Goal: Find contact information: Find contact information

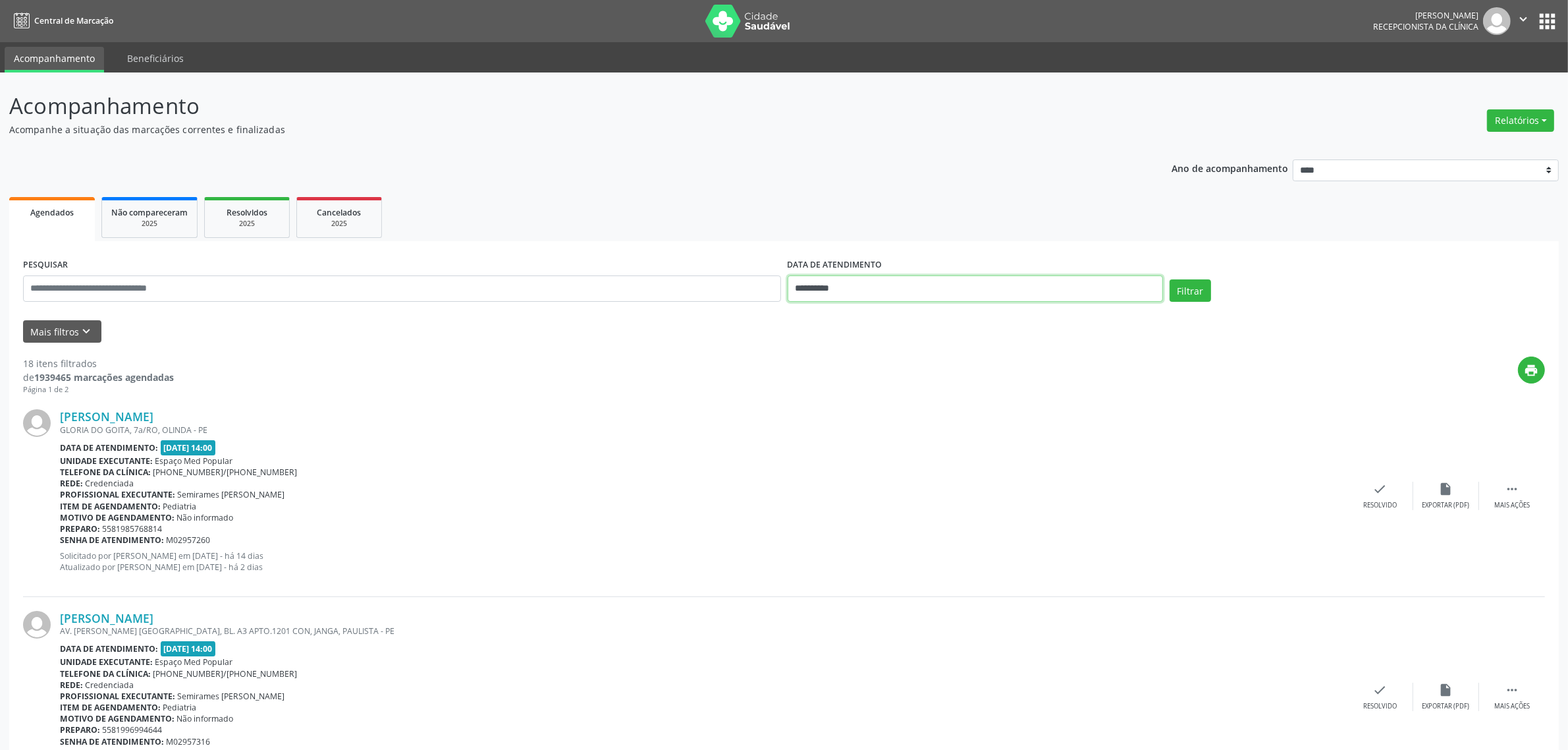
click at [876, 290] on input "**********" at bounding box center [976, 288] width 376 height 26
click at [894, 359] on span "1" at bounding box center [889, 357] width 26 height 26
type input "**********"
click at [894, 359] on span "1" at bounding box center [889, 357] width 26 height 26
select select "*"
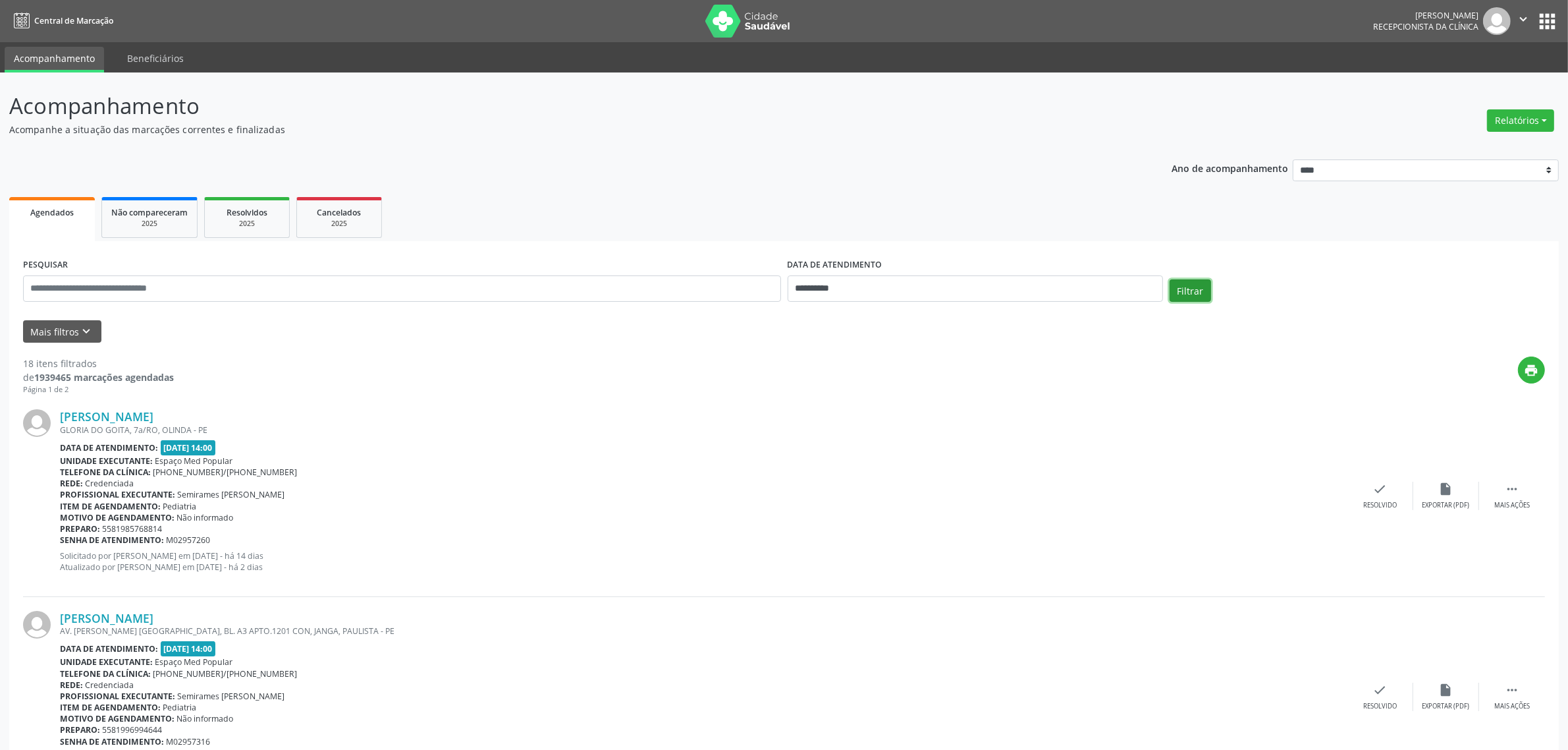
click at [1187, 294] on button "Filtrar" at bounding box center [1189, 290] width 42 height 22
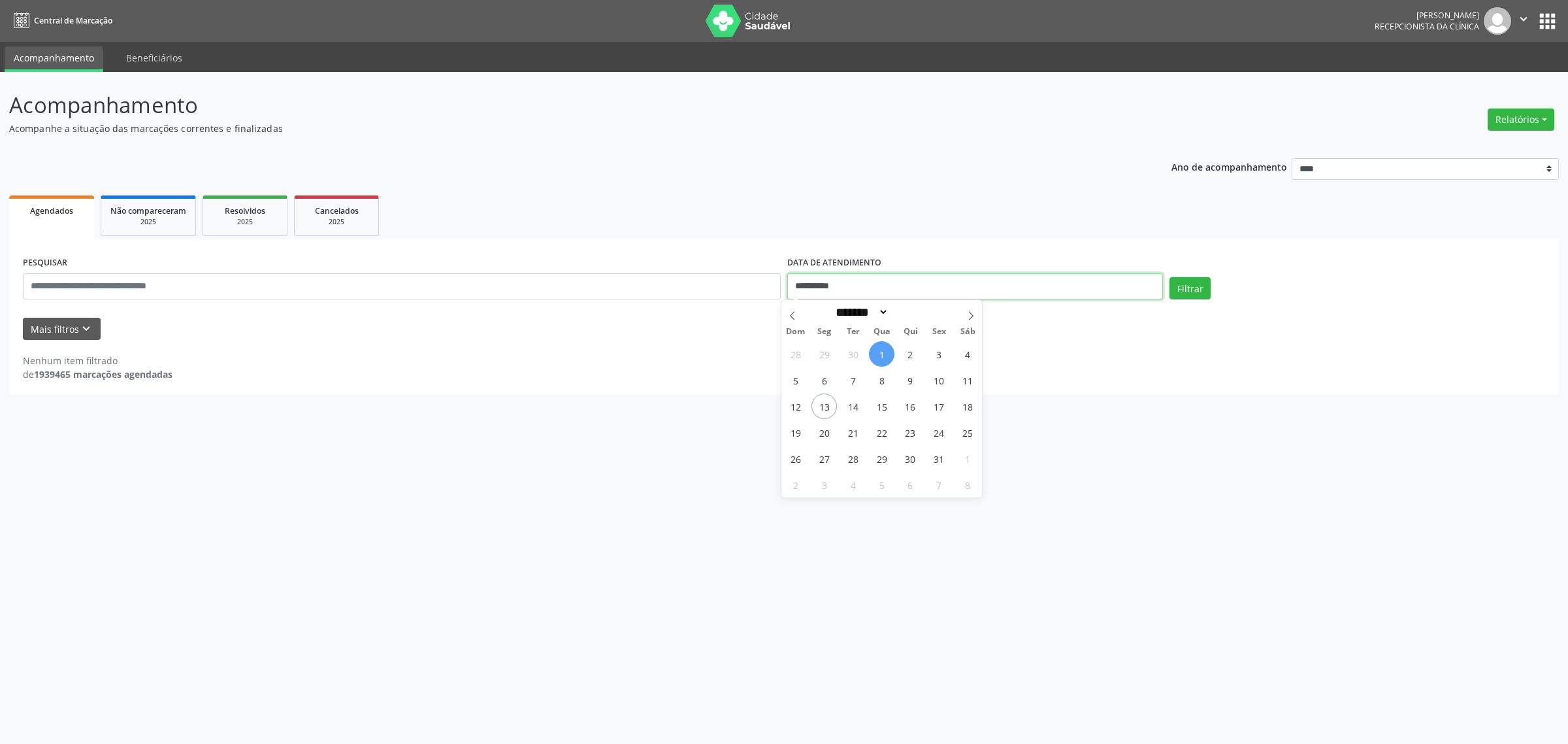
click at [921, 285] on input "**********" at bounding box center [975, 286] width 376 height 26
click at [915, 354] on span "2" at bounding box center [911, 354] width 26 height 26
type input "**********"
click at [915, 354] on span "2" at bounding box center [911, 354] width 26 height 26
click at [1196, 290] on button "Filtrar" at bounding box center [1190, 288] width 42 height 22
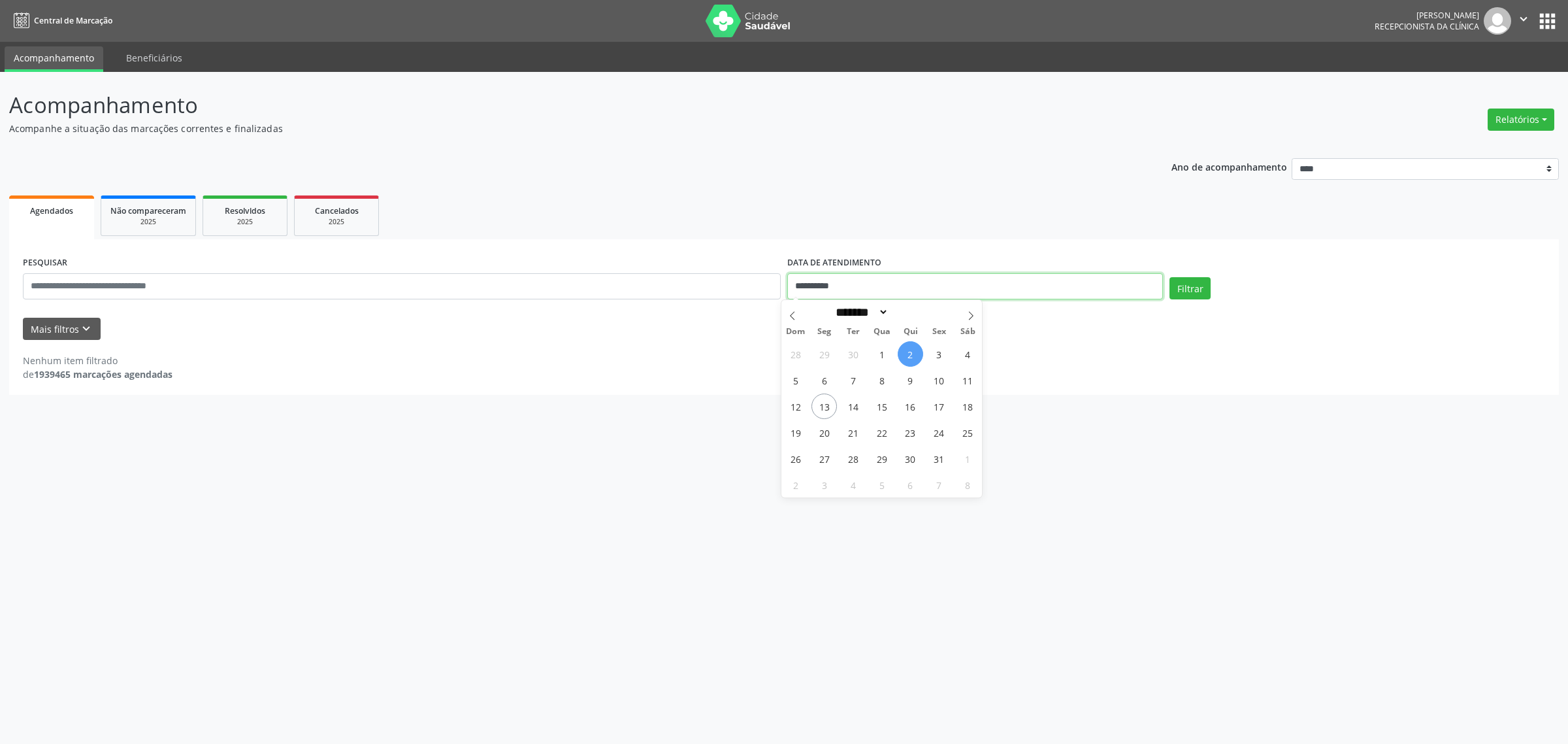
click at [892, 295] on input "**********" at bounding box center [975, 286] width 376 height 26
click at [938, 354] on span "3" at bounding box center [940, 354] width 26 height 26
type input "**********"
click at [938, 354] on span "3" at bounding box center [940, 354] width 26 height 26
click at [1184, 291] on button "Filtrar" at bounding box center [1190, 288] width 42 height 22
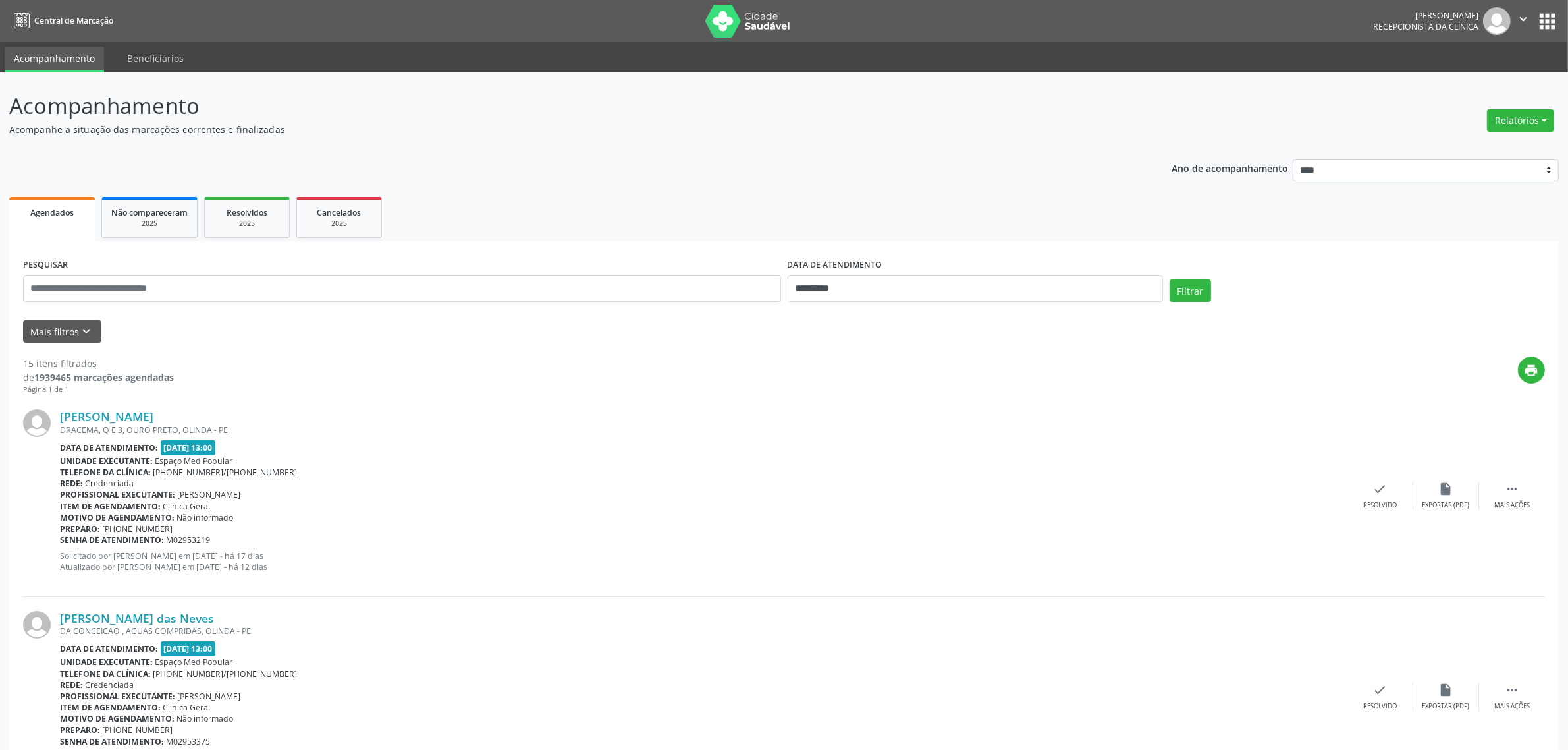
click at [897, 294] on input "**********" at bounding box center [976, 288] width 376 height 26
click at [949, 412] on span "17" at bounding box center [947, 409] width 26 height 26
type input "**********"
click at [948, 411] on span "17" at bounding box center [947, 409] width 26 height 26
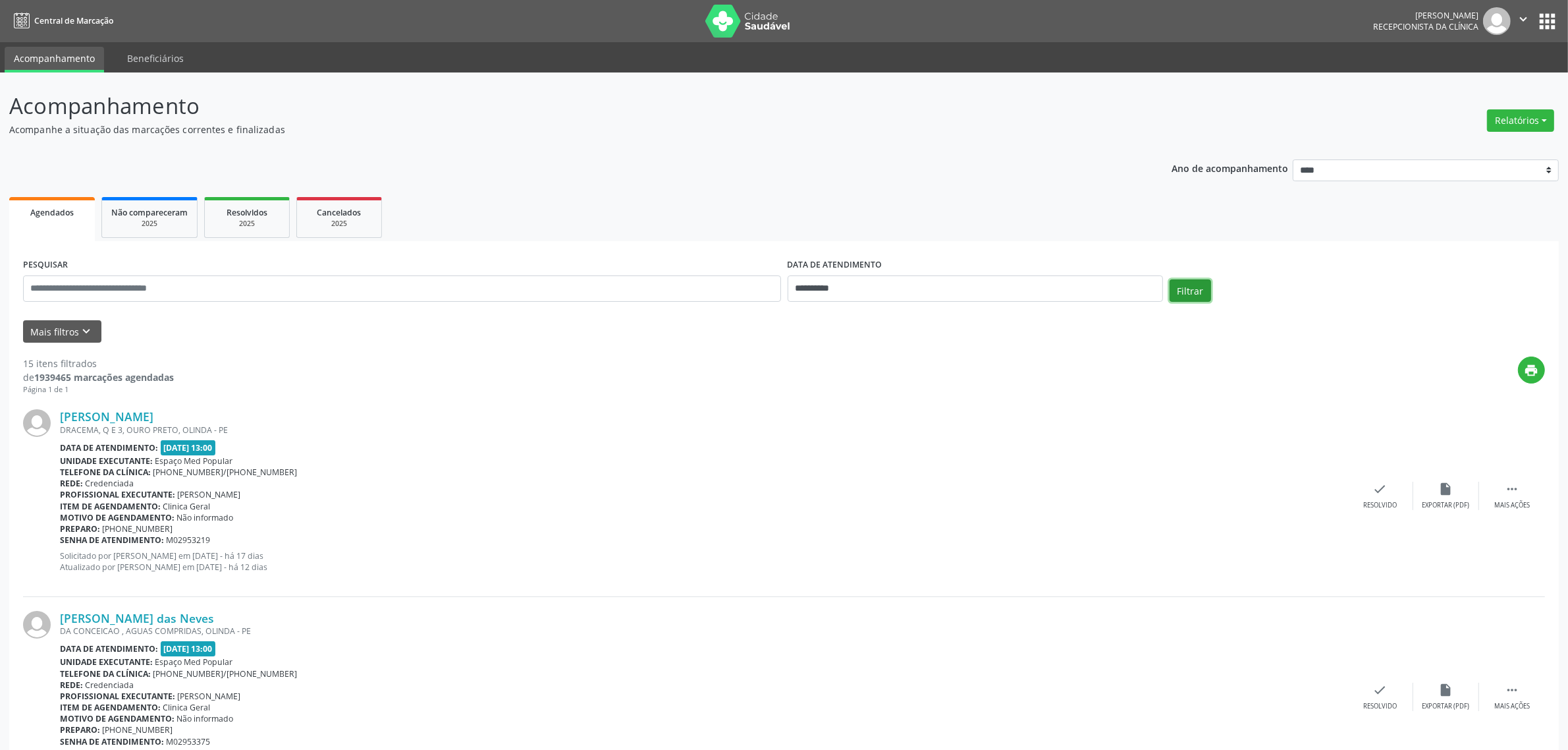
click at [1184, 292] on button "Filtrar" at bounding box center [1189, 290] width 42 height 22
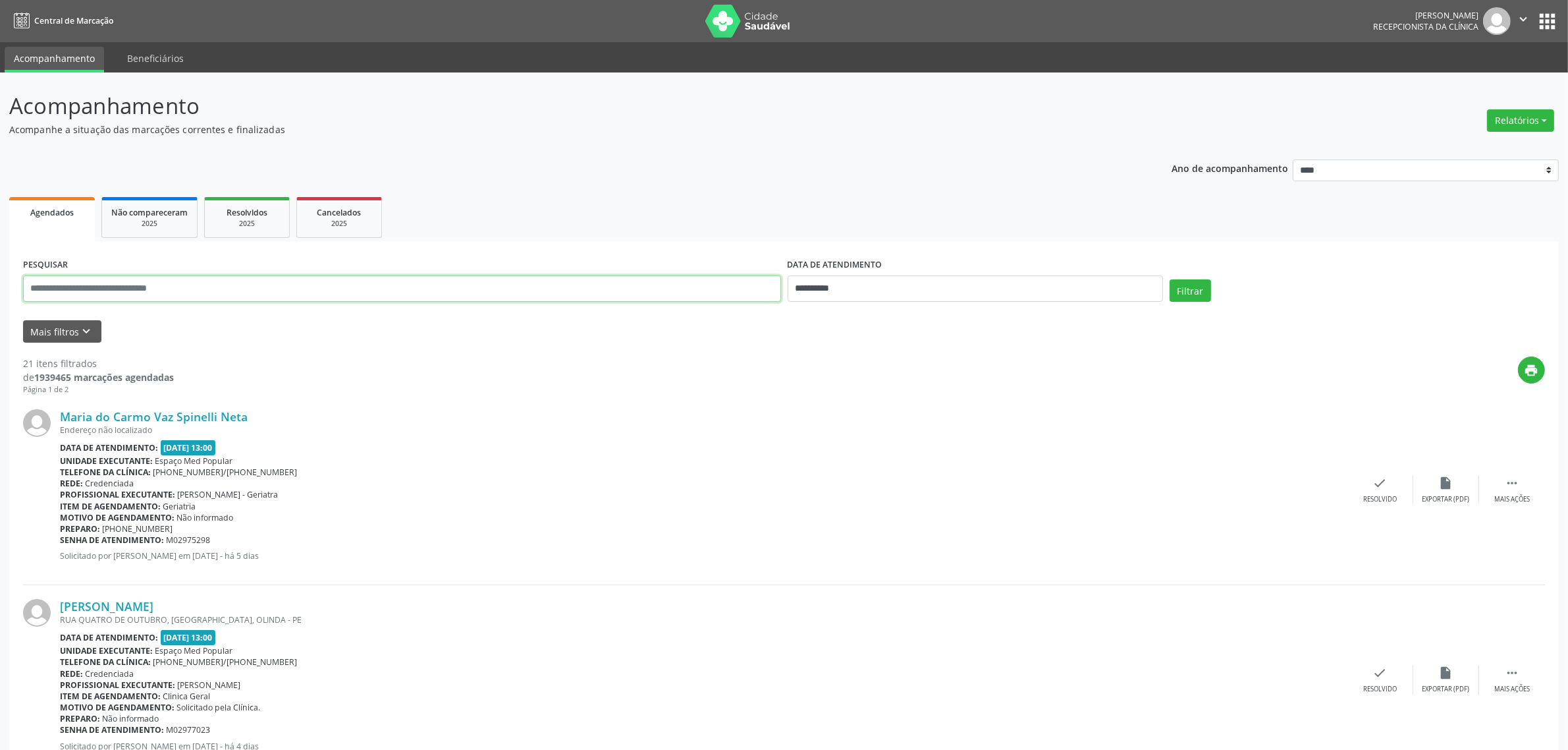
click at [286, 289] on input "text" at bounding box center [402, 288] width 758 height 26
paste input "**********"
click at [1169, 279] on button "Filtrar" at bounding box center [1189, 290] width 42 height 22
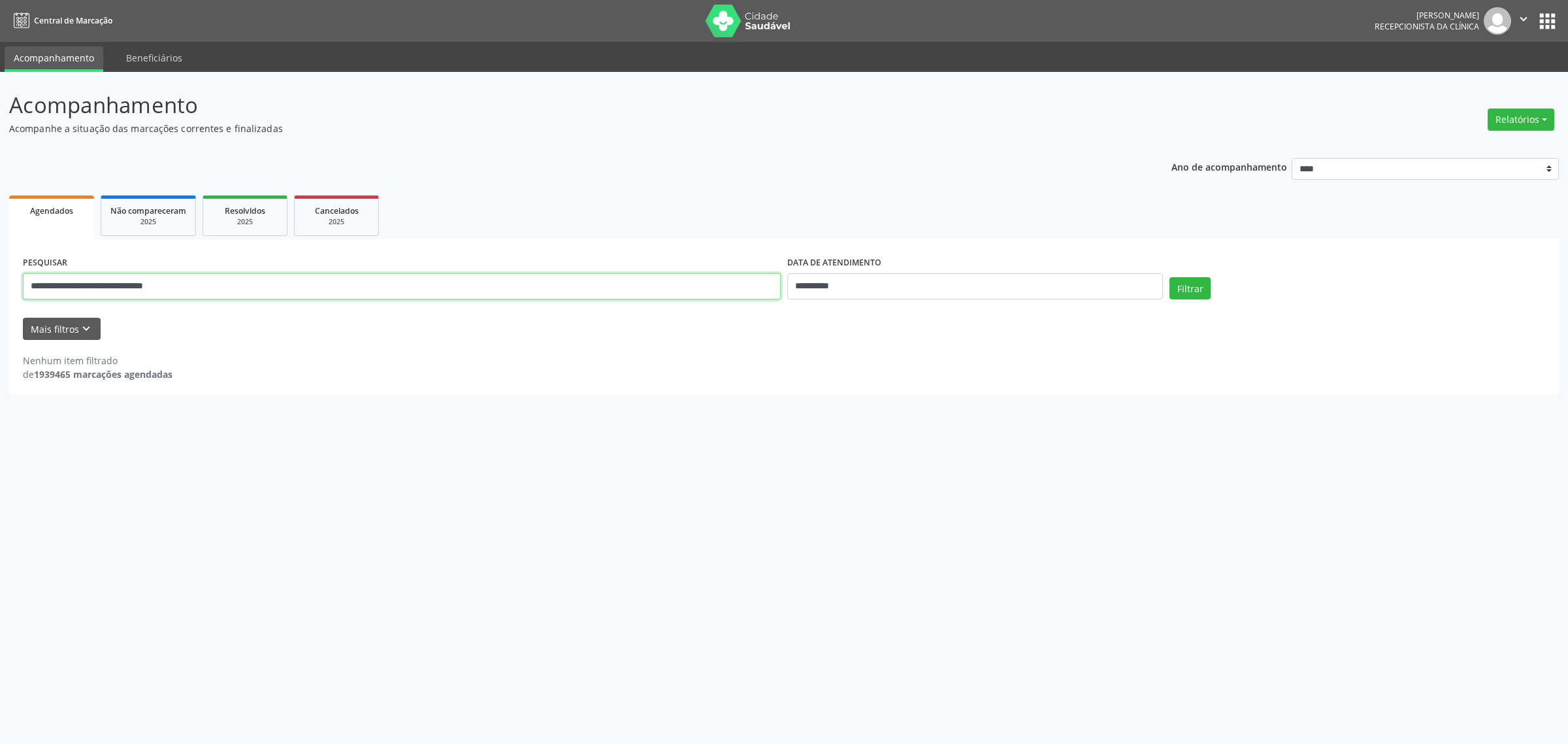
drag, startPoint x: 204, startPoint y: 291, endPoint x: 100, endPoint y: 286, distance: 104.1
click at [100, 285] on input "**********" at bounding box center [401, 286] width 758 height 26
type input "**********"
click at [1169, 277] on button "Filtrar" at bounding box center [1190, 288] width 42 height 22
drag, startPoint x: 127, startPoint y: 285, endPoint x: 6, endPoint y: 299, distance: 121.8
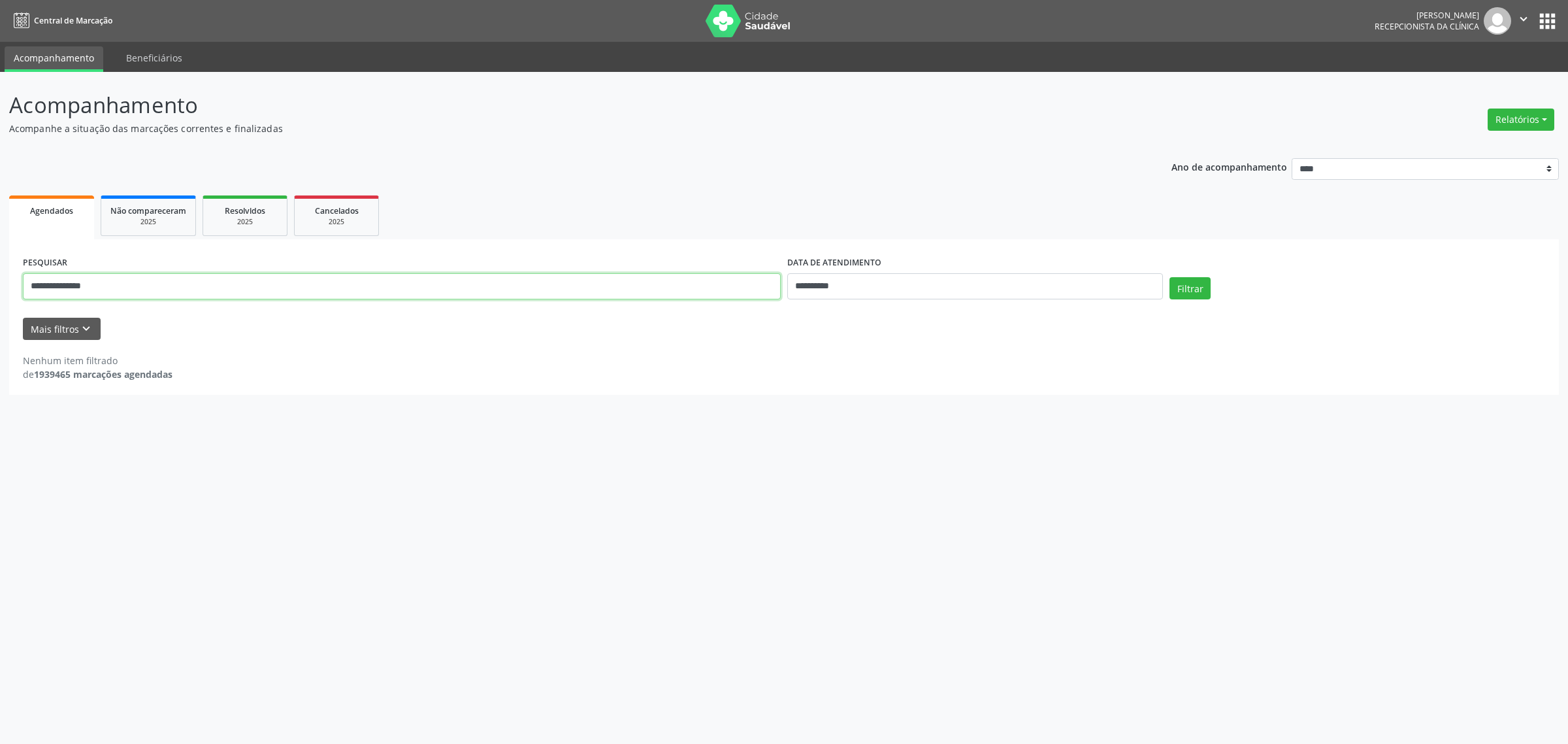
click at [6, 299] on div "**********" at bounding box center [784, 408] width 1568 height 672
click at [425, 290] on input "text" at bounding box center [401, 286] width 758 height 26
paste input "**********"
type input "**********"
click at [1187, 287] on button "Filtrar" at bounding box center [1190, 288] width 42 height 22
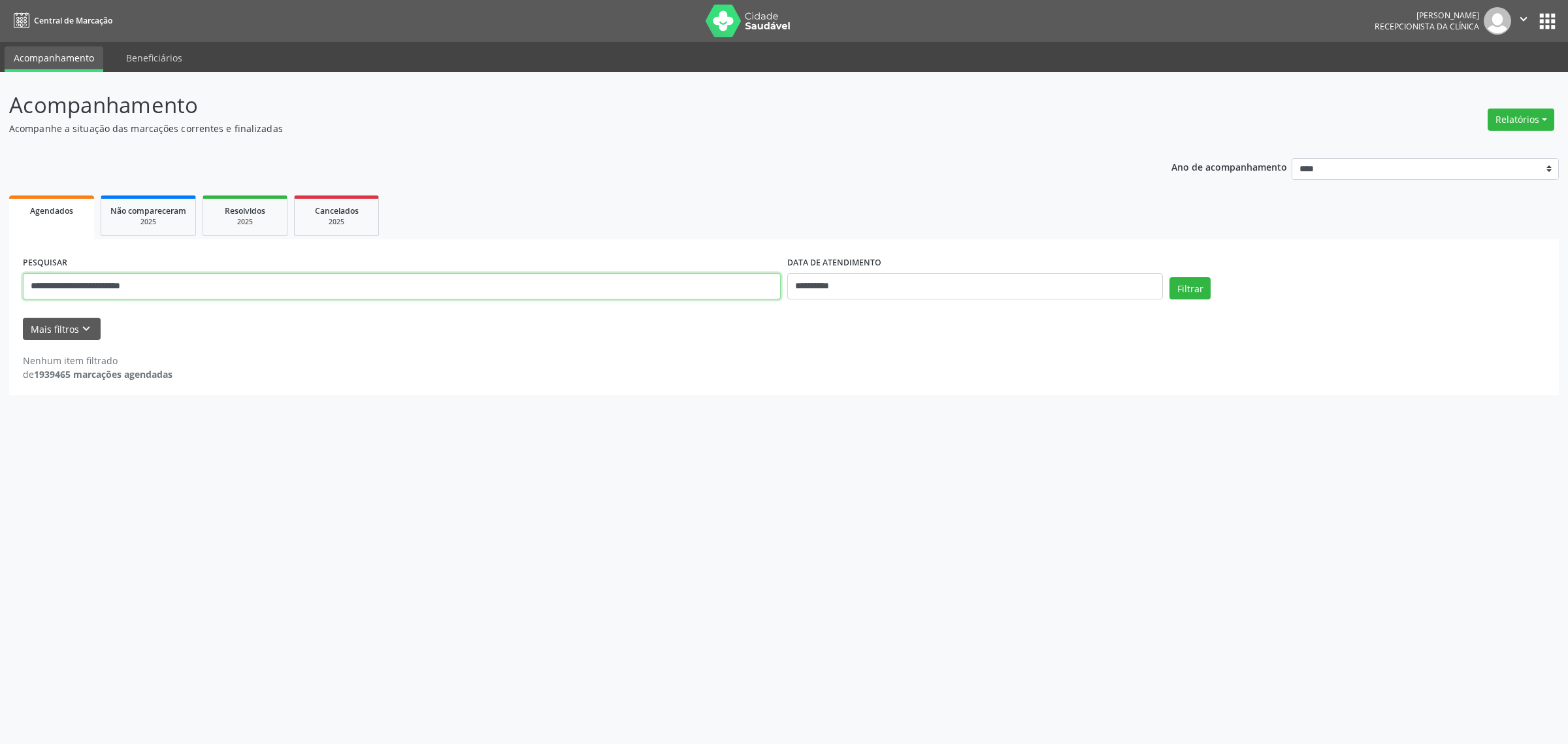
drag, startPoint x: 165, startPoint y: 285, endPoint x: 0, endPoint y: 301, distance: 165.8
click at [0, 301] on div "**********" at bounding box center [784, 408] width 1568 height 672
click at [341, 292] on input "text" at bounding box center [401, 286] width 758 height 26
paste input "**********"
click at [1169, 277] on button "Filtrar" at bounding box center [1190, 288] width 42 height 22
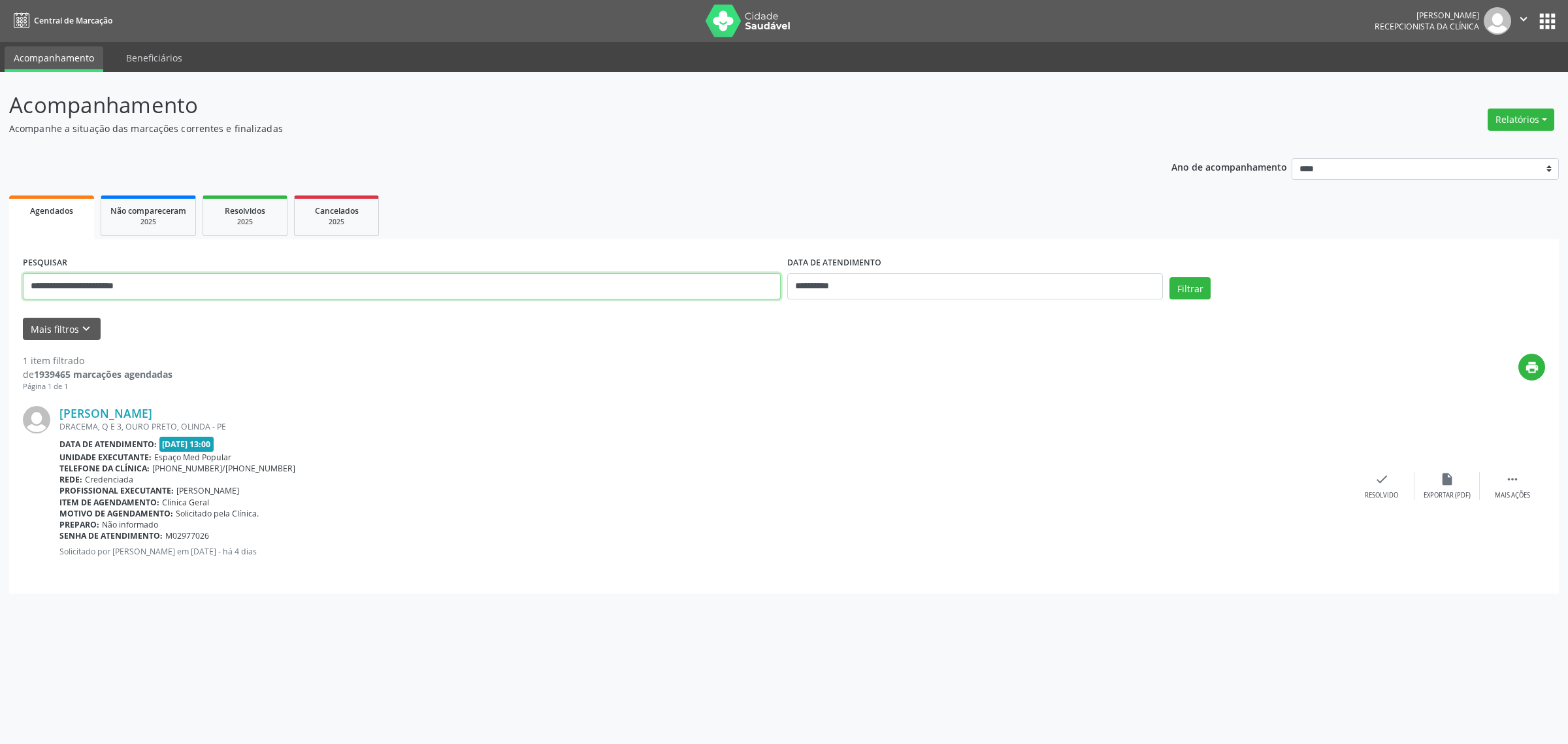
drag, startPoint x: 258, startPoint y: 292, endPoint x: 0, endPoint y: 288, distance: 258.0
click at [0, 288] on div "**********" at bounding box center [784, 408] width 1568 height 672
paste input "*"
click at [1169, 277] on button "Filtrar" at bounding box center [1190, 288] width 42 height 22
drag, startPoint x: 186, startPoint y: 285, endPoint x: 0, endPoint y: 285, distance: 186.0
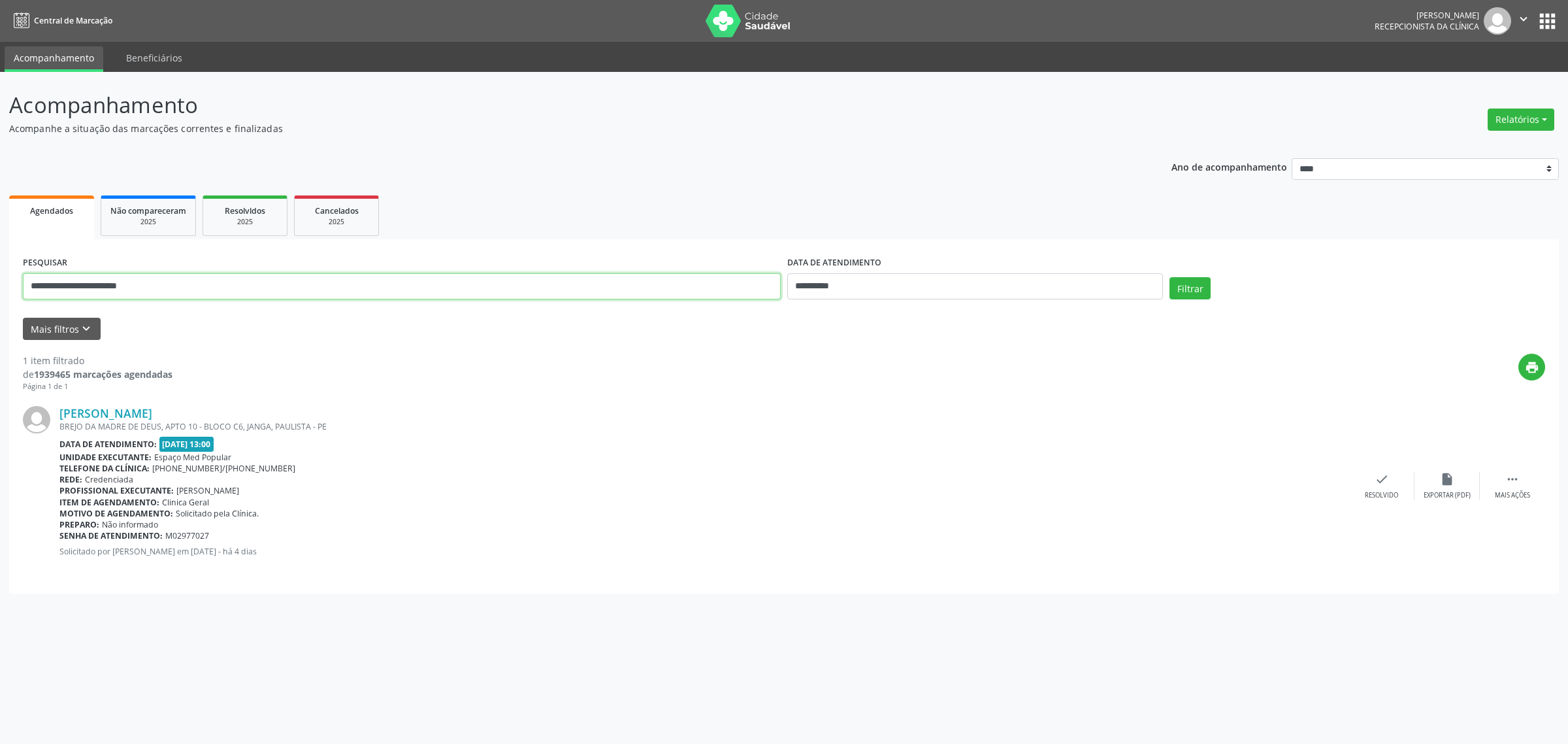
click at [0, 285] on div "**********" at bounding box center [784, 408] width 1568 height 672
paste input "********"
click at [1169, 277] on button "Filtrar" at bounding box center [1190, 288] width 42 height 22
drag, startPoint x: 236, startPoint y: 290, endPoint x: 14, endPoint y: 305, distance: 222.5
click at [14, 305] on div "**********" at bounding box center [784, 416] width 1550 height 354
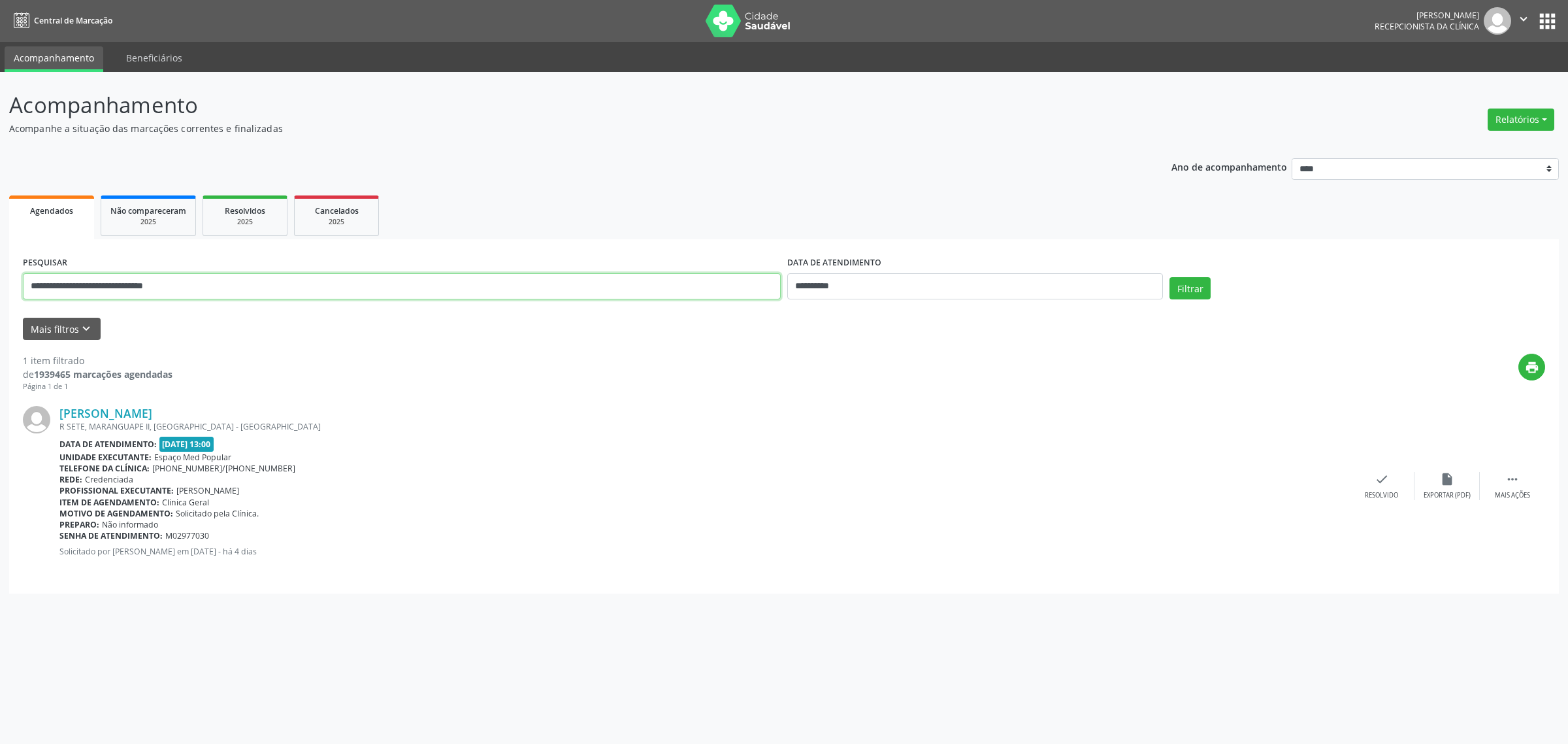
paste input "text"
type input "**********"
click at [1169, 277] on button "Filtrar" at bounding box center [1190, 288] width 42 height 22
drag, startPoint x: 212, startPoint y: 285, endPoint x: 17, endPoint y: 292, distance: 195.1
click at [17, 292] on div "**********" at bounding box center [784, 416] width 1550 height 354
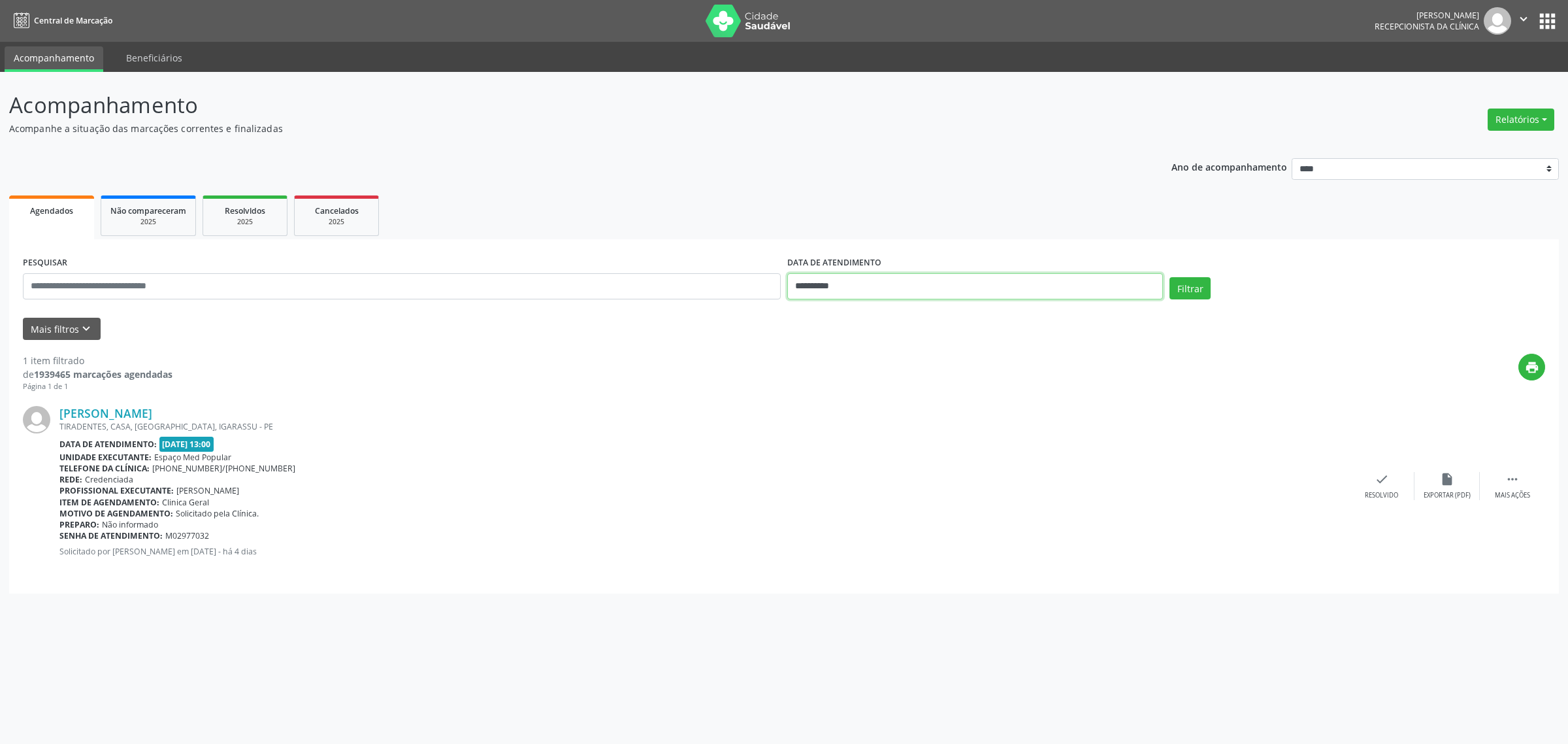
click at [952, 291] on input "**********" at bounding box center [975, 286] width 376 height 26
click at [860, 407] on span "14" at bounding box center [853, 406] width 26 height 26
type input "**********"
click at [860, 407] on span "14" at bounding box center [853, 406] width 26 height 26
click at [1186, 279] on button "Filtrar" at bounding box center [1190, 288] width 42 height 22
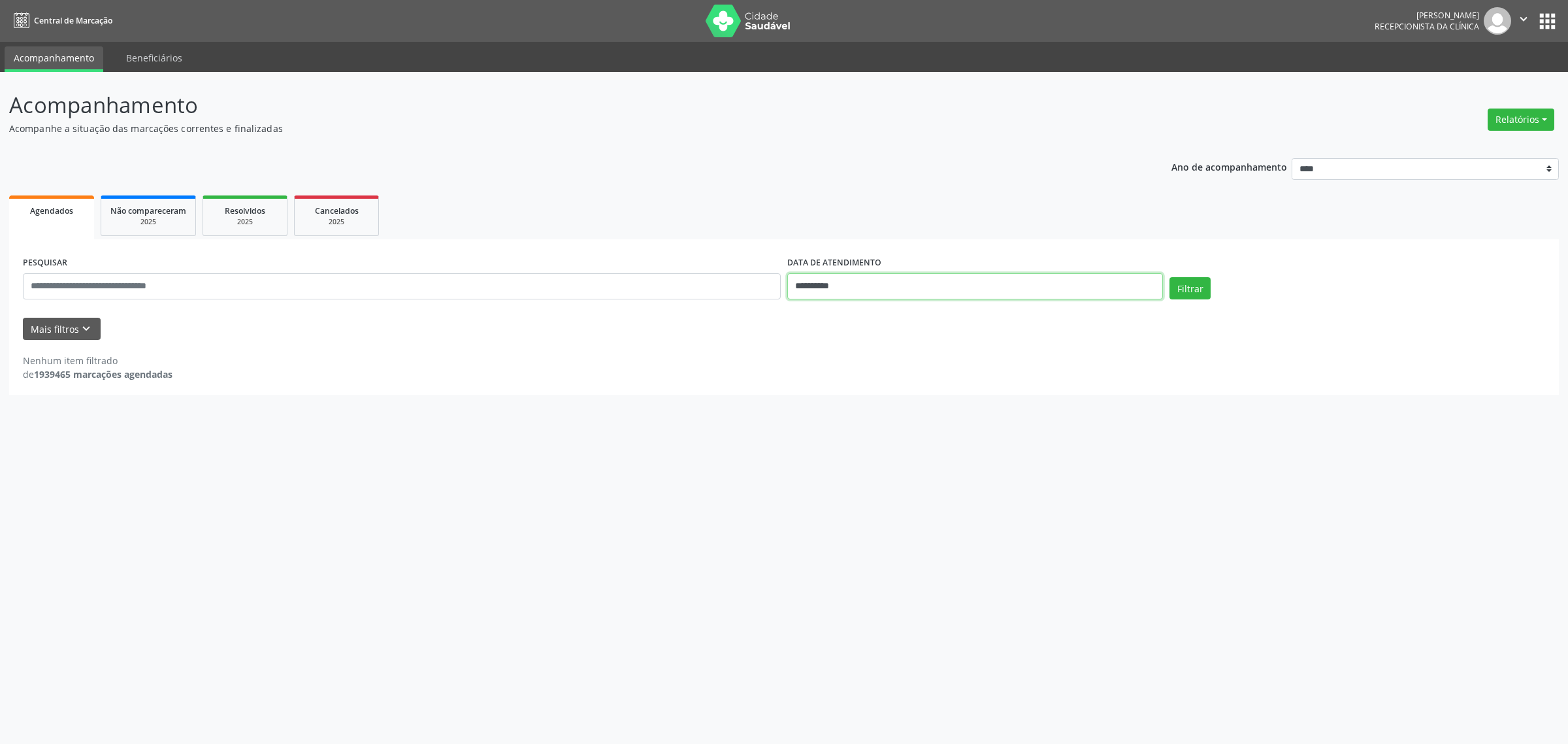
click at [873, 293] on input "**********" at bounding box center [975, 286] width 376 height 26
click at [879, 402] on span "15" at bounding box center [882, 406] width 26 height 26
type input "**********"
click at [879, 402] on span "15" at bounding box center [882, 406] width 26 height 26
click at [1193, 287] on button "Filtrar" at bounding box center [1190, 288] width 42 height 22
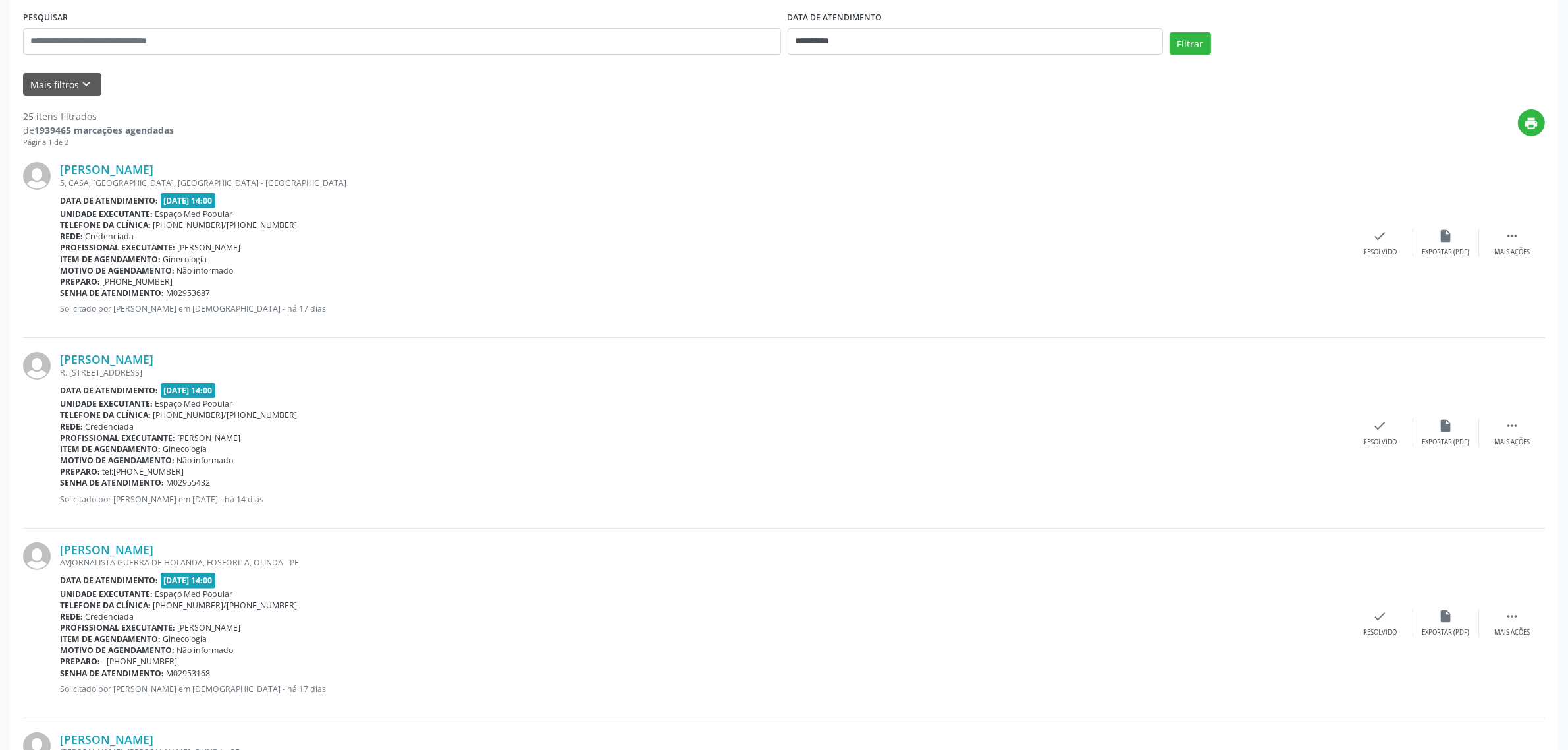
scroll to position [329, 0]
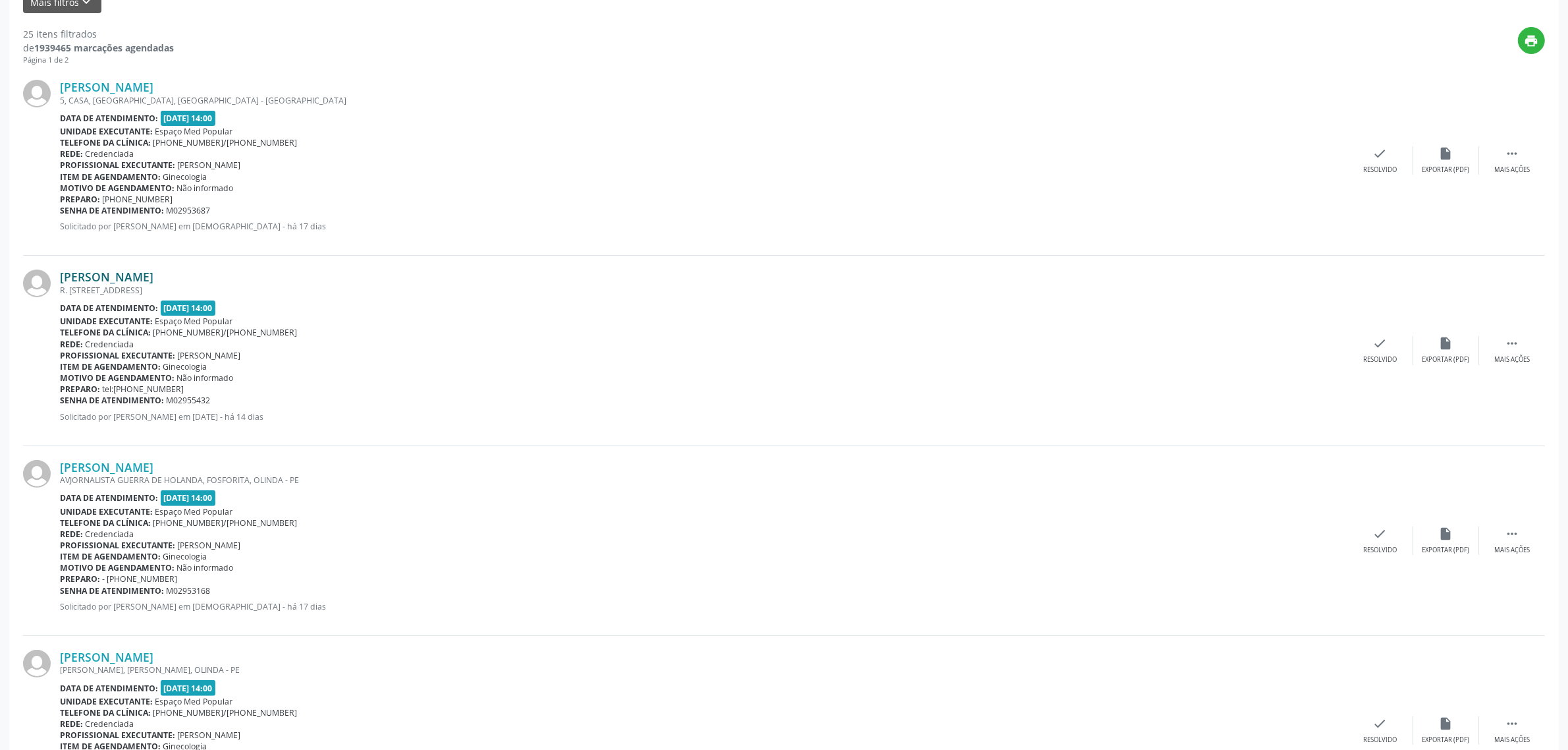
click at [153, 275] on link "[PERSON_NAME]" at bounding box center [106, 277] width 94 height 15
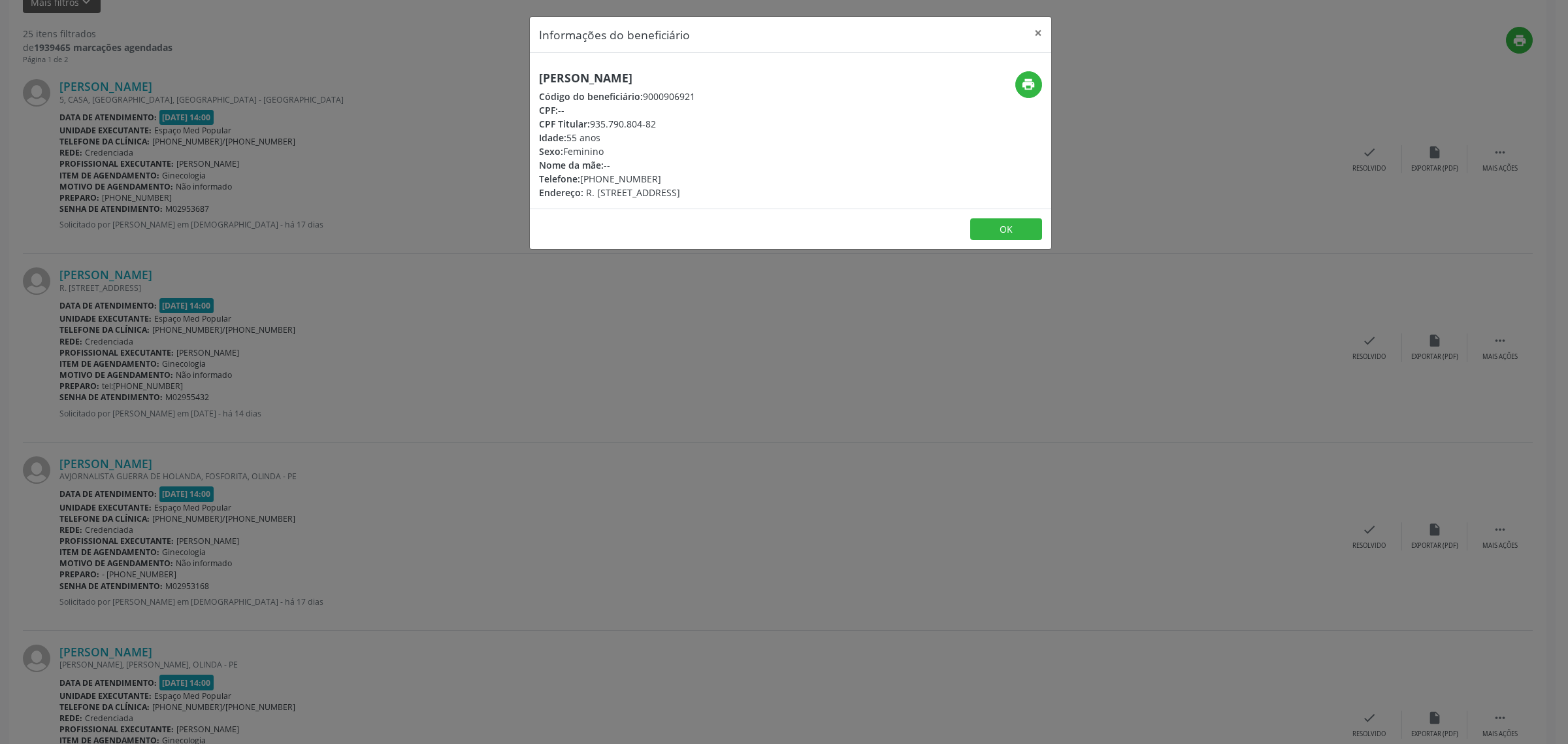
drag, startPoint x: 812, startPoint y: 76, endPoint x: 526, endPoint y: 78, distance: 286.0
click at [526, 78] on div "Informações do beneficiário × [PERSON_NAME] Código do beneficiário: 9000906921 …" at bounding box center [784, 372] width 1568 height 744
copy h5 "[PERSON_NAME]"
drag, startPoint x: 648, startPoint y: 180, endPoint x: 581, endPoint y: 185, distance: 67.2
click at [581, 185] on div "Telefone: [PHONE_NUMBER]" at bounding box center [616, 178] width 156 height 14
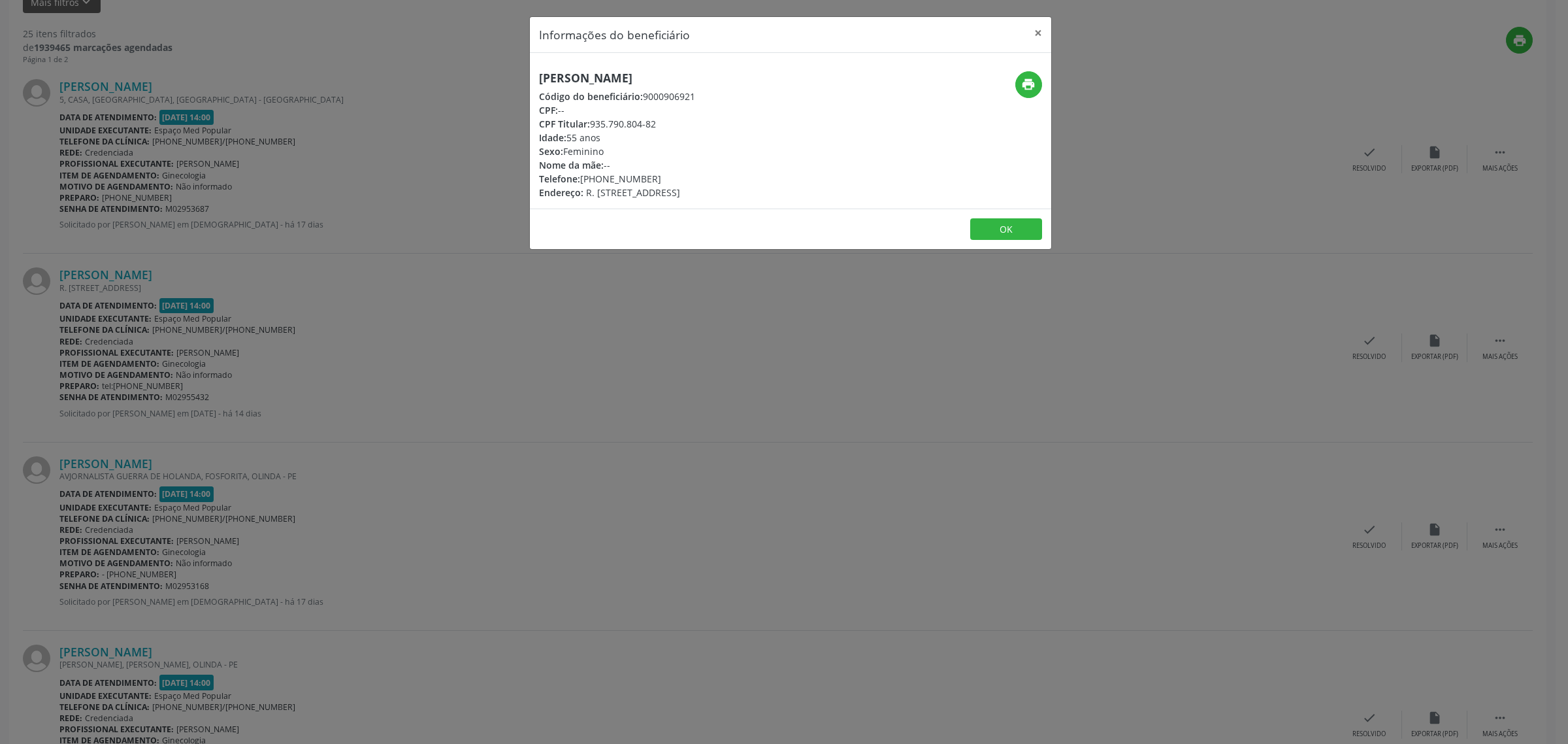
copy div "[PHONE_NUMBER]"
click at [341, 350] on div "Informações do beneficiário × [PERSON_NAME] Código do beneficiário: 9000906921 …" at bounding box center [784, 372] width 1568 height 744
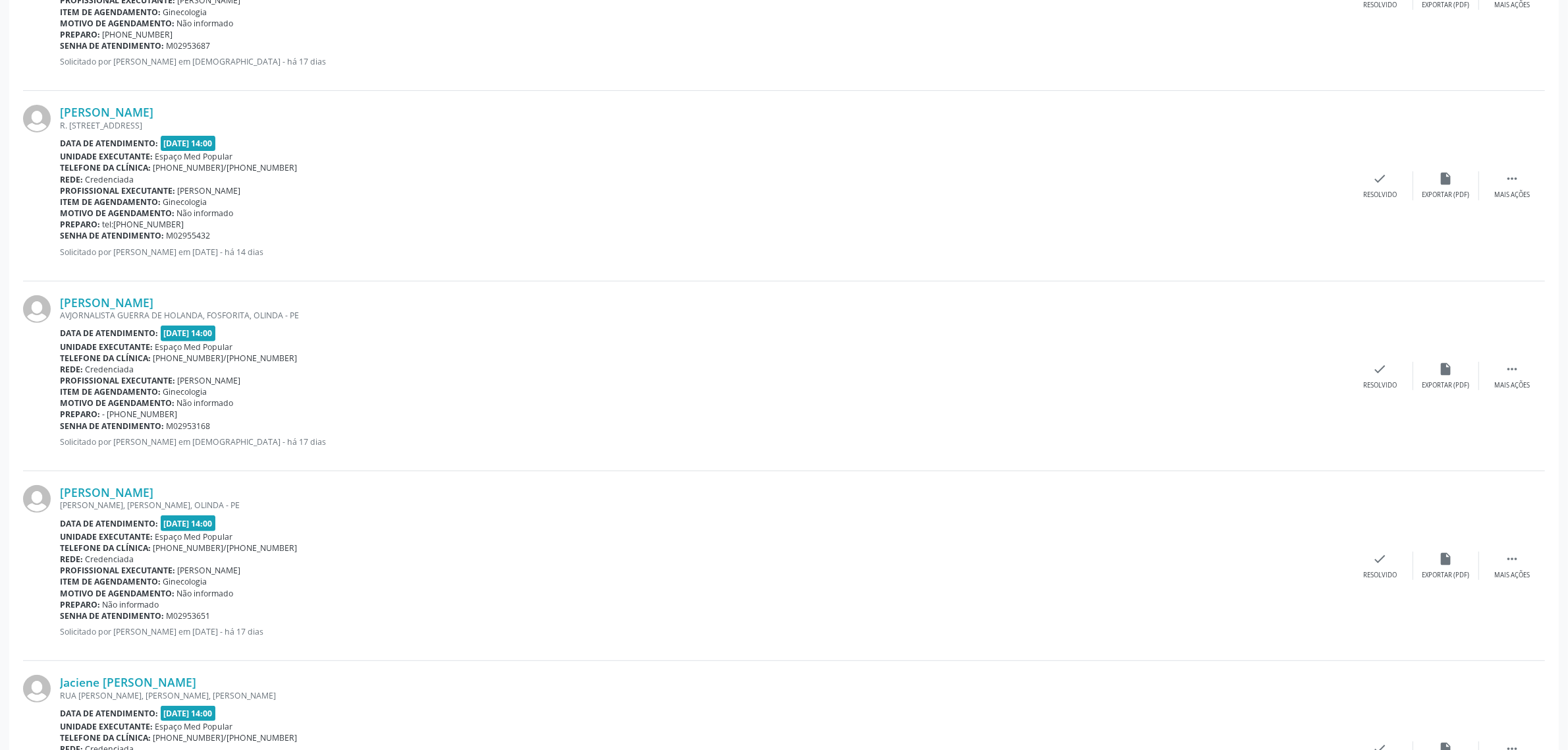
scroll to position [576, 0]
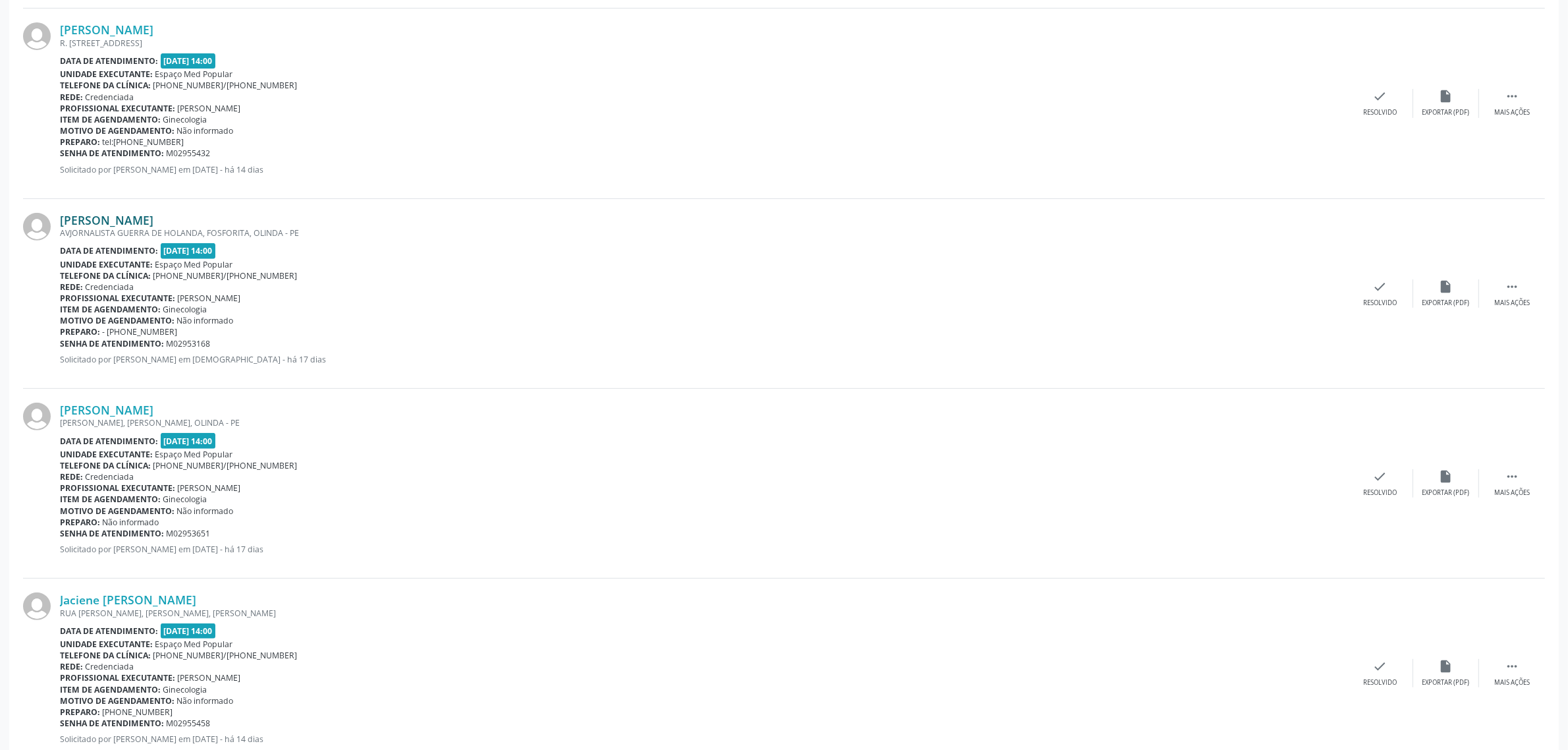
click at [153, 219] on link "[PERSON_NAME]" at bounding box center [106, 221] width 94 height 15
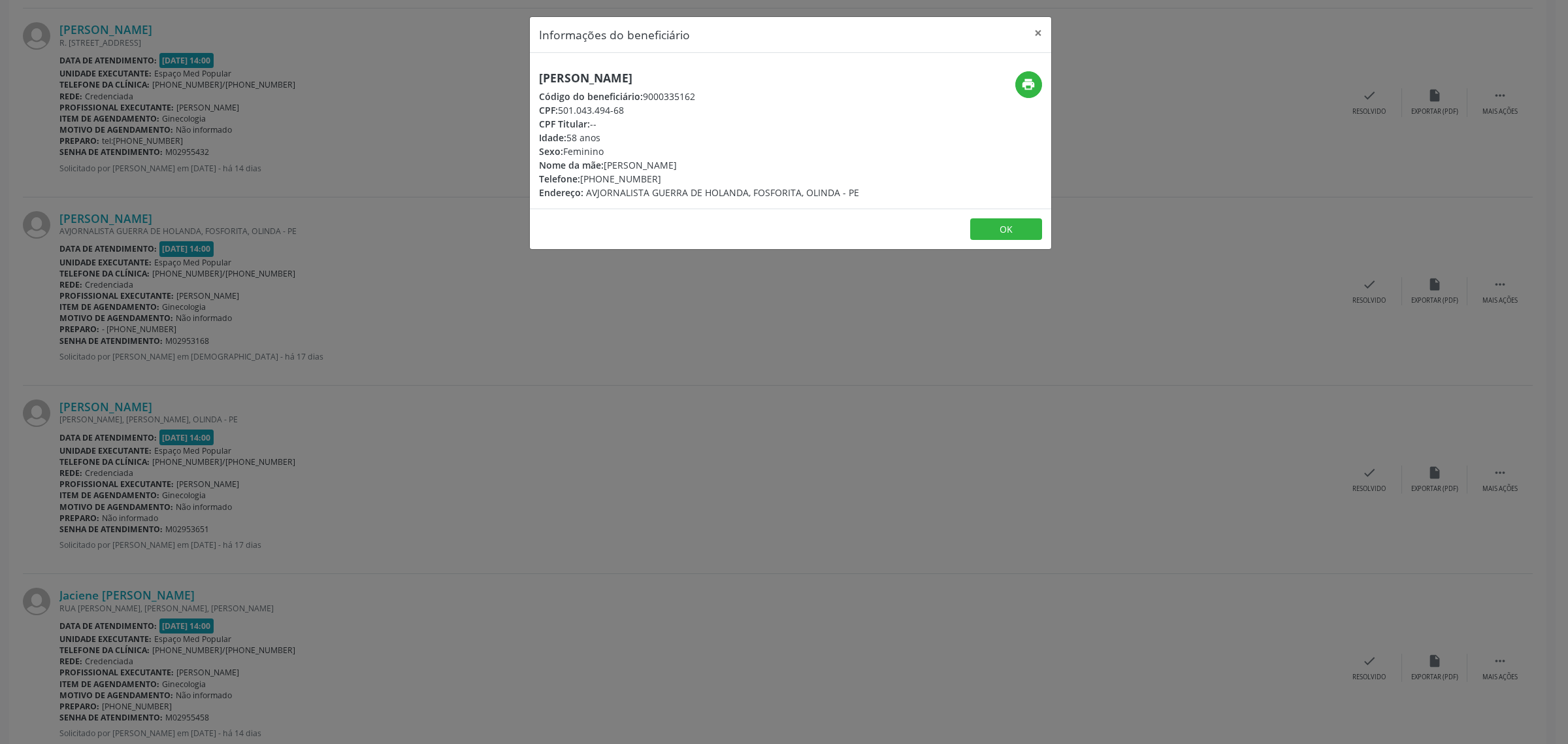
drag, startPoint x: 707, startPoint y: 75, endPoint x: 536, endPoint y: 78, distance: 171.0
click at [536, 78] on div "[PERSON_NAME] Código do beneficiário: 9000335162 CPF: 501.043.494-68 CPF Titula…" at bounding box center [703, 135] width 348 height 128
copy h5 "[PERSON_NAME]"
drag, startPoint x: 650, startPoint y: 177, endPoint x: 581, endPoint y: 182, distance: 69.2
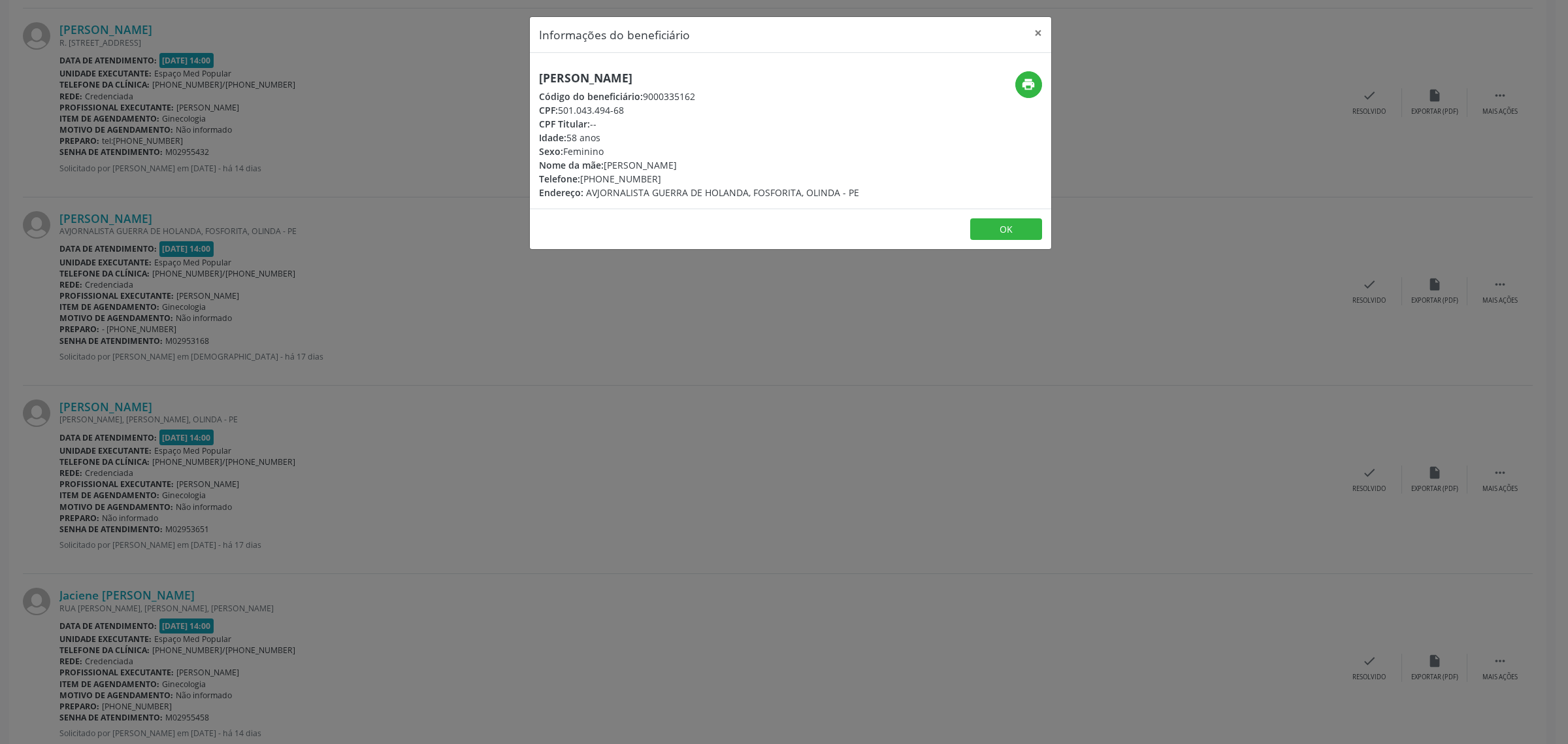
click at [581, 182] on div "Telefone: [PHONE_NUMBER]" at bounding box center [699, 178] width 320 height 14
copy div "[PHONE_NUMBER]"
drag, startPoint x: 335, startPoint y: 439, endPoint x: 207, endPoint y: 422, distance: 129.1
click at [329, 439] on div "Informações do beneficiário × [PERSON_NAME] Código do beneficiário: 9000335162 …" at bounding box center [784, 372] width 1568 height 744
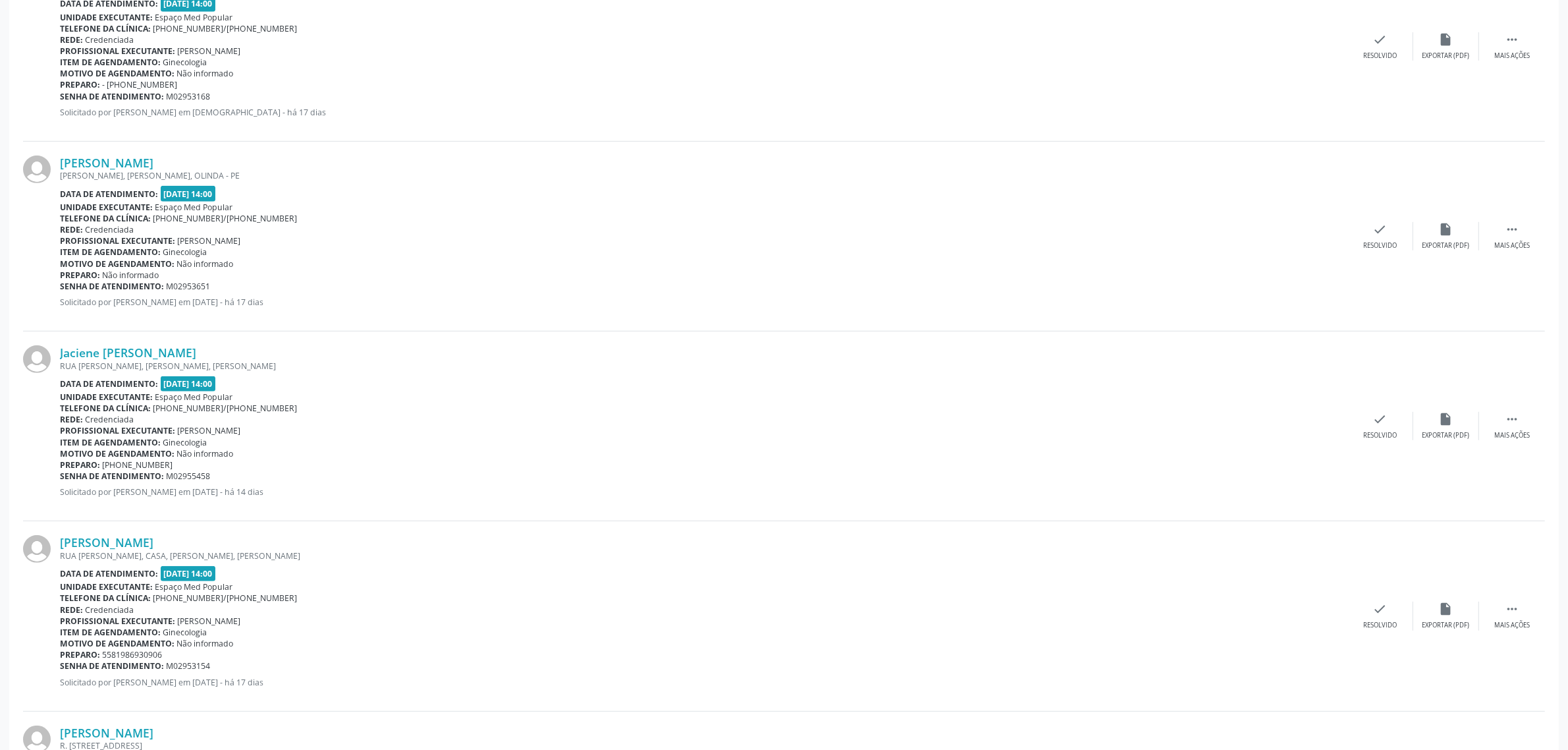
scroll to position [905, 0]
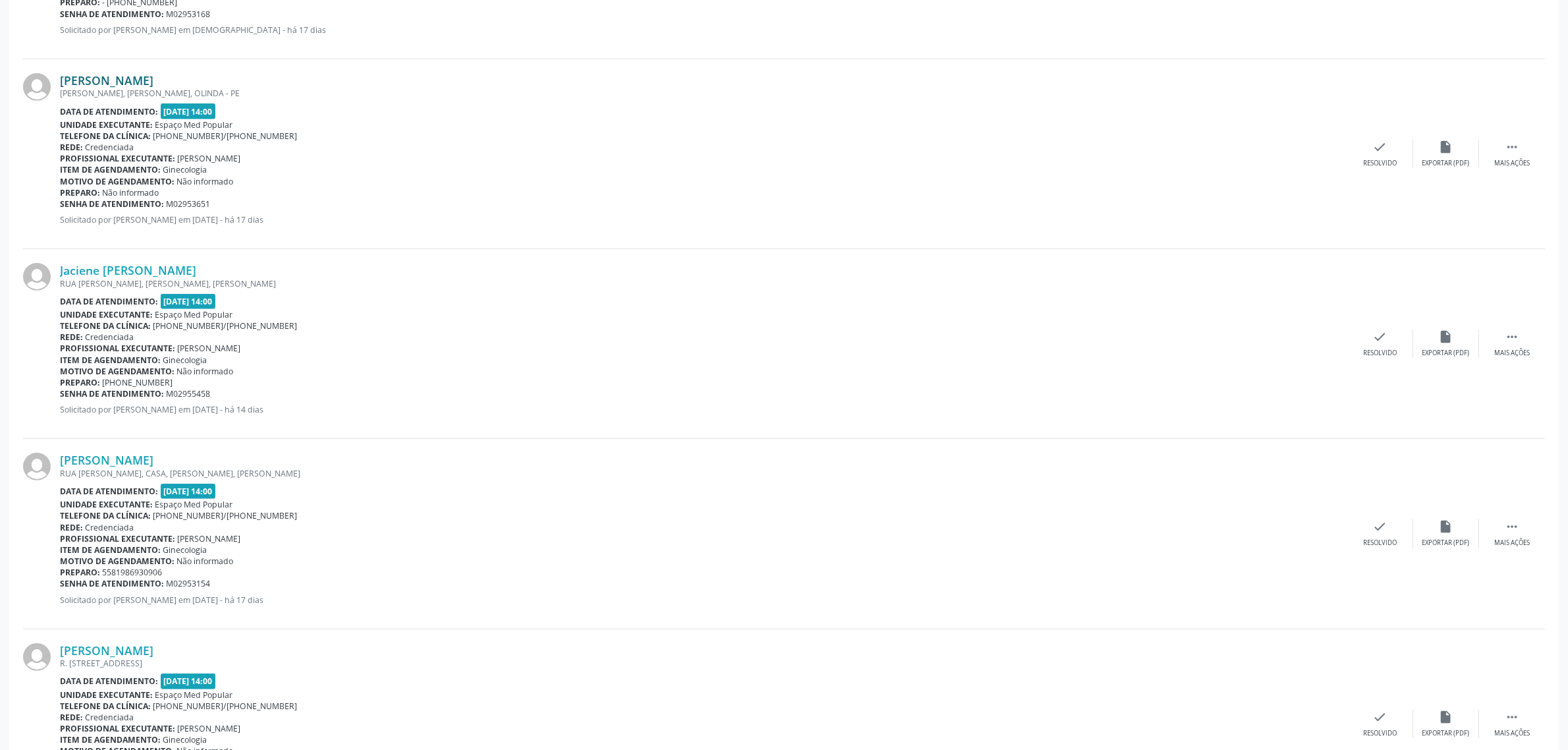
click at [137, 80] on link "[PERSON_NAME]" at bounding box center [106, 81] width 94 height 15
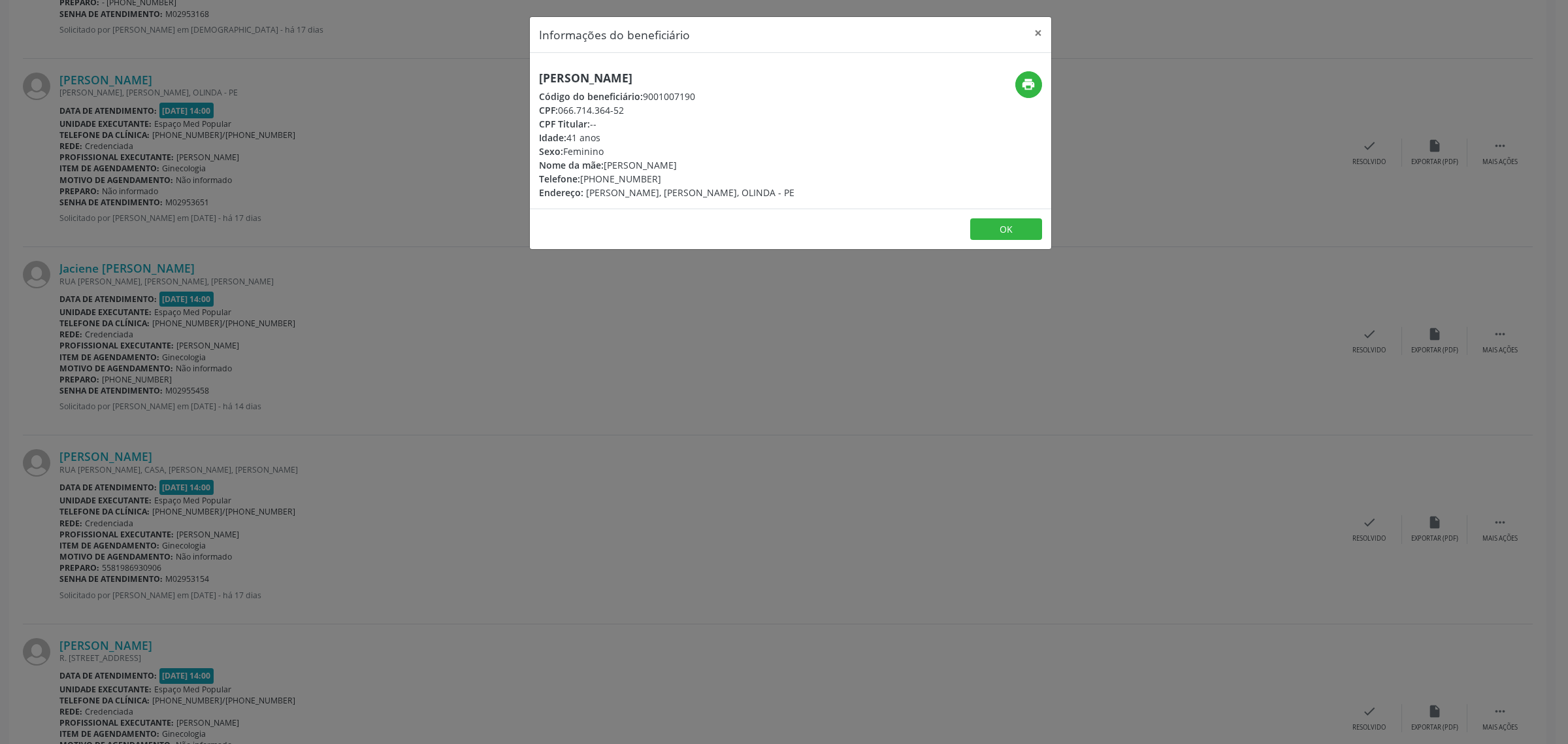
drag, startPoint x: 703, startPoint y: 75, endPoint x: 544, endPoint y: 75, distance: 159.0
click at [544, 75] on h5 "[PERSON_NAME]" at bounding box center [666, 78] width 256 height 14
click at [702, 87] on div "[PERSON_NAME] Código do beneficiário: 9001007190 CPF: 066.714.364-52 CPF Titula…" at bounding box center [666, 135] width 256 height 128
drag, startPoint x: 696, startPoint y: 75, endPoint x: 535, endPoint y: 82, distance: 161.2
click at [535, 82] on div "[PERSON_NAME] Código do beneficiário: 9001007190 CPF: 066.714.364-52 CPF Titula…" at bounding box center [703, 135] width 348 height 128
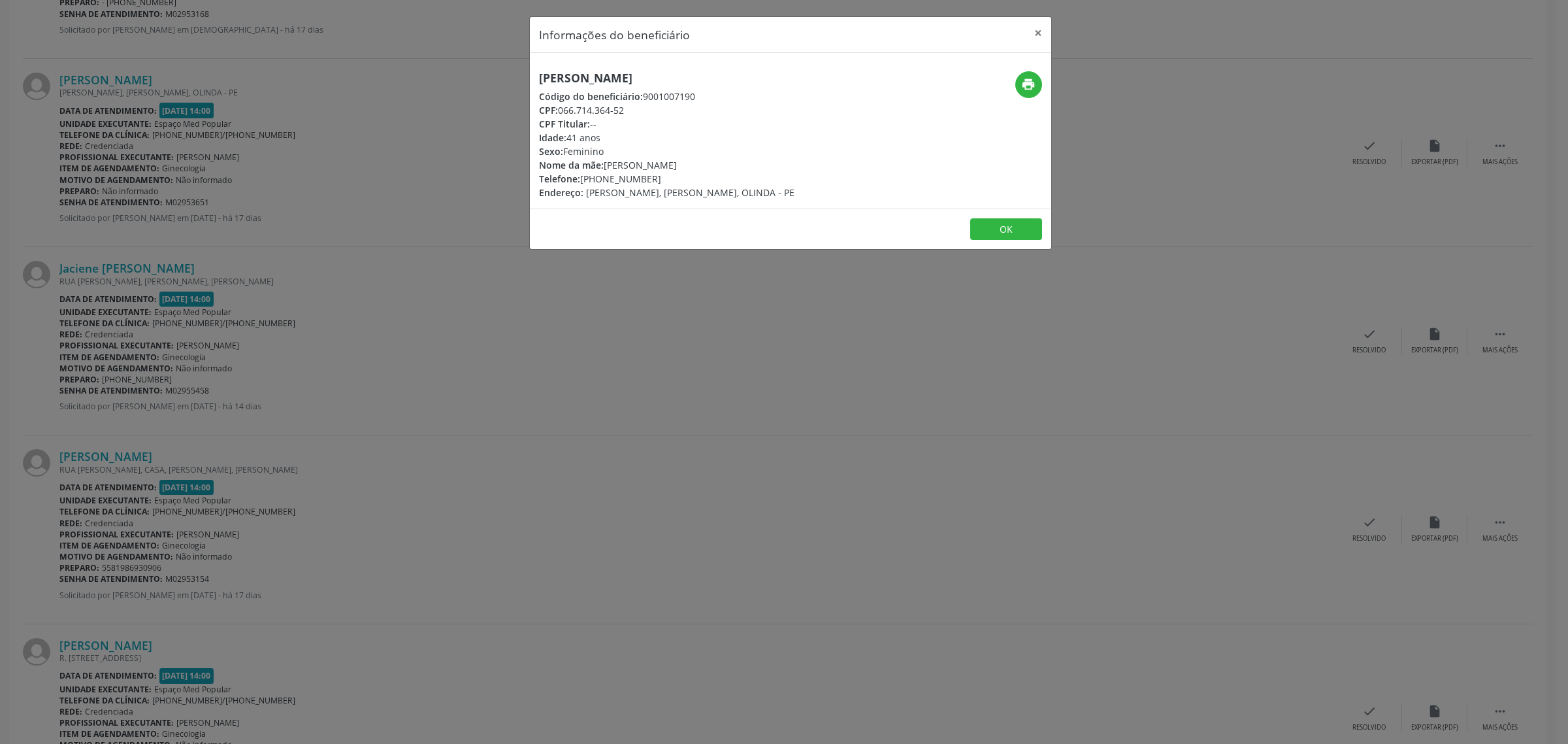
copy h5 "[PERSON_NAME]"
drag, startPoint x: 366, startPoint y: 331, endPoint x: 323, endPoint y: 323, distance: 43.7
click at [365, 330] on div "Informações do beneficiário × [PERSON_NAME] Código do beneficiário: 9001007190 …" at bounding box center [784, 372] width 1568 height 744
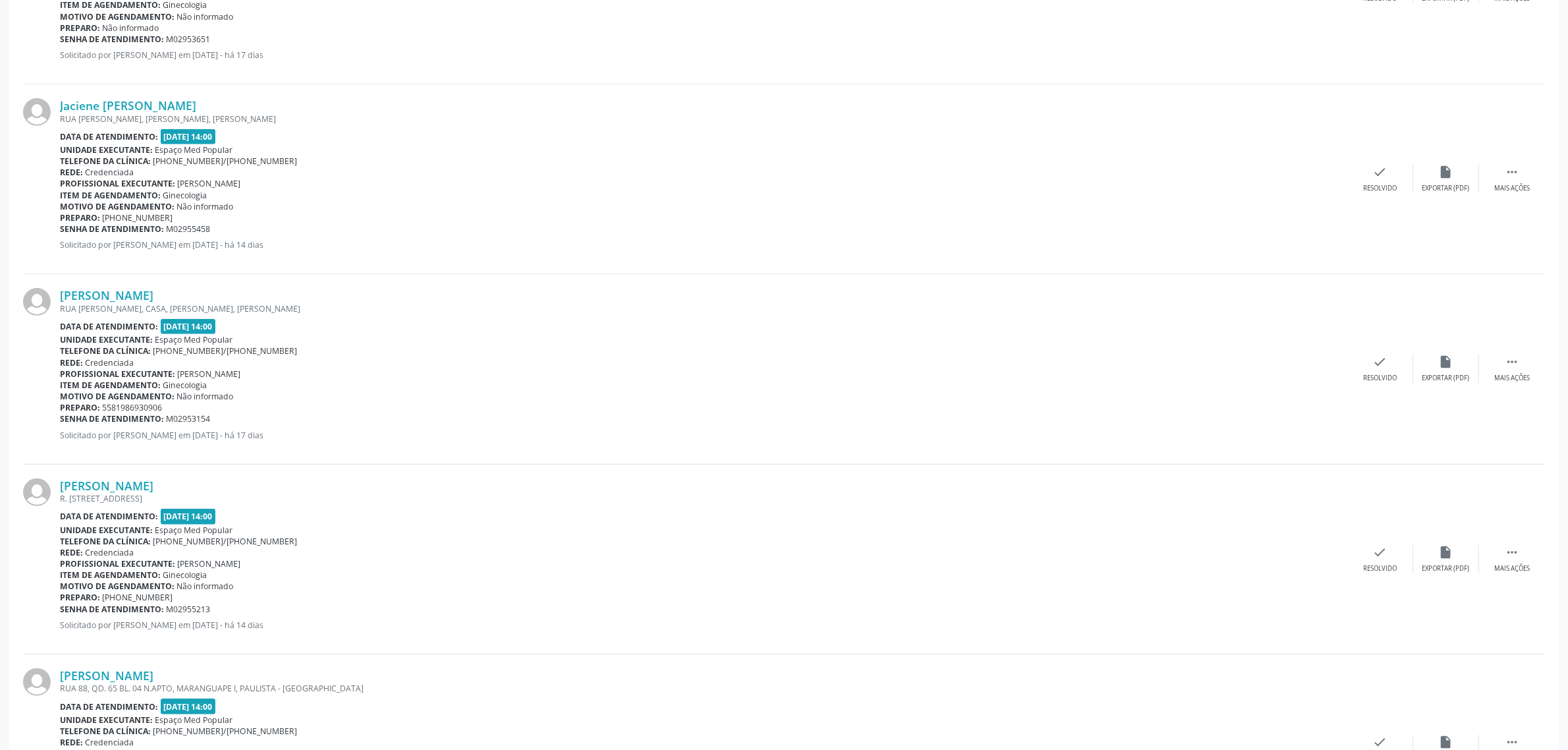
scroll to position [1153, 0]
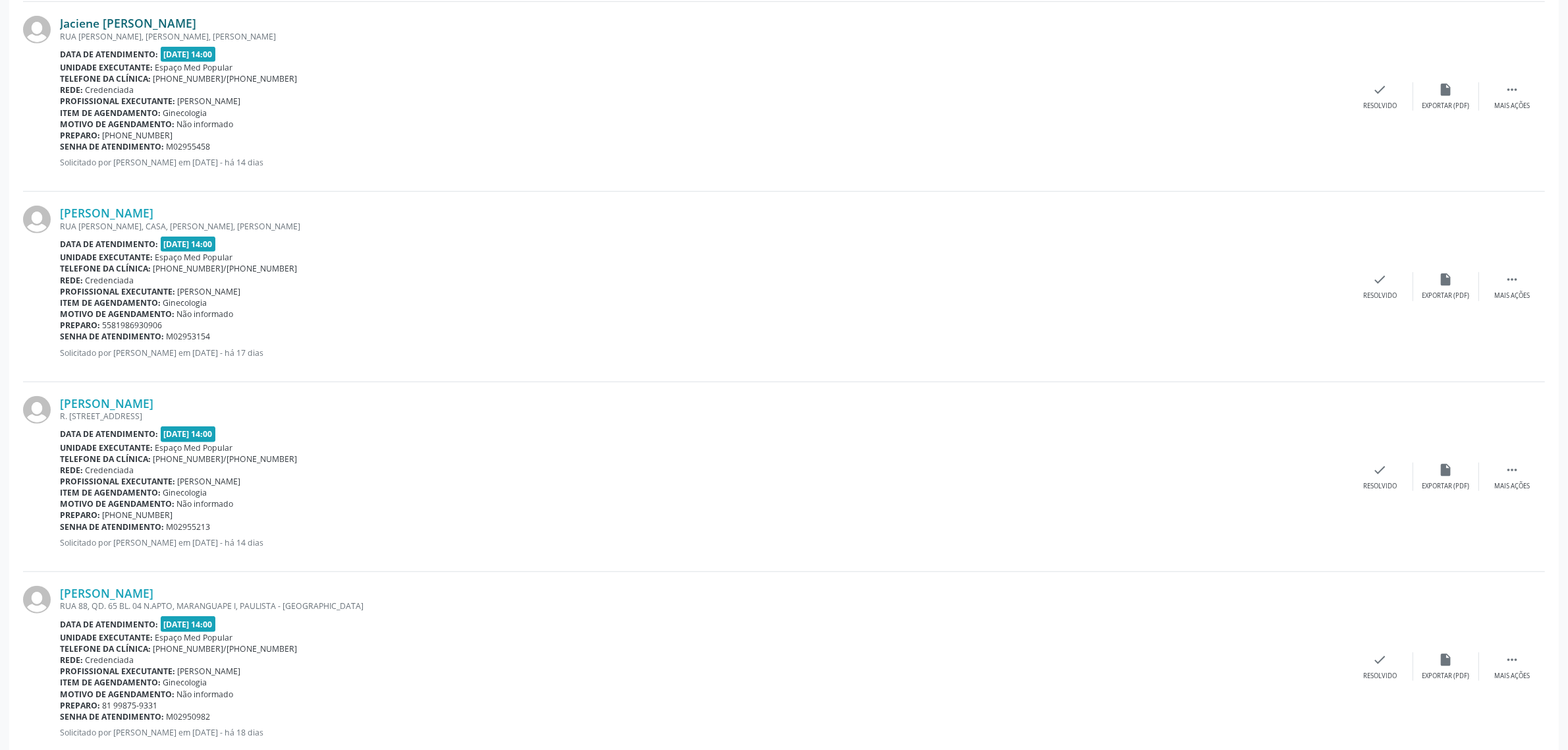
click at [137, 23] on link "Jaciene [PERSON_NAME]" at bounding box center [127, 23] width 137 height 15
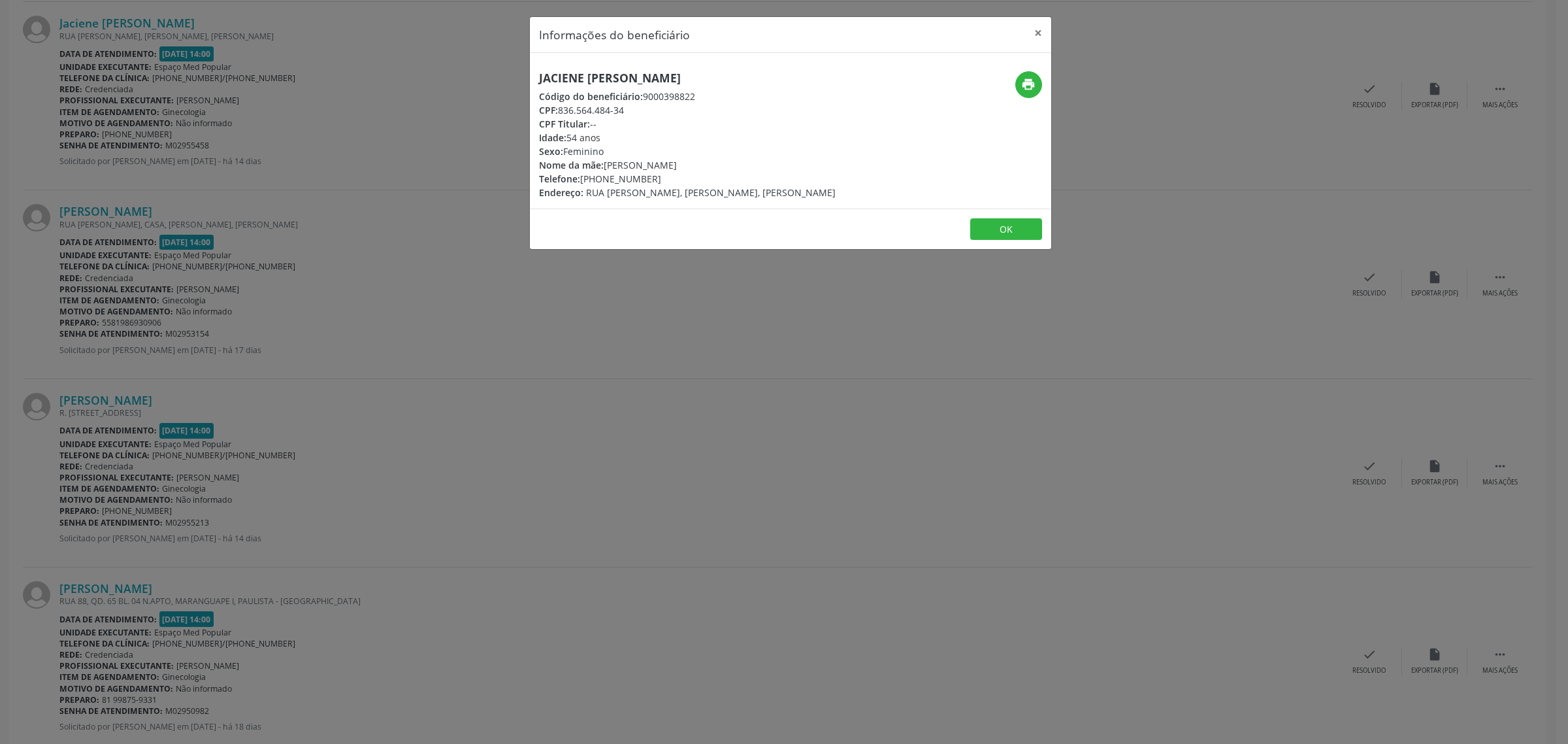
drag, startPoint x: 678, startPoint y: 78, endPoint x: 505, endPoint y: 77, distance: 173.0
click at [505, 77] on div "Informações do beneficiário × Jaciene [PERSON_NAME] Código do beneficiário: 900…" at bounding box center [784, 372] width 1568 height 744
copy h5 "Jaciene [PERSON_NAME]"
click at [301, 377] on div "Informações do beneficiário × Jaciene [PERSON_NAME] Código do beneficiário: 900…" at bounding box center [784, 372] width 1568 height 744
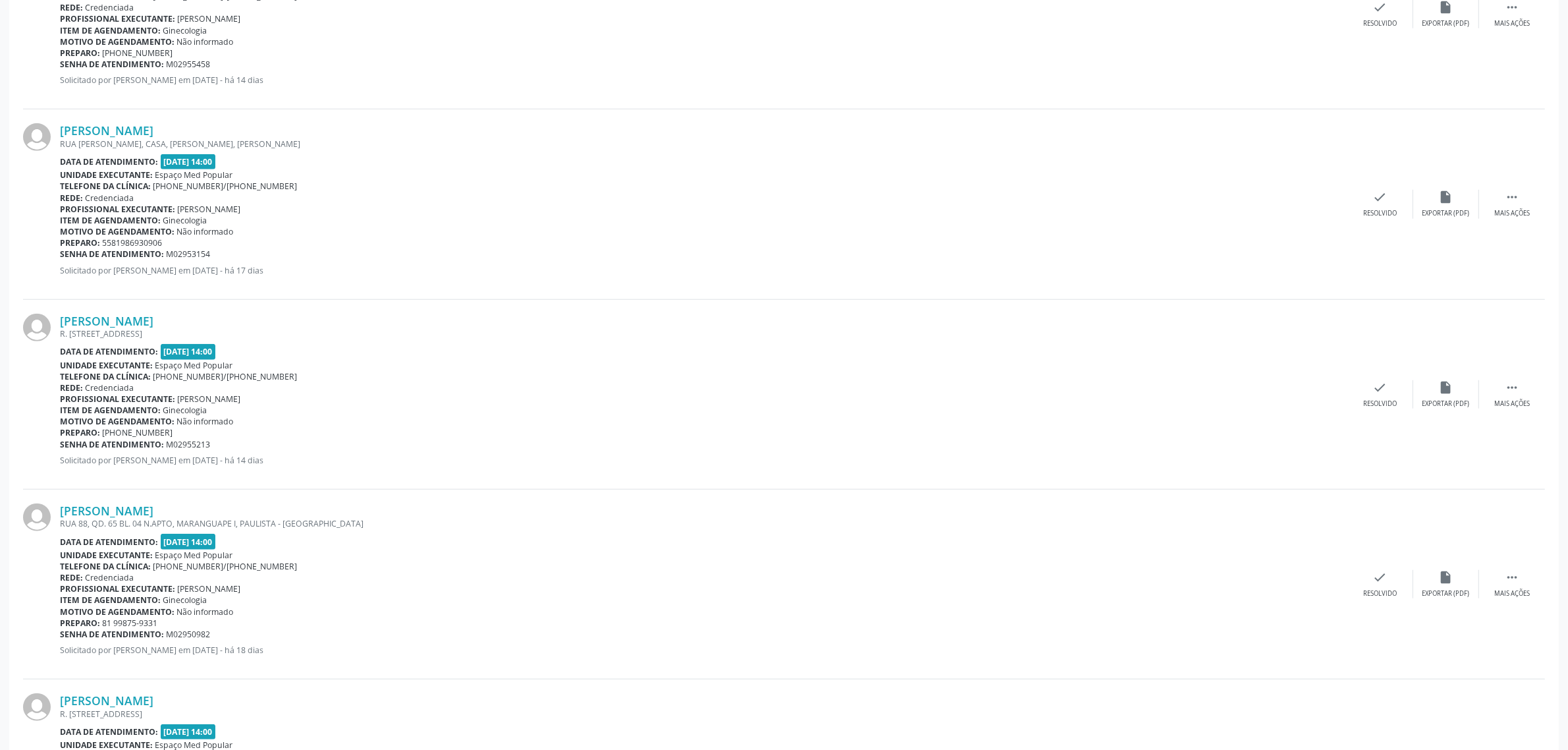
scroll to position [1318, 0]
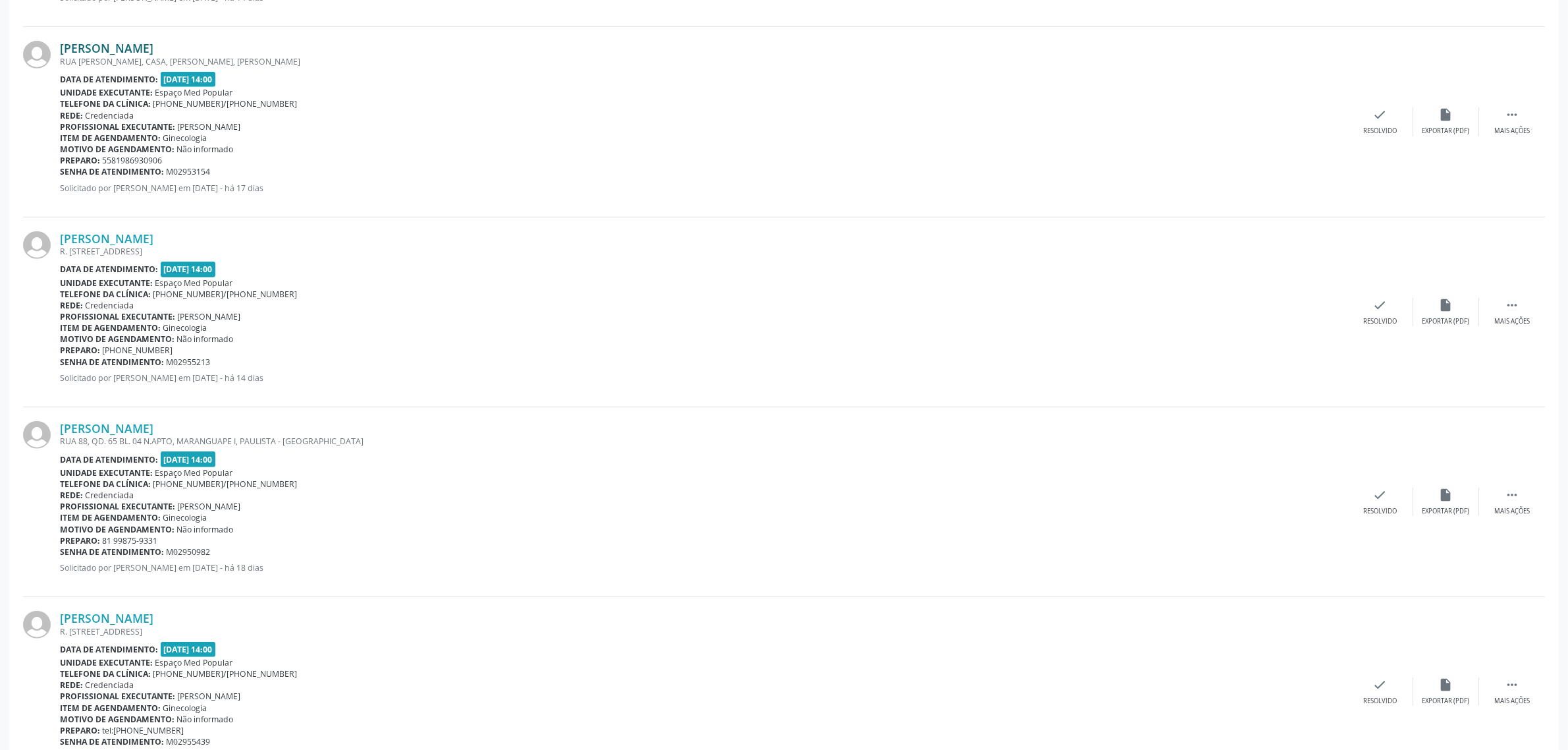
click at [137, 49] on link "[PERSON_NAME]" at bounding box center [106, 48] width 94 height 15
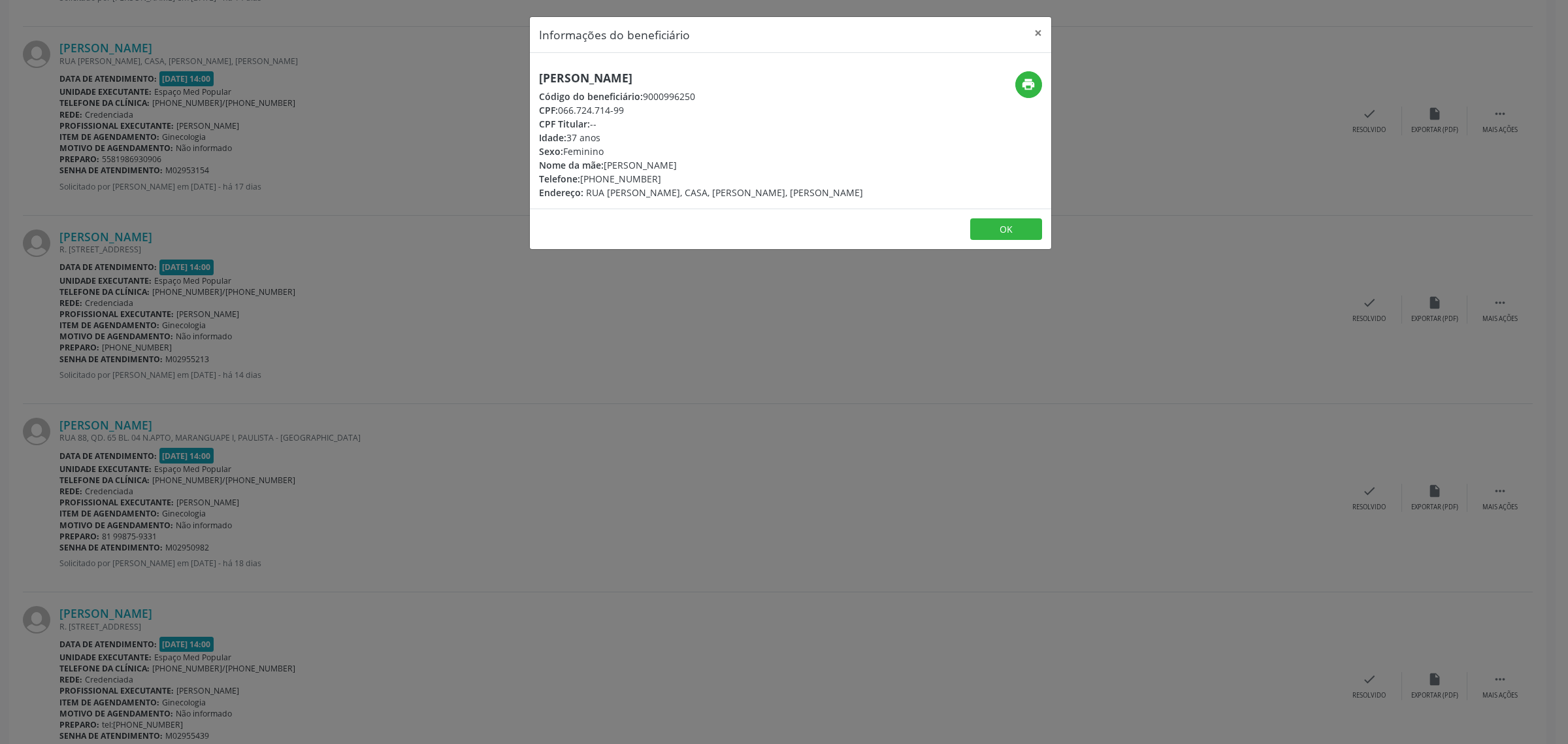
drag, startPoint x: 724, startPoint y: 76, endPoint x: 527, endPoint y: 87, distance: 197.3
click at [527, 87] on div "Informações do beneficiário × [PERSON_NAME] Código do beneficiário: 9000996250 …" at bounding box center [784, 372] width 1568 height 744
copy div
drag, startPoint x: 537, startPoint y: 79, endPoint x: 709, endPoint y: 75, distance: 172.0
click at [709, 75] on div "[PERSON_NAME] Código do beneficiário: 9000996250 CPF: 066.724.714-99 CPF Titula…" at bounding box center [703, 135] width 348 height 128
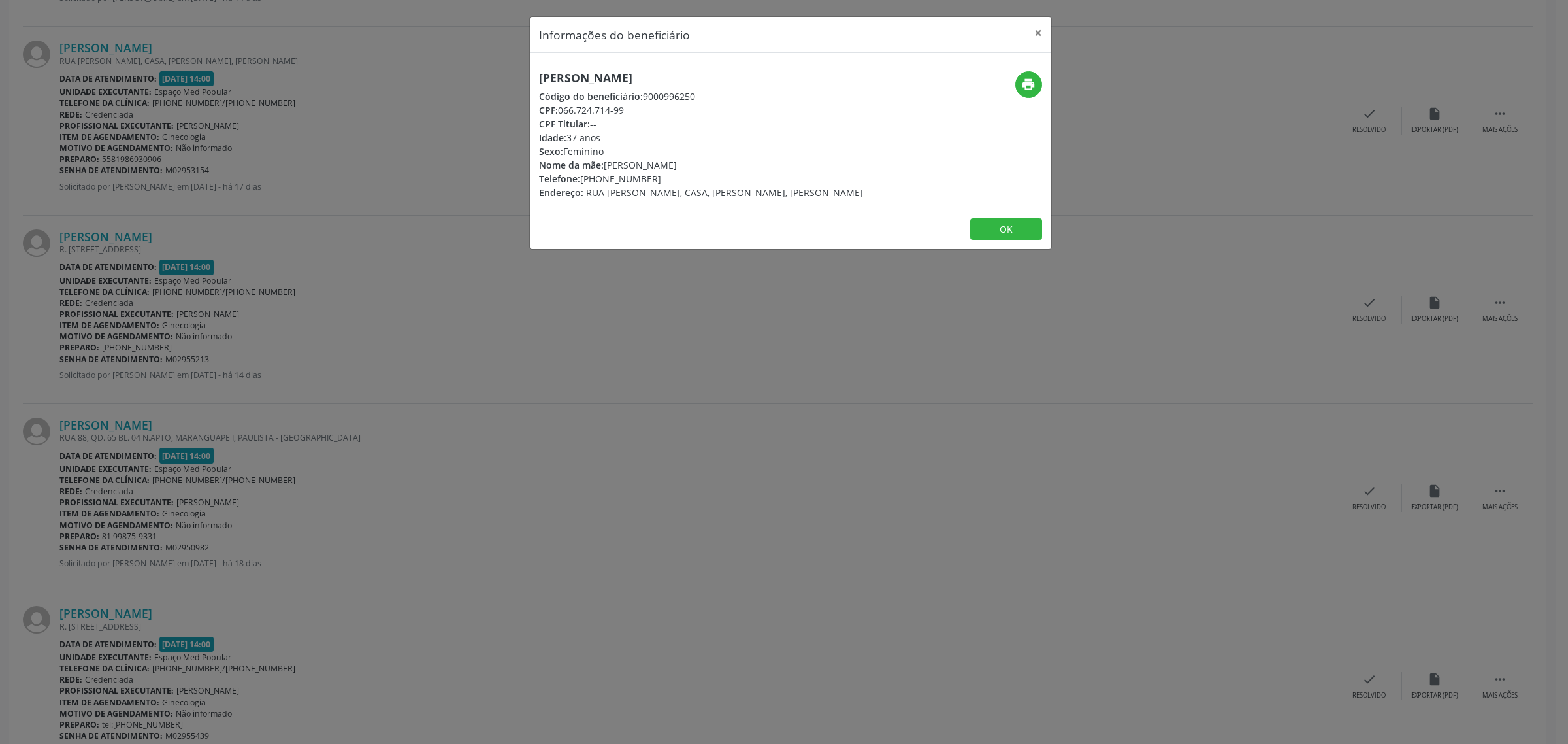
copy h5 "[PERSON_NAME]"
drag, startPoint x: 656, startPoint y: 180, endPoint x: 583, endPoint y: 180, distance: 73.0
click at [583, 180] on div "Telefone: [PHONE_NUMBER]" at bounding box center [700, 178] width 324 height 14
copy div "81) 98693-0906"
click at [997, 234] on button "OK" at bounding box center [1006, 229] width 72 height 22
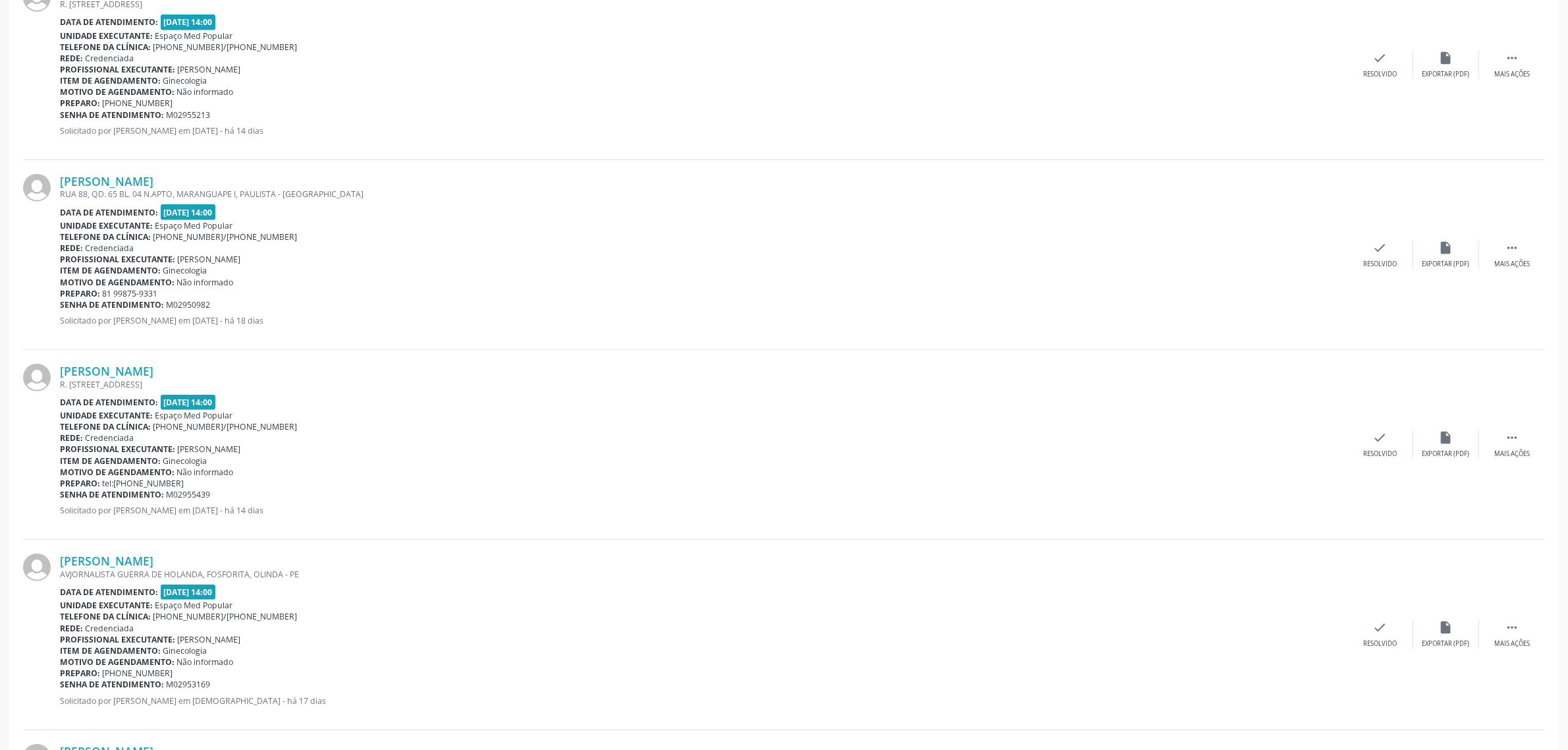
scroll to position [1482, 0]
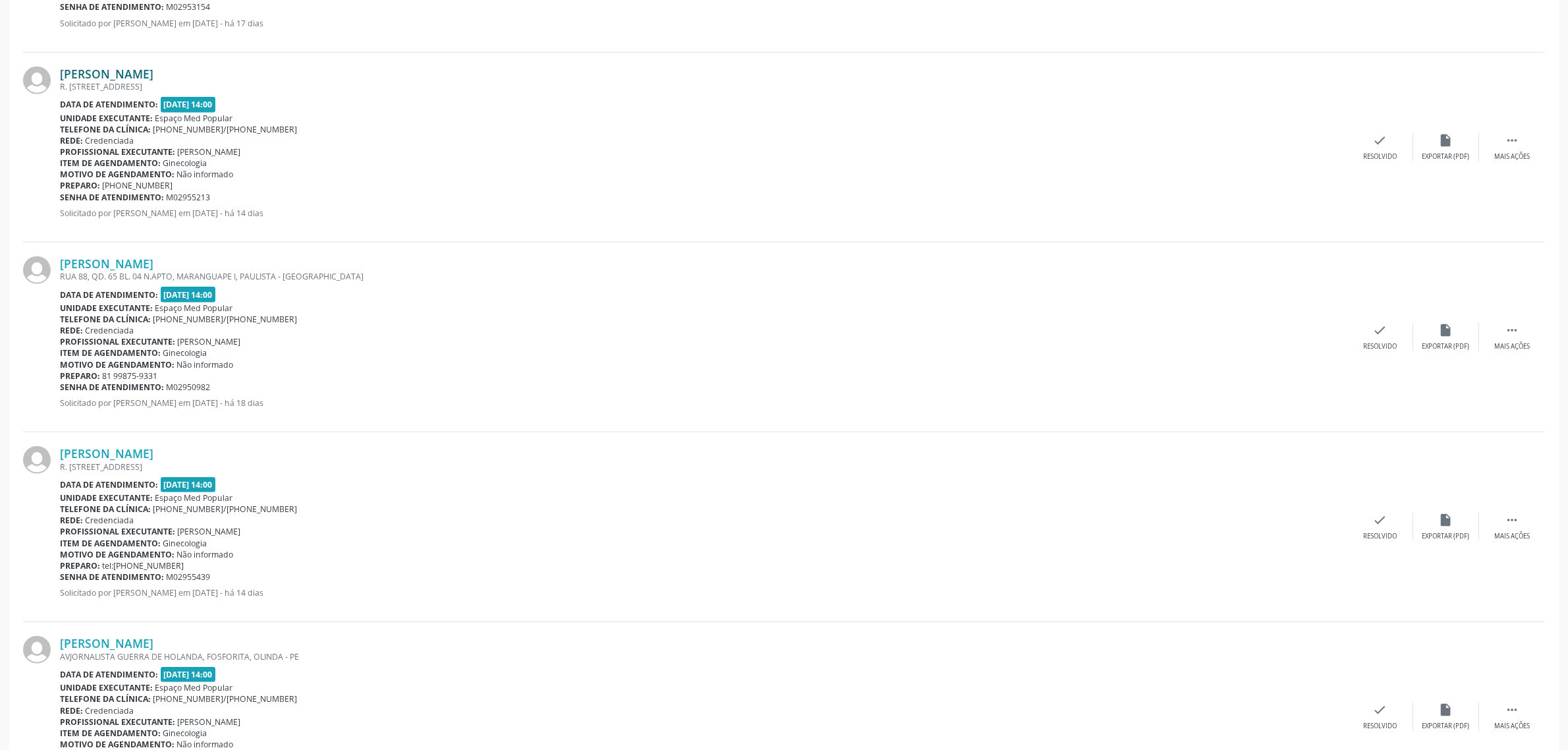
click at [153, 74] on link "[PERSON_NAME]" at bounding box center [106, 74] width 94 height 15
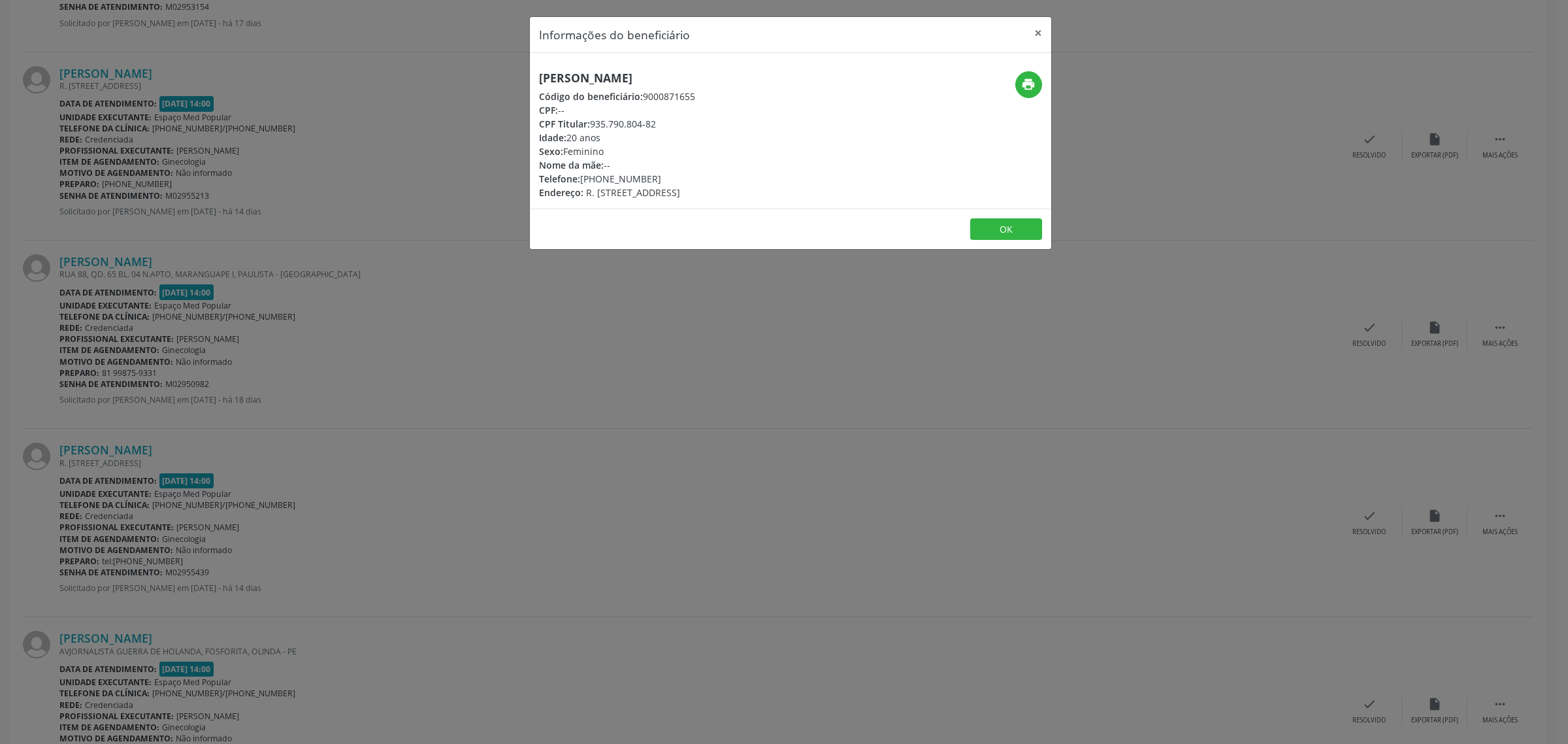
drag, startPoint x: 805, startPoint y: 75, endPoint x: 537, endPoint y: 79, distance: 268.0
click at [537, 79] on div "[PERSON_NAME] Código do beneficiário: 9000871655 CPF: -- CPF Titular: 935.790.8…" at bounding box center [703, 135] width 348 height 128
drag, startPoint x: 648, startPoint y: 180, endPoint x: 583, endPoint y: 180, distance: 65.0
click at [583, 180] on div "Telefone: [PHONE_NUMBER]" at bounding box center [616, 178] width 156 height 14
click at [169, 290] on div "Informações do beneficiário × [PERSON_NAME] Código do beneficiário: 9000871655 …" at bounding box center [784, 372] width 1568 height 744
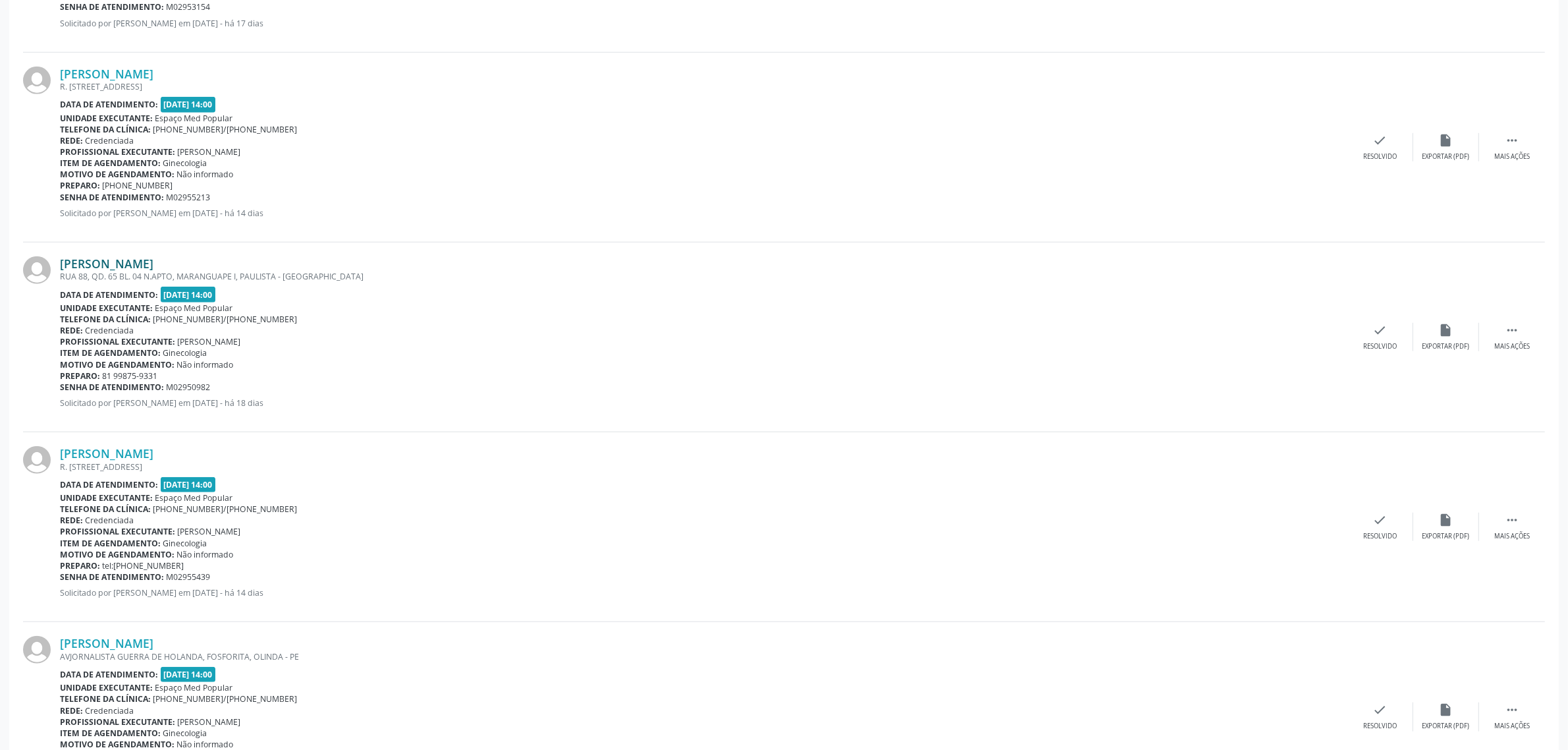
click at [153, 262] on link "[PERSON_NAME]" at bounding box center [106, 263] width 94 height 15
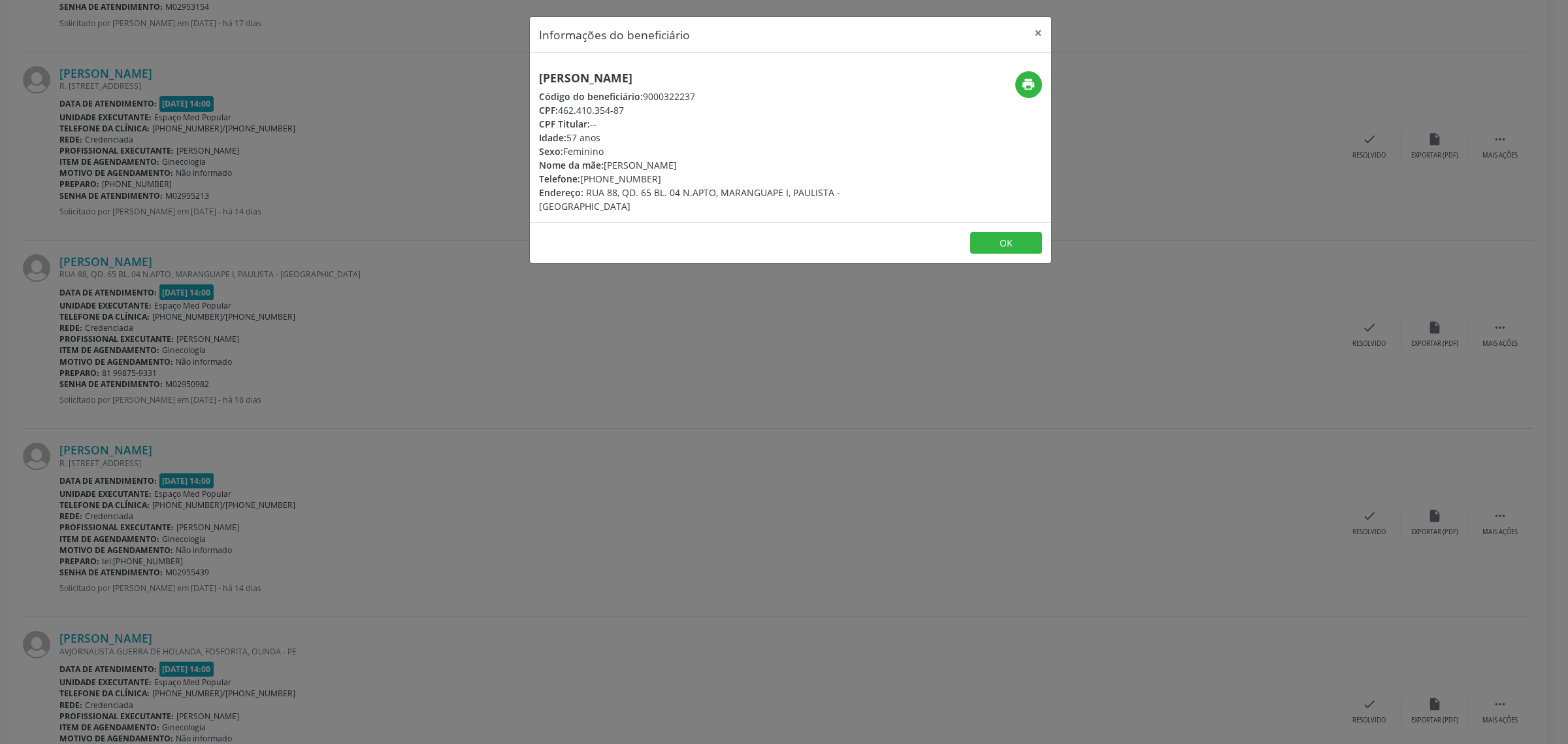
drag, startPoint x: 784, startPoint y: 74, endPoint x: 539, endPoint y: 78, distance: 245.0
click at [539, 78] on h5 "[PERSON_NAME]" at bounding box center [703, 78] width 329 height 14
click at [159, 309] on div "Informações do beneficiário × [PERSON_NAME] Código do beneficiário: 9000322237 …" at bounding box center [784, 372] width 1568 height 744
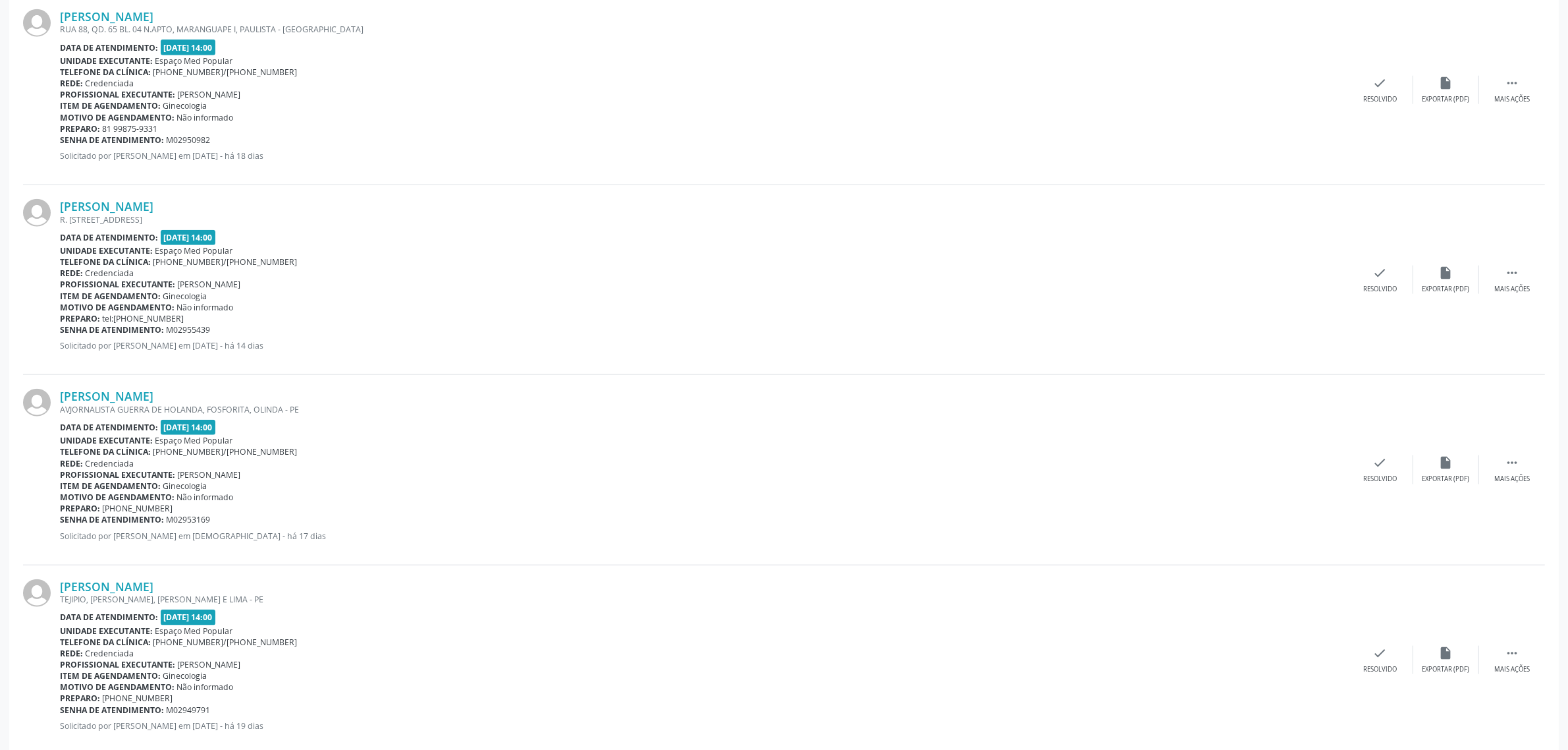
scroll to position [1812, 0]
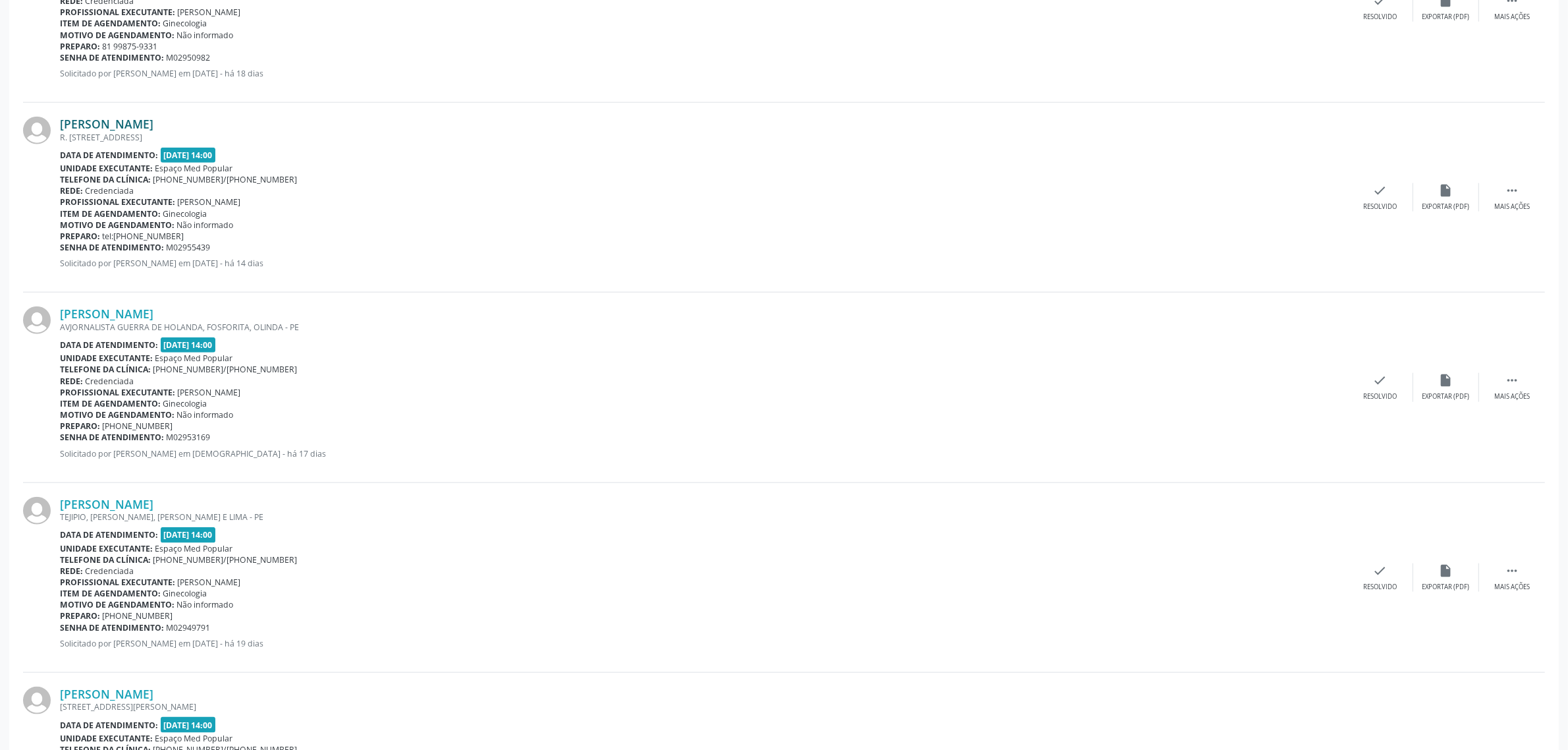
click at [153, 117] on link "[PERSON_NAME]" at bounding box center [106, 124] width 94 height 15
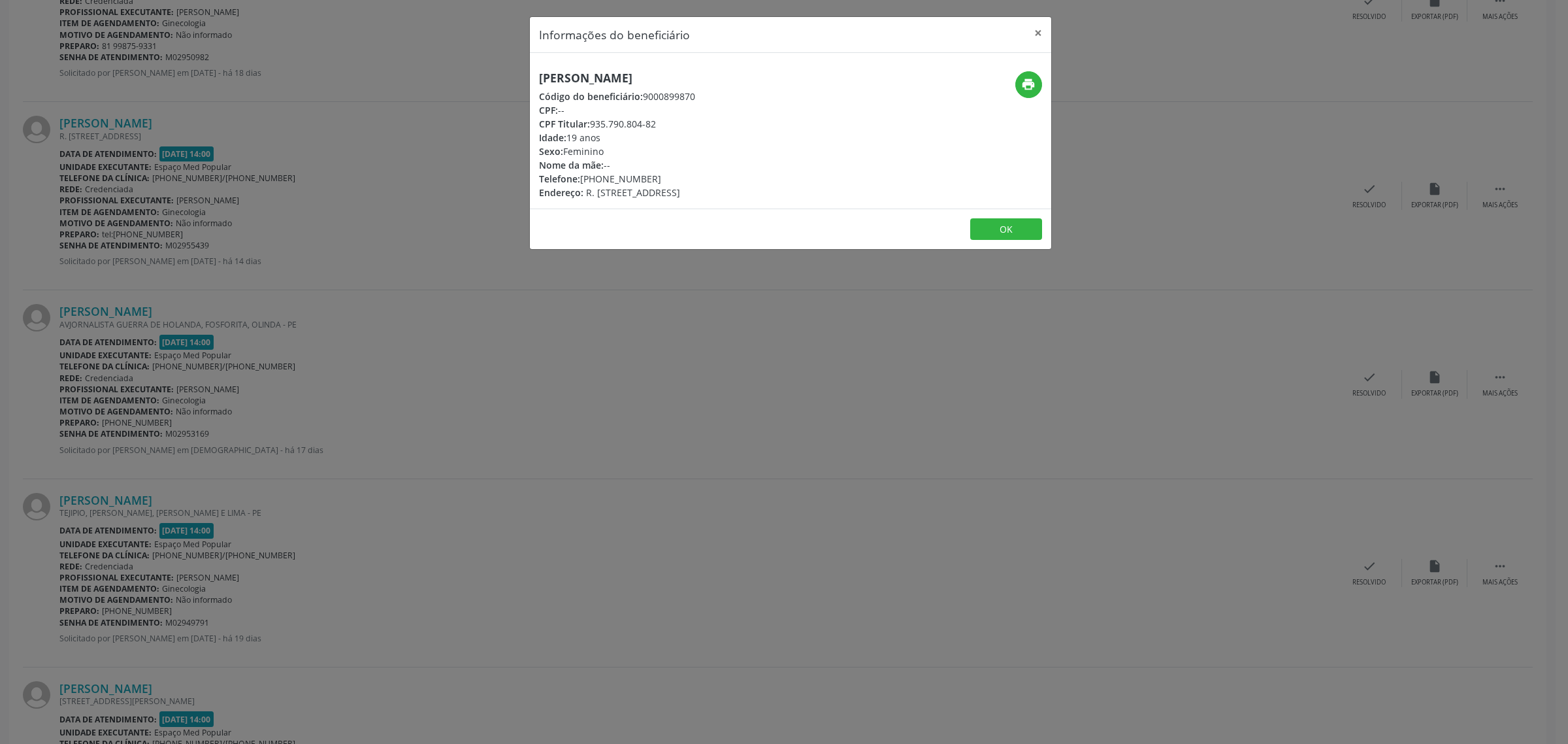
drag, startPoint x: 713, startPoint y: 80, endPoint x: 524, endPoint y: 84, distance: 189.0
click at [524, 84] on div "Informações do beneficiário × [PERSON_NAME] Código do beneficiário: 9000899870 …" at bounding box center [784, 372] width 1568 height 744
drag, startPoint x: 652, startPoint y: 175, endPoint x: 583, endPoint y: 178, distance: 69.1
click at [583, 178] on div "Telefone: [PHONE_NUMBER]" at bounding box center [616, 178] width 156 height 14
click at [305, 328] on div "Informações do beneficiário × [PERSON_NAME] Código do beneficiário: 9000899870 …" at bounding box center [784, 372] width 1568 height 744
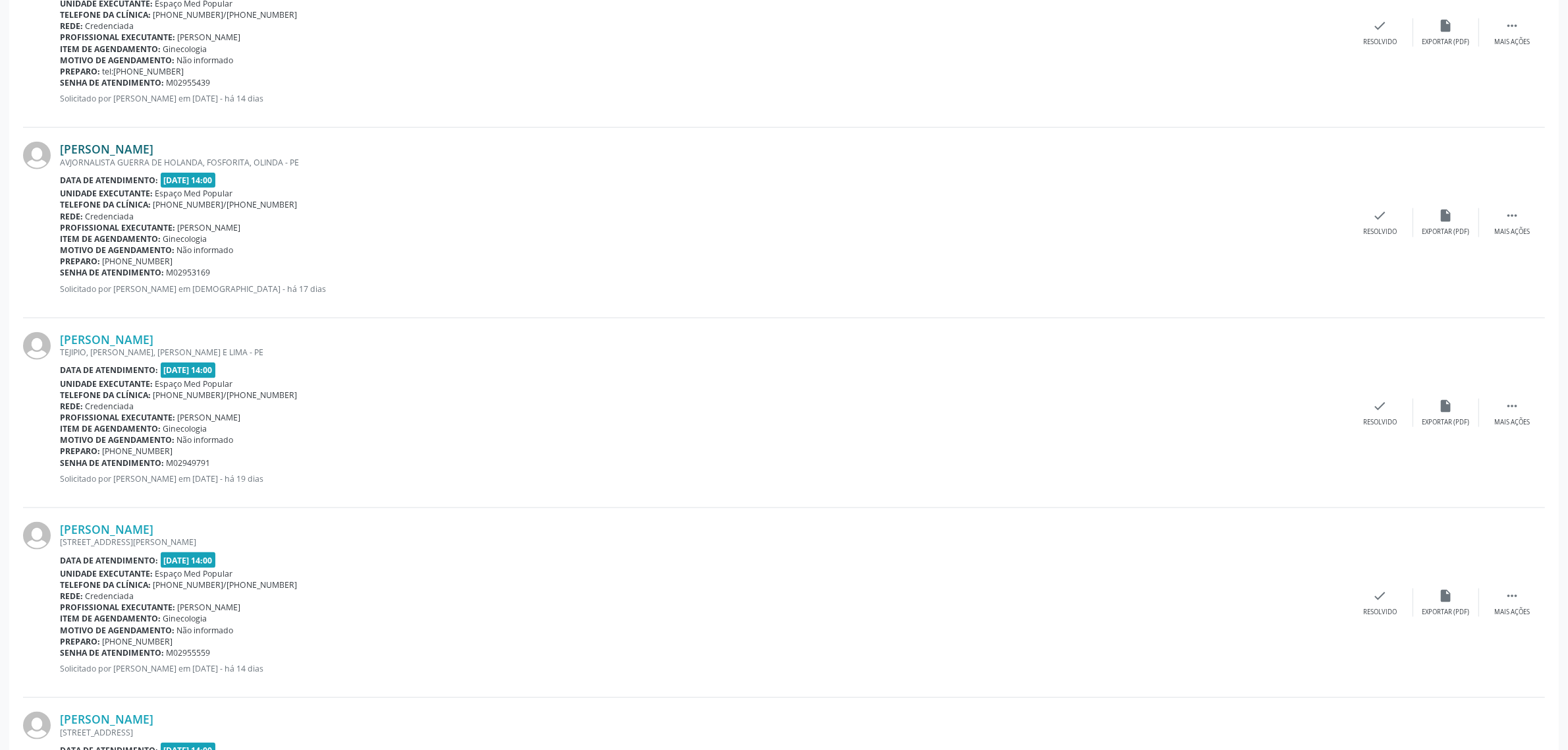
scroll to position [2058, 0]
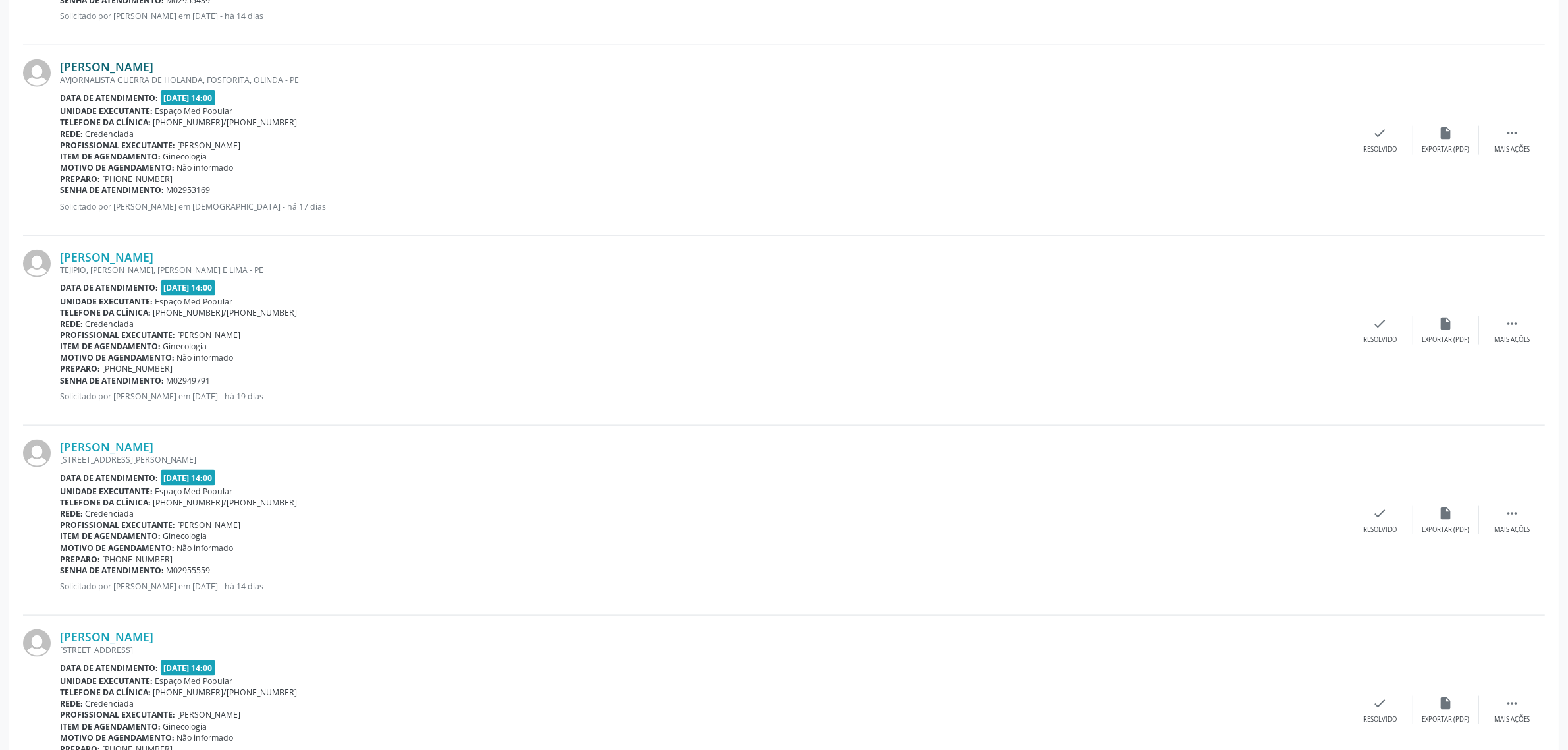
click at [137, 71] on link "[PERSON_NAME]" at bounding box center [106, 67] width 94 height 15
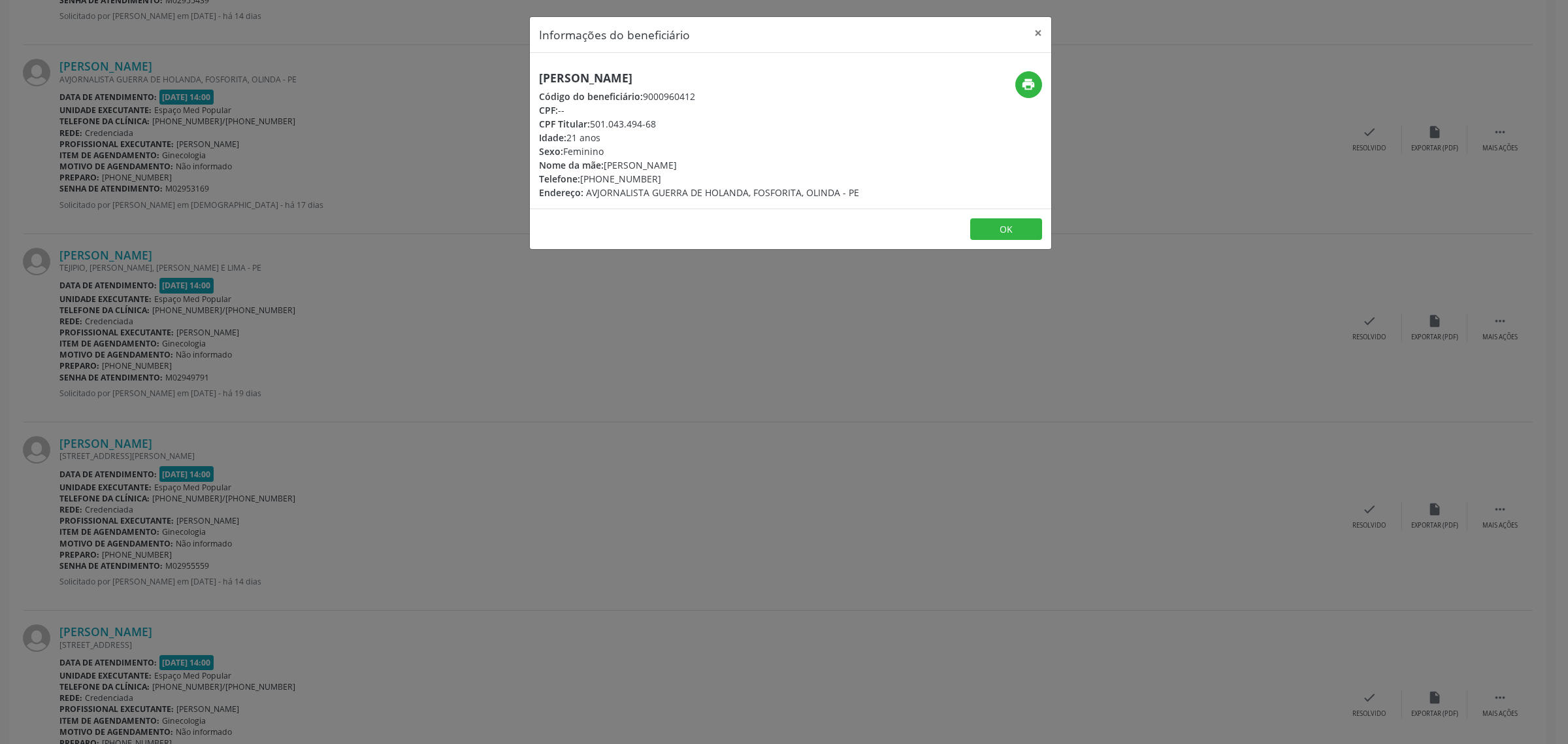
drag, startPoint x: 757, startPoint y: 74, endPoint x: 536, endPoint y: 70, distance: 221.0
click at [536, 71] on div "[PERSON_NAME] Código do beneficiário: 9000960412 CPF: -- CPF Titular: 501.043.4…" at bounding box center [703, 135] width 348 height 128
drag, startPoint x: 647, startPoint y: 180, endPoint x: 582, endPoint y: 181, distance: 65.0
click at [582, 181] on div "Telefone: [PHONE_NUMBER]" at bounding box center [699, 178] width 320 height 14
drag, startPoint x: 415, startPoint y: 408, endPoint x: 281, endPoint y: 388, distance: 135.5
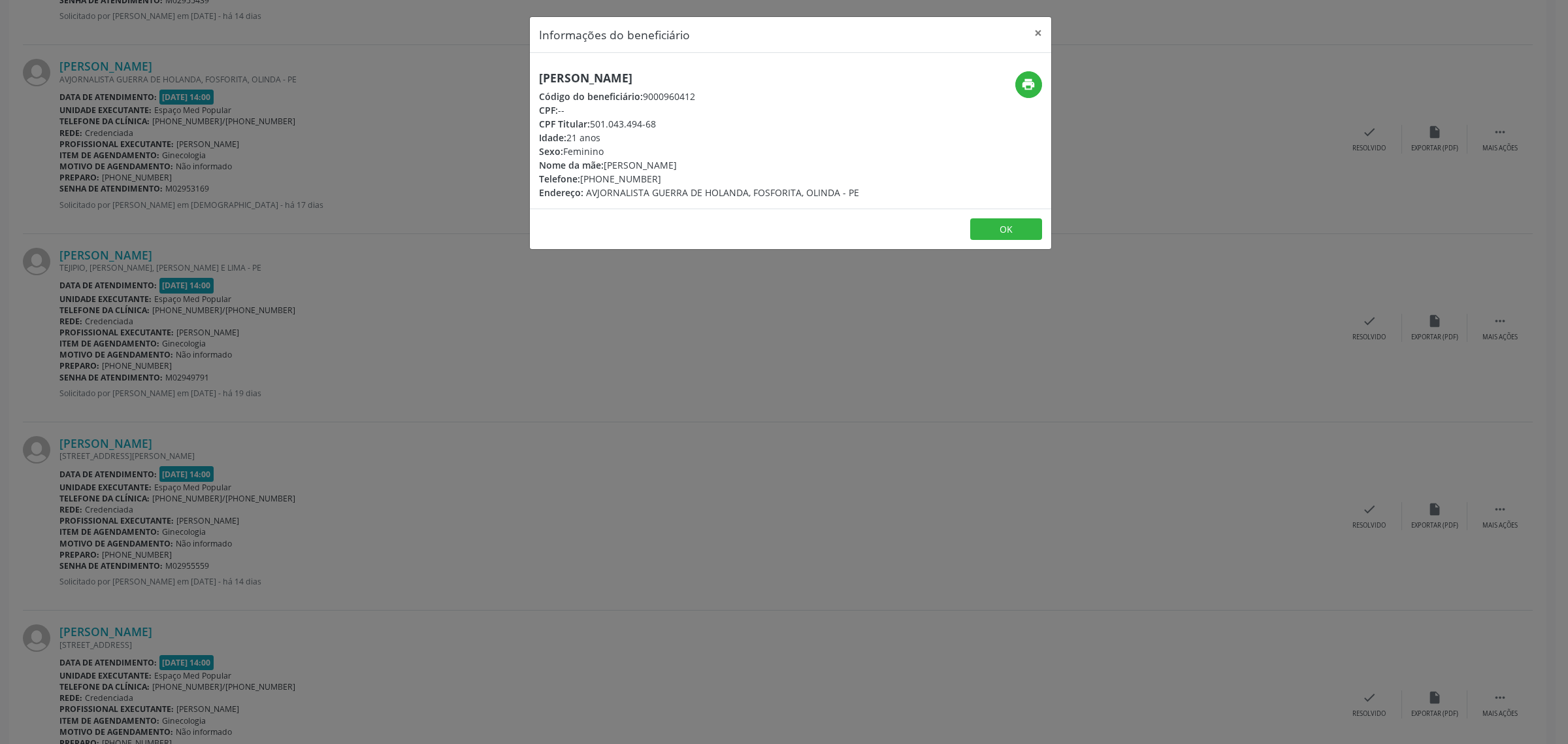
click at [401, 409] on div "Informações do beneficiário × [PERSON_NAME] Código do beneficiário: 9000960412 …" at bounding box center [784, 372] width 1568 height 744
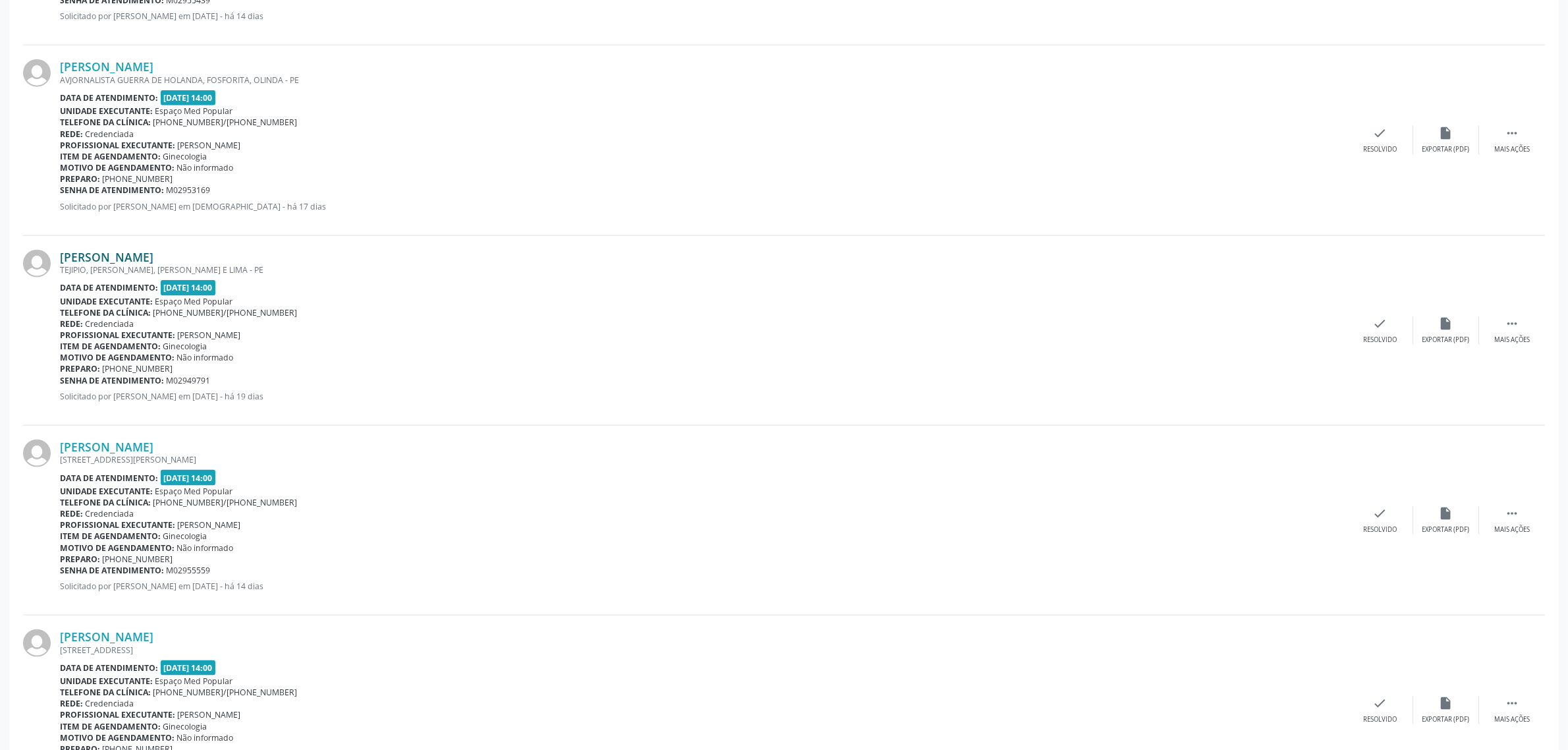
click at [153, 252] on link "[PERSON_NAME]" at bounding box center [106, 257] width 94 height 15
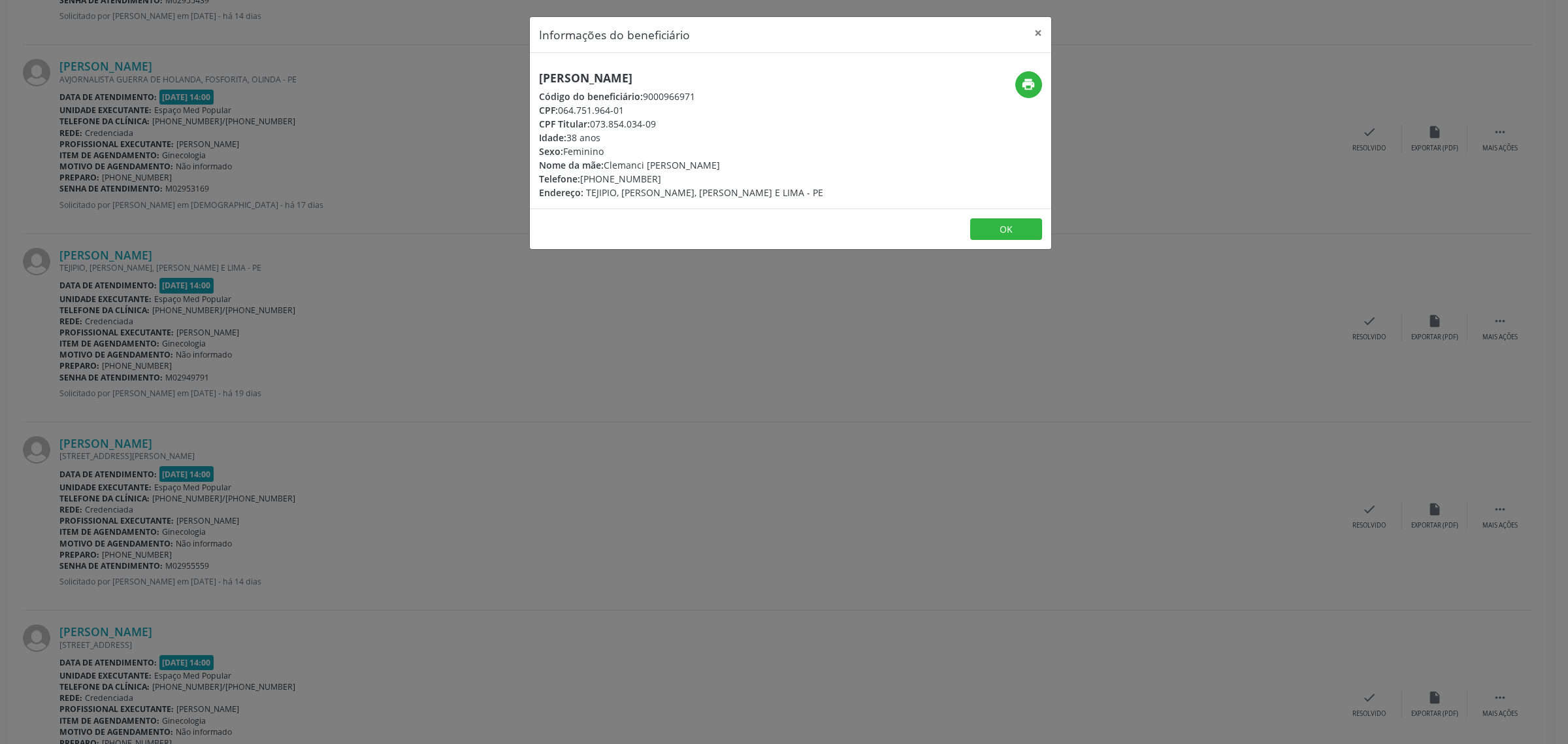
drag, startPoint x: 709, startPoint y: 80, endPoint x: 540, endPoint y: 78, distance: 169.0
click at [540, 78] on h5 "[PERSON_NAME]" at bounding box center [681, 78] width 284 height 14
drag, startPoint x: 652, startPoint y: 180, endPoint x: 582, endPoint y: 178, distance: 70.0
click at [582, 178] on div "Telefone: [PHONE_NUMBER]" at bounding box center [681, 178] width 284 height 14
drag, startPoint x: 442, startPoint y: 318, endPoint x: 210, endPoint y: 286, distance: 234.2
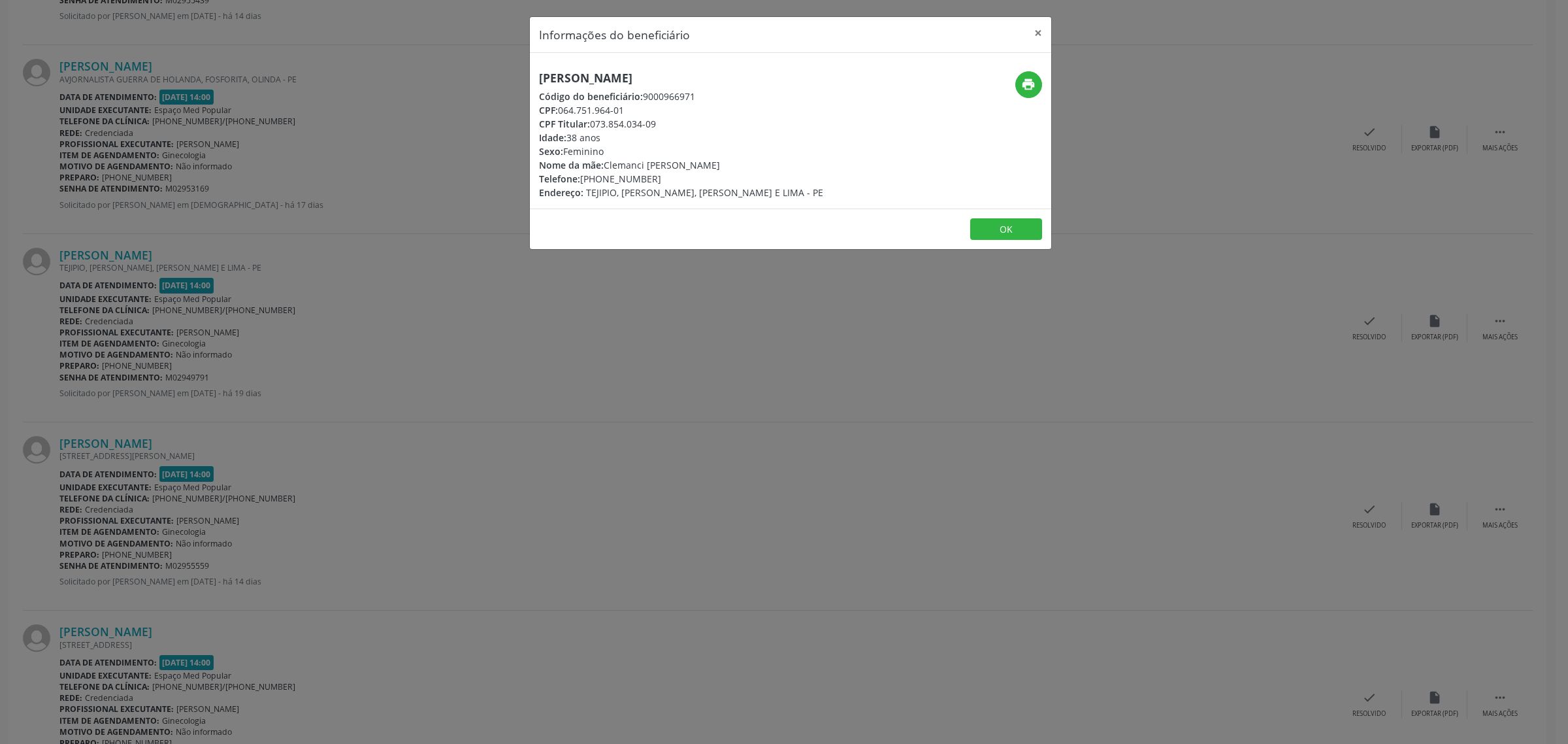
click at [436, 318] on div "Informações do beneficiário × [PERSON_NAME] Código do beneficiário: 9000966971 …" at bounding box center [784, 372] width 1568 height 744
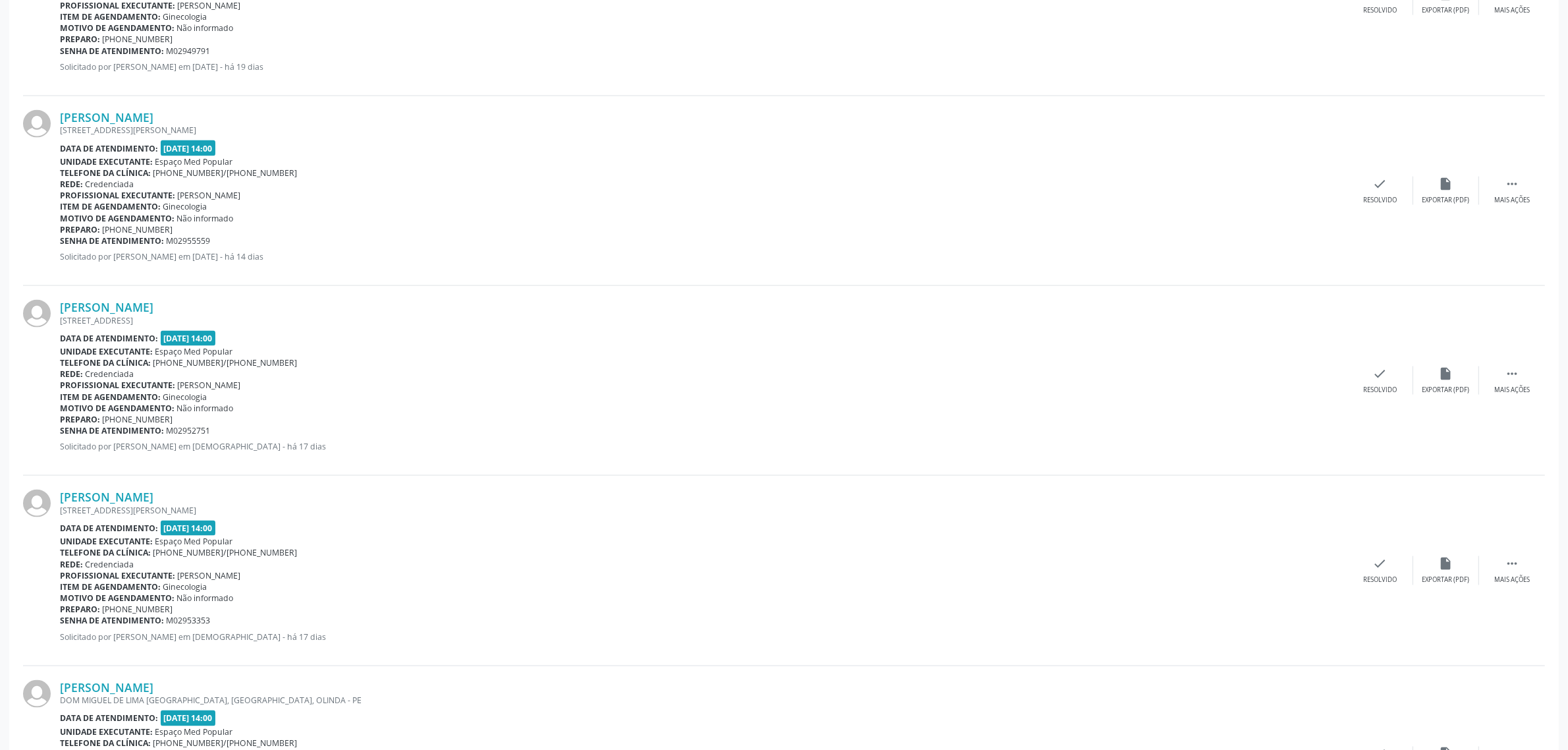
scroll to position [2471, 0]
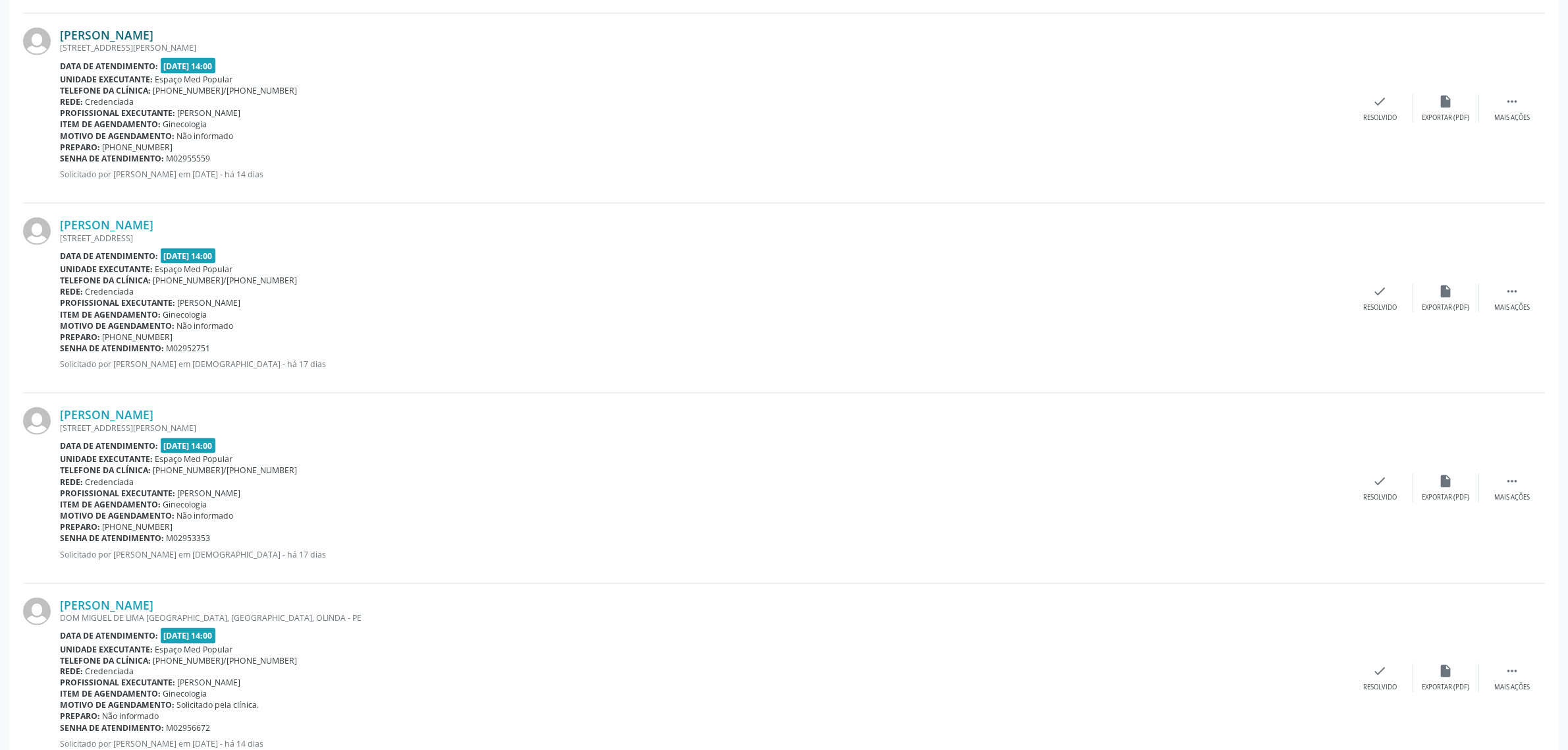
click at [134, 38] on link "[PERSON_NAME]" at bounding box center [106, 35] width 94 height 15
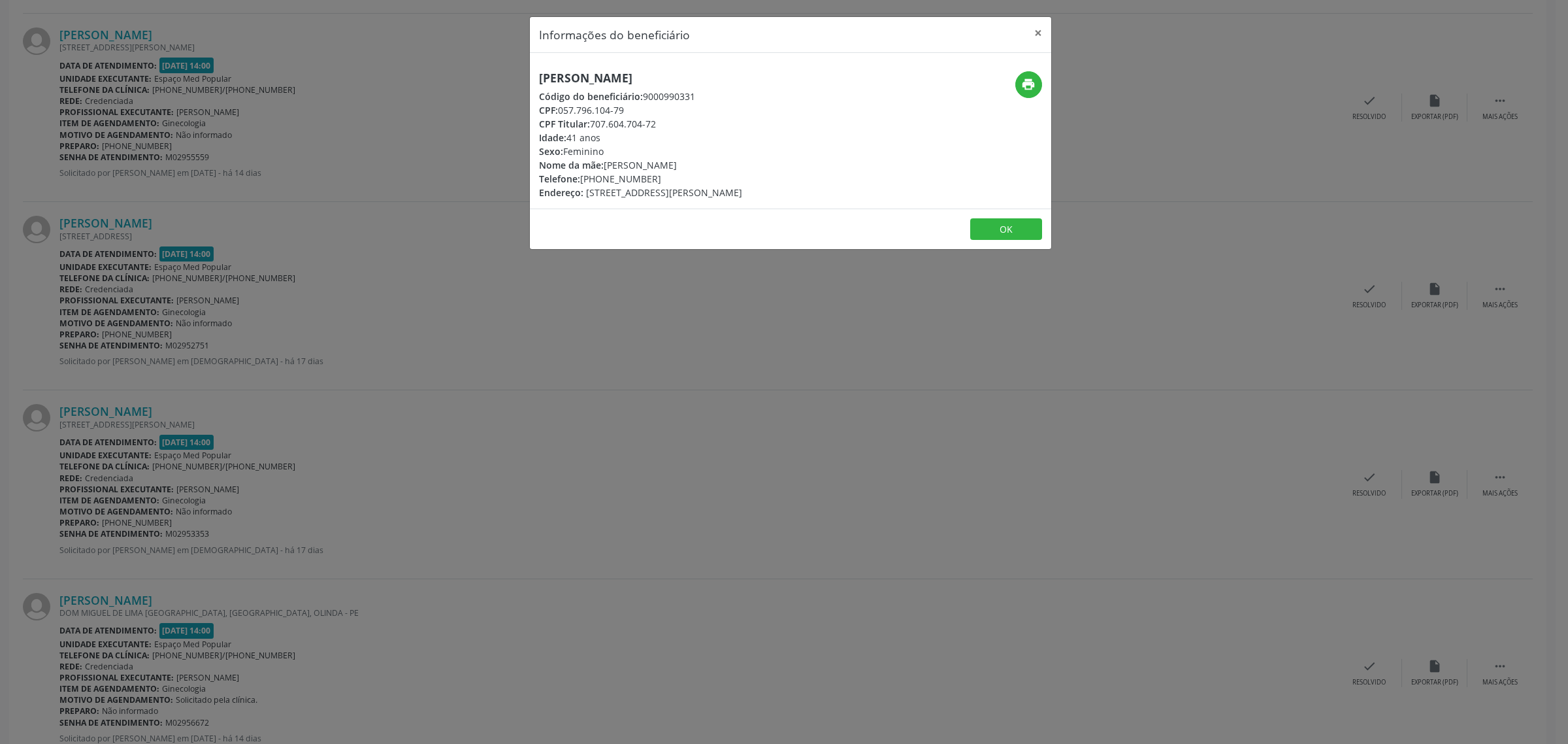
drag, startPoint x: 719, startPoint y: 75, endPoint x: 533, endPoint y: 75, distance: 186.0
click at [533, 75] on div "[PERSON_NAME] Código do beneficiário: 9000990331 CPF: 057.796.104-79 CPF Titula…" at bounding box center [703, 135] width 348 height 128
drag, startPoint x: 654, startPoint y: 176, endPoint x: 581, endPoint y: 182, distance: 73.2
click at [581, 182] on div "Telefone: [PHONE_NUMBER]" at bounding box center [640, 178] width 203 height 14
click at [190, 333] on div "Informações do beneficiário × [PERSON_NAME] Código do beneficiário: 9000990331 …" at bounding box center [784, 372] width 1568 height 744
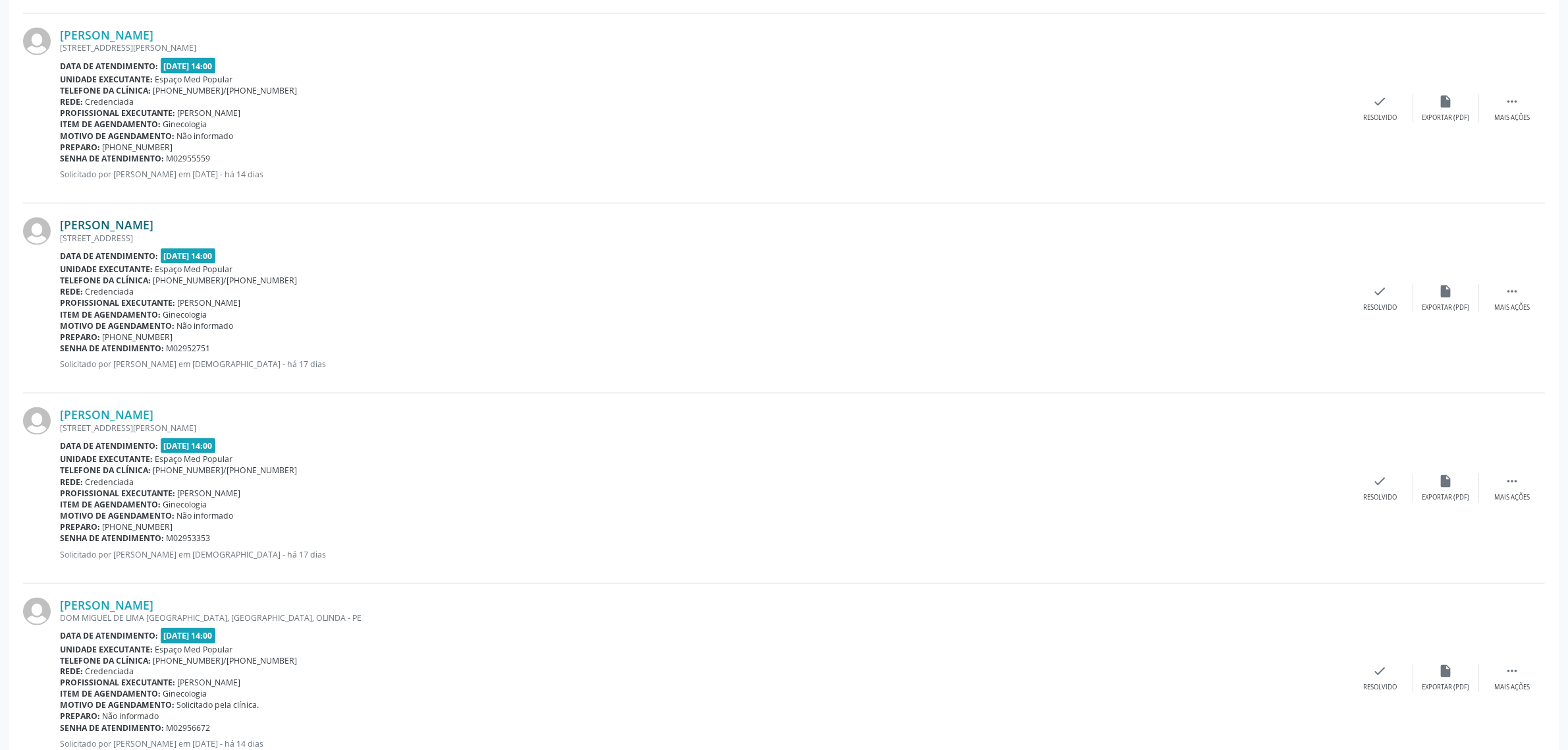
click at [153, 229] on link "[PERSON_NAME]" at bounding box center [106, 225] width 94 height 15
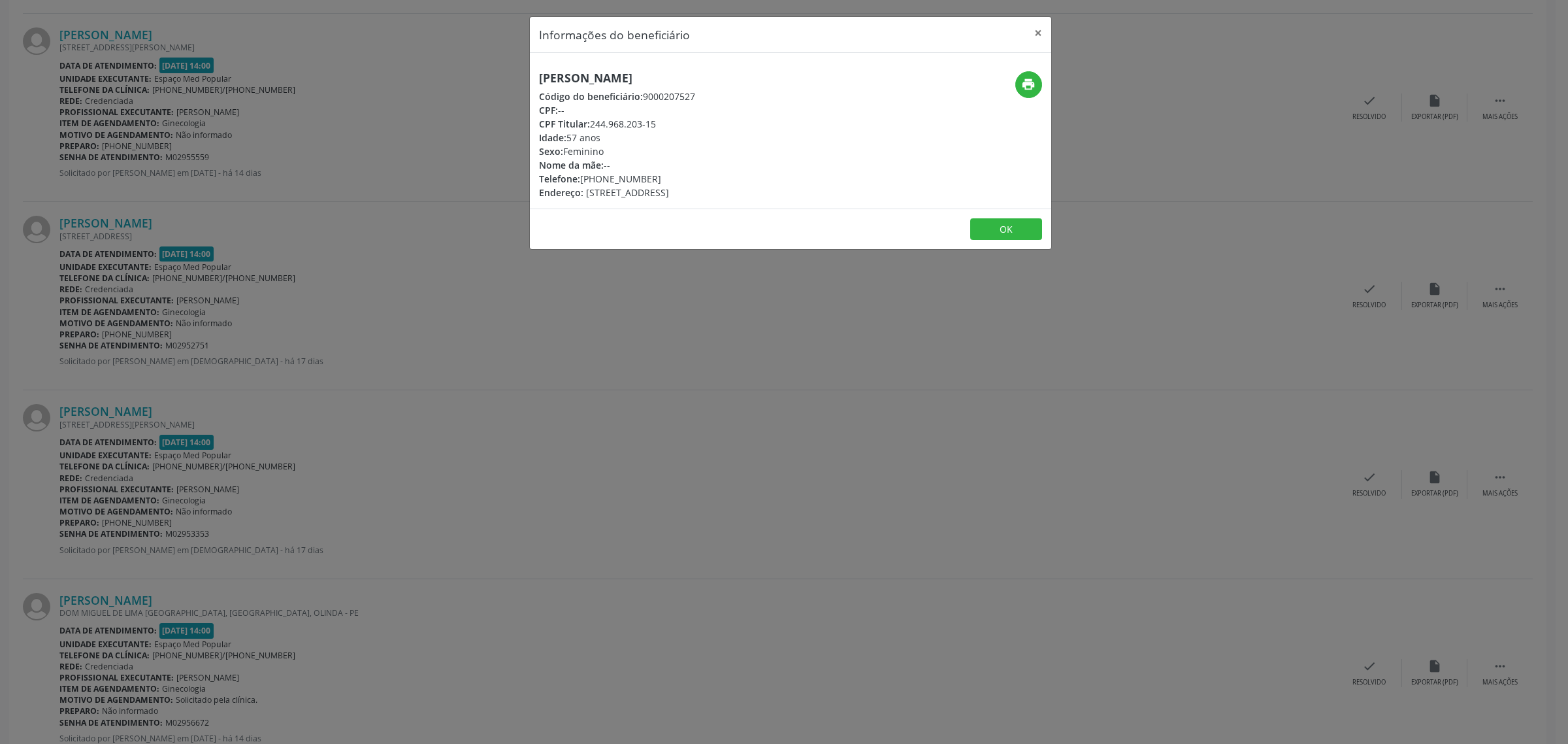
drag, startPoint x: 760, startPoint y: 80, endPoint x: 531, endPoint y: 79, distance: 229.0
click at [531, 79] on div "[PERSON_NAME] Código do beneficiário: 9000207527 CPF: -- CPF Titular: 244.968.2…" at bounding box center [703, 135] width 348 height 128
drag, startPoint x: 650, startPoint y: 175, endPoint x: 581, endPoint y: 178, distance: 69.1
click at [581, 178] on div "Telefone: [PHONE_NUMBER]" at bounding box center [616, 178] width 156 height 14
click at [460, 334] on div "Informações do beneficiário × [PERSON_NAME] Código do beneficiário: 9000207527 …" at bounding box center [784, 372] width 1568 height 744
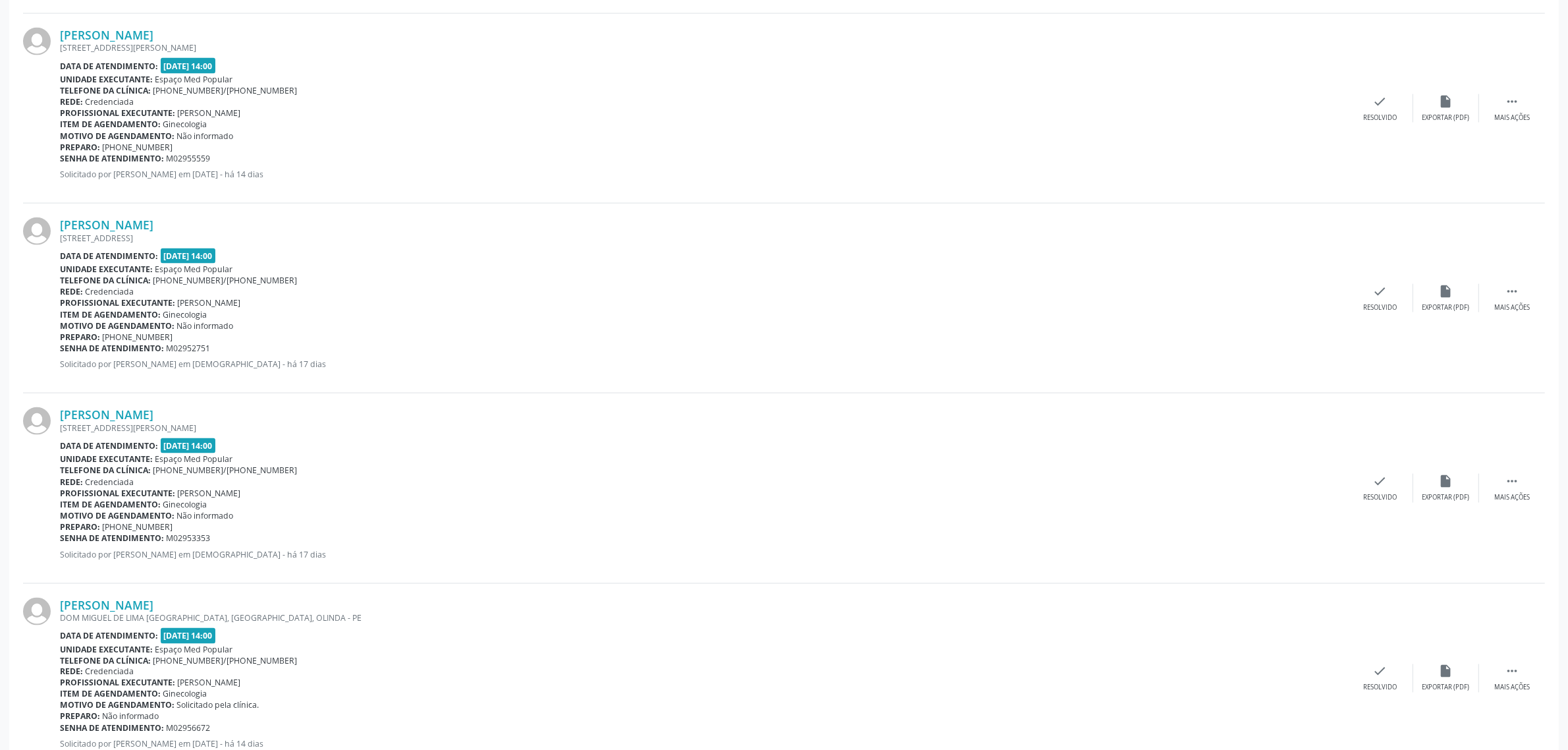
scroll to position [2554, 0]
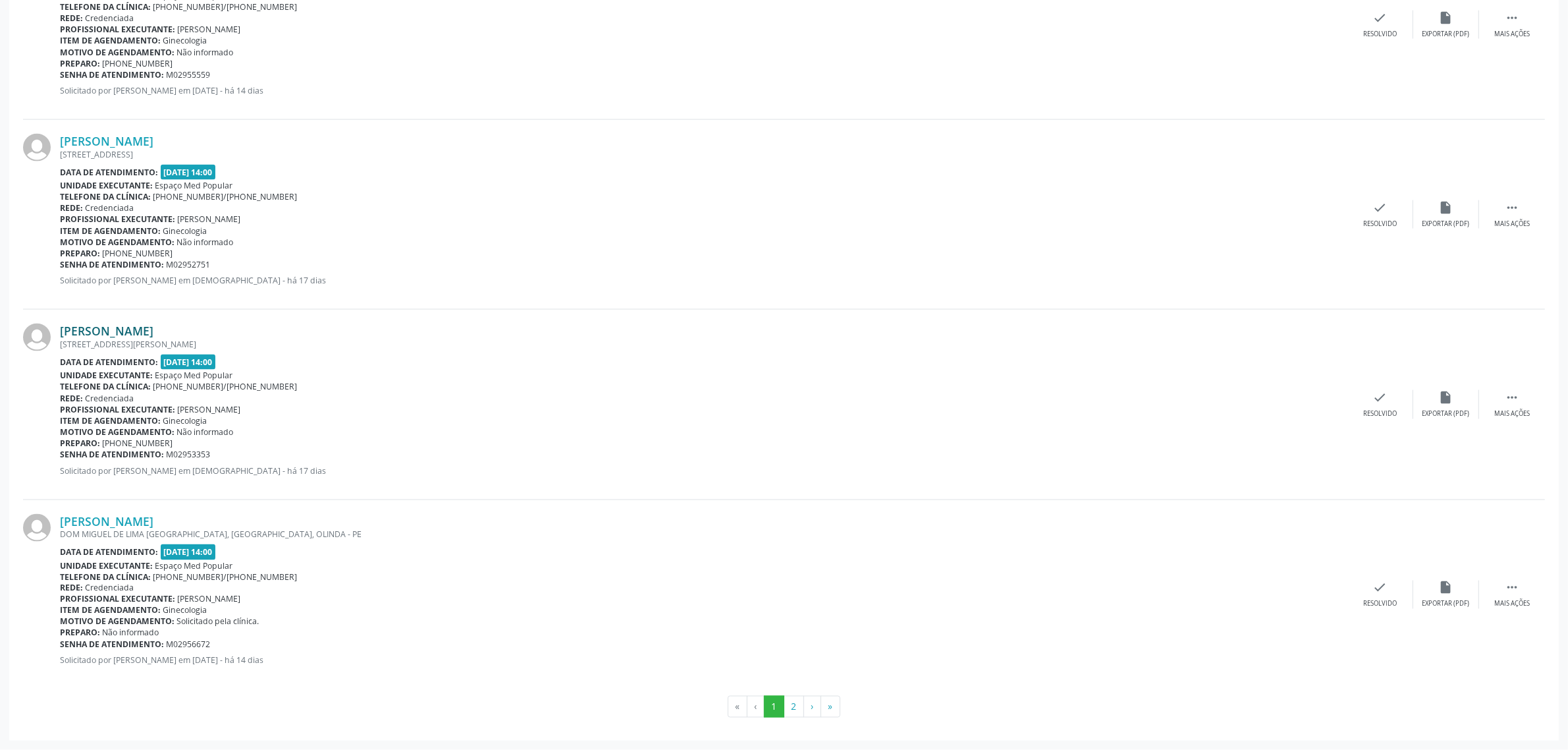
click at [152, 330] on link "[PERSON_NAME]" at bounding box center [106, 331] width 94 height 15
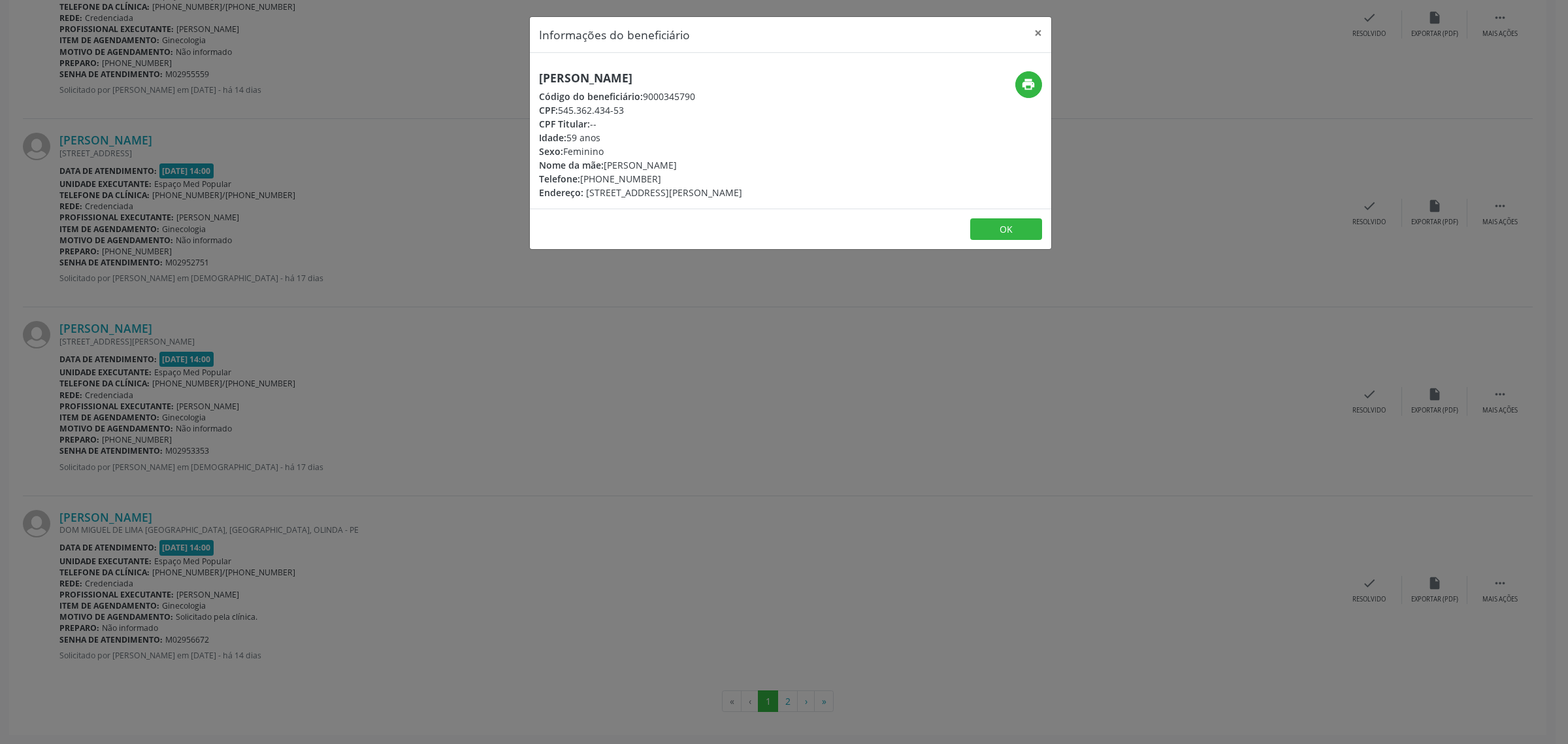
drag, startPoint x: 769, startPoint y: 77, endPoint x: 531, endPoint y: 87, distance: 238.2
click at [531, 87] on div "[PERSON_NAME] Código do beneficiário: 9000345790 CPF: 545.362.434-53 CPF Titula…" at bounding box center [703, 135] width 348 height 128
drag, startPoint x: 745, startPoint y: 73, endPoint x: 632, endPoint y: 80, distance: 113.2
click at [632, 80] on h5 "[PERSON_NAME]" at bounding box center [640, 78] width 203 height 14
click at [742, 80] on h5 "[PERSON_NAME]" at bounding box center [640, 78] width 203 height 14
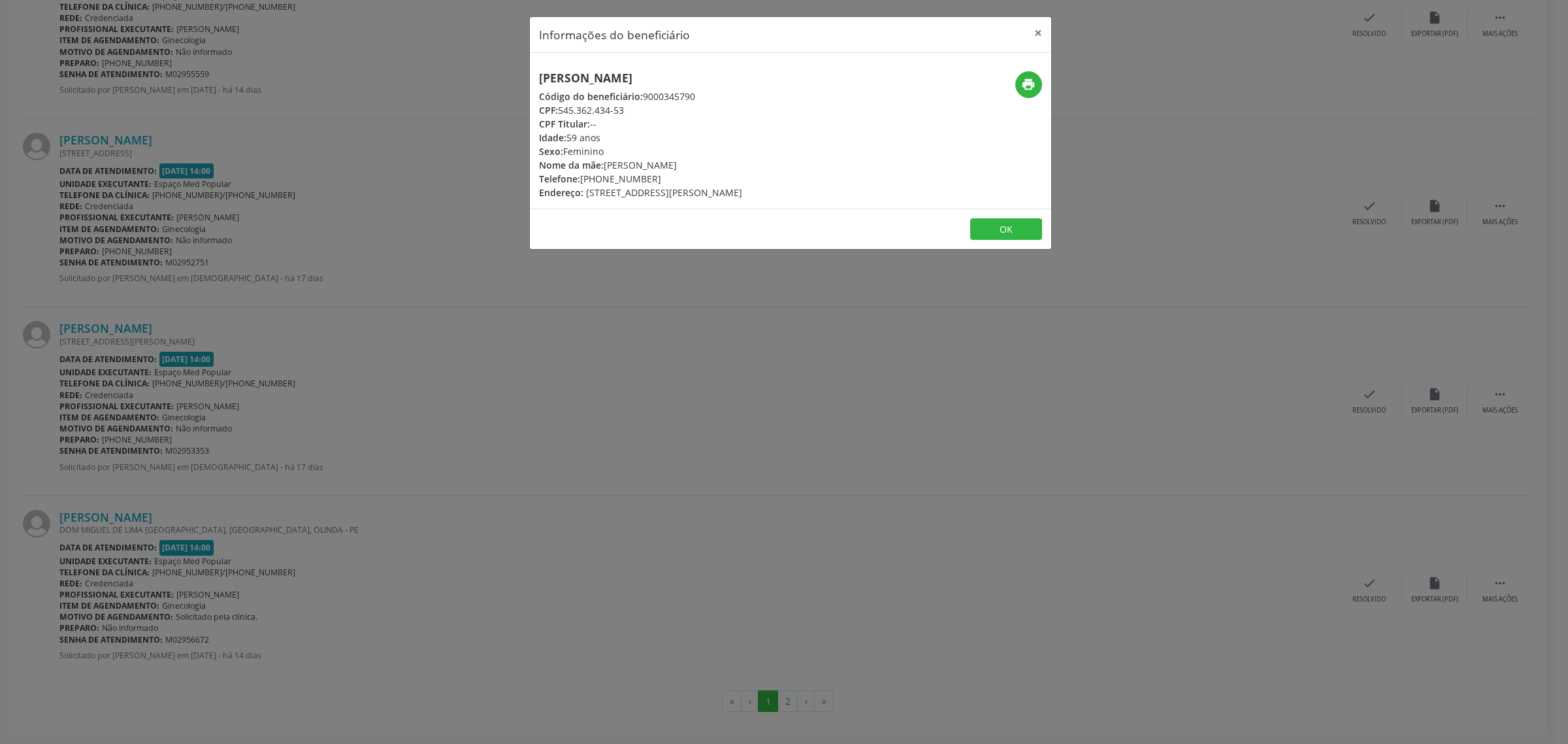
drag, startPoint x: 748, startPoint y: 78, endPoint x: 533, endPoint y: 78, distance: 215.0
click at [533, 78] on div "[PERSON_NAME] Código do beneficiário: 9000345790 CPF: 545.362.434-53 CPF Titula…" at bounding box center [703, 135] width 348 height 128
drag, startPoint x: 657, startPoint y: 180, endPoint x: 582, endPoint y: 181, distance: 75.0
click at [582, 181] on div "Telefone: [PHONE_NUMBER]" at bounding box center [640, 178] width 203 height 14
drag, startPoint x: 171, startPoint y: 439, endPoint x: 145, endPoint y: 474, distance: 43.6
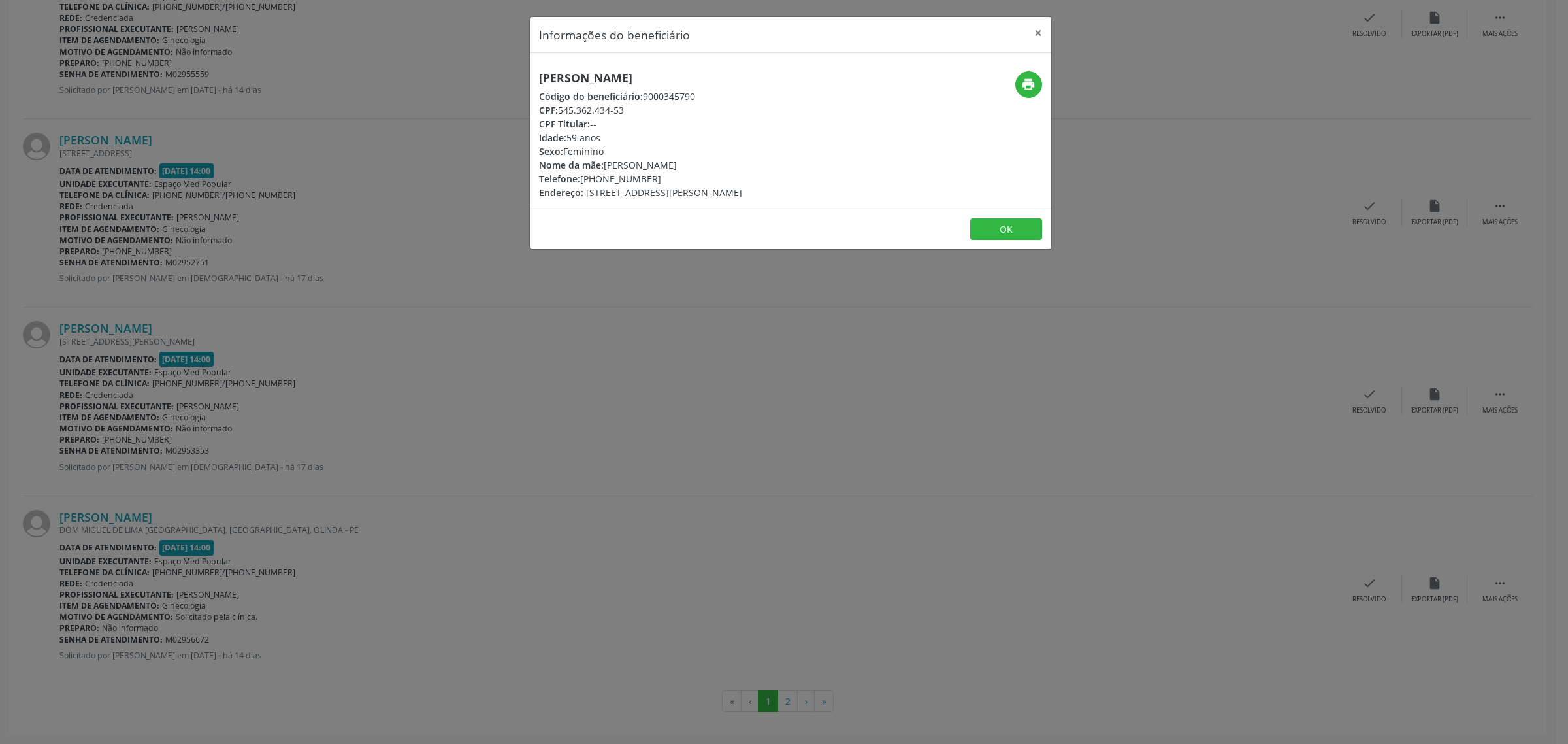
click at [170, 439] on div "Informações do beneficiário × [PERSON_NAME] Código do beneficiário: 9000345790 …" at bounding box center [784, 372] width 1568 height 744
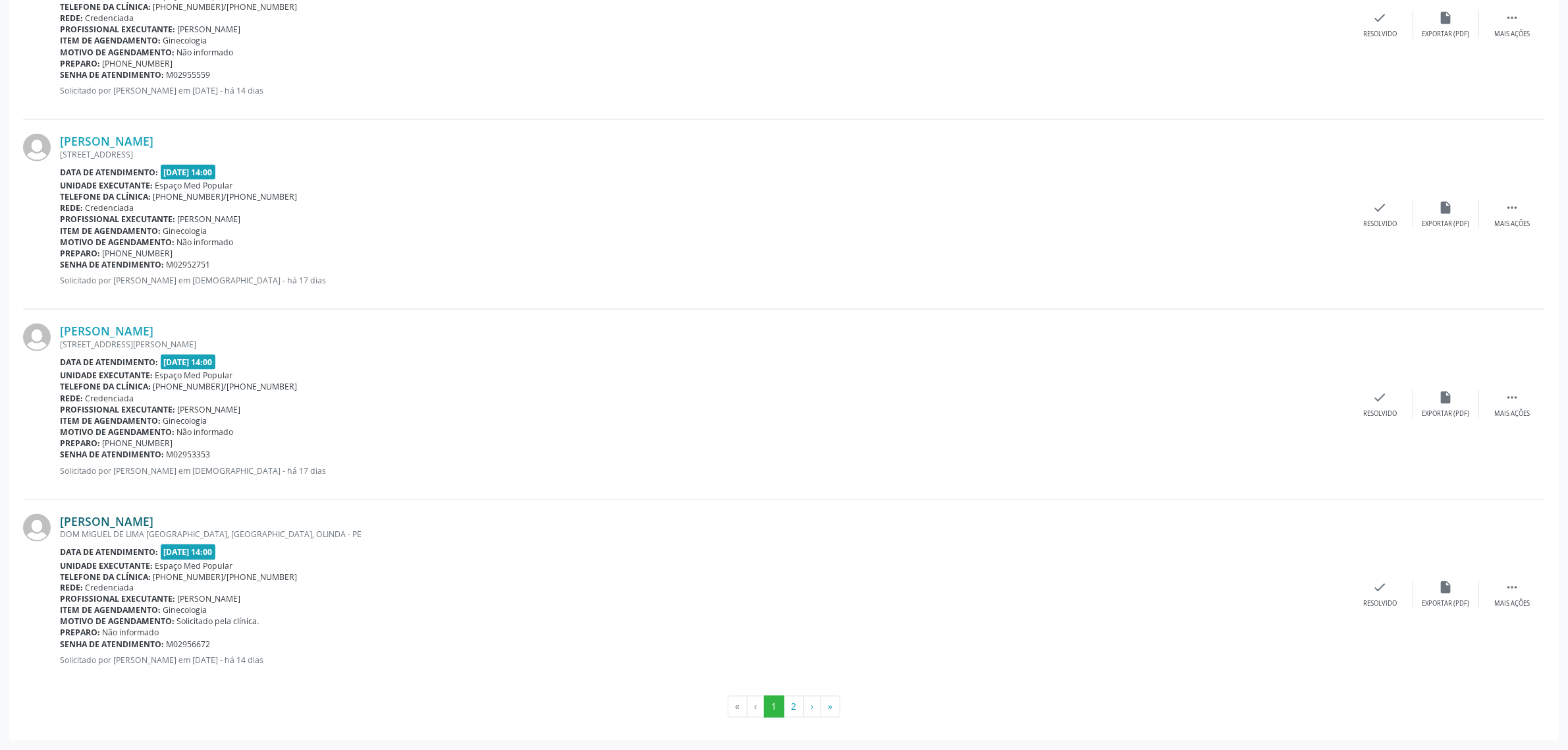
click at [153, 524] on link "[PERSON_NAME]" at bounding box center [106, 521] width 94 height 15
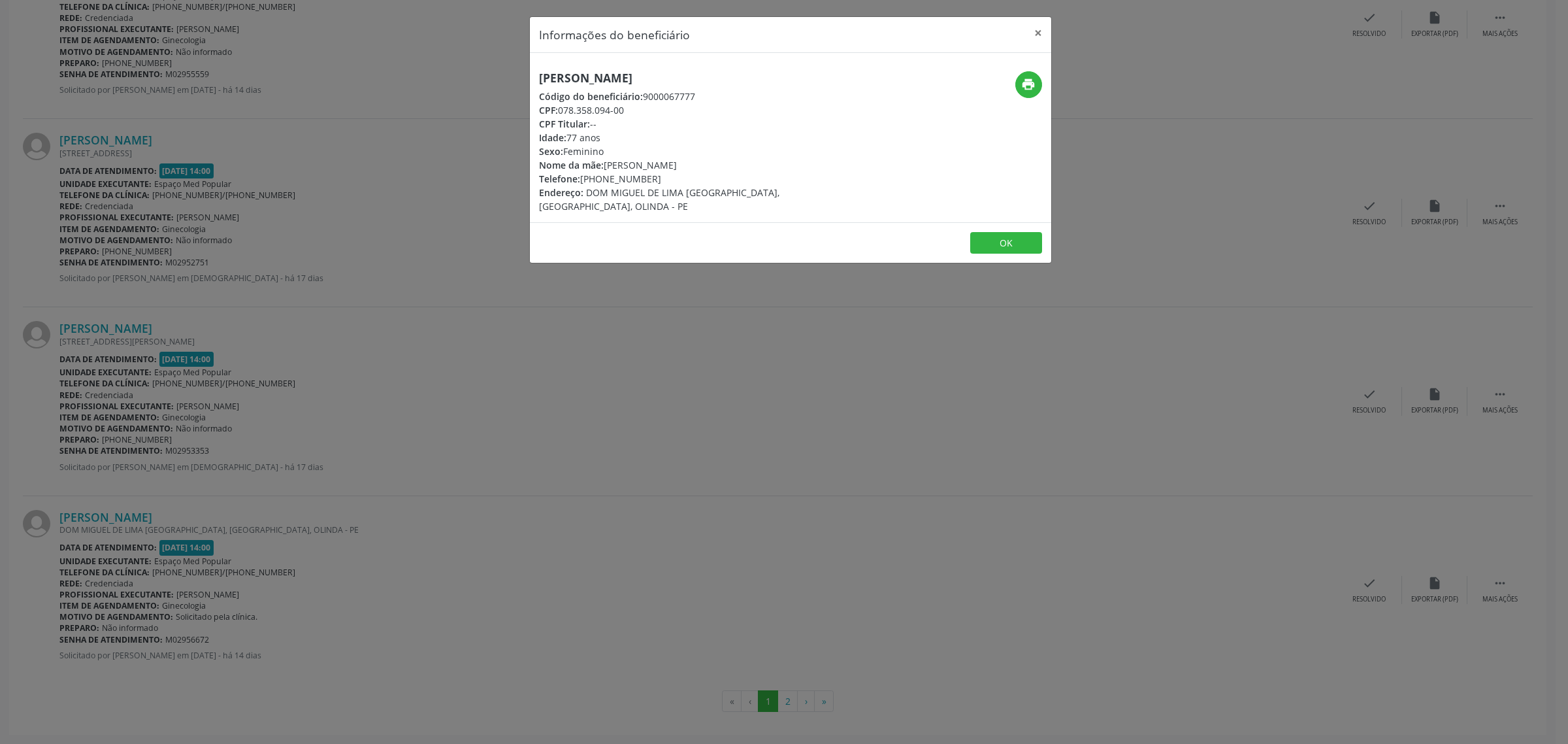
drag, startPoint x: 710, startPoint y: 80, endPoint x: 538, endPoint y: 77, distance: 172.0
click at [539, 77] on h5 "[PERSON_NAME]" at bounding box center [703, 78] width 329 height 14
click at [583, 373] on div "Informações do beneficiário × [PERSON_NAME] Código do beneficiário: 9000067777 …" at bounding box center [784, 372] width 1568 height 744
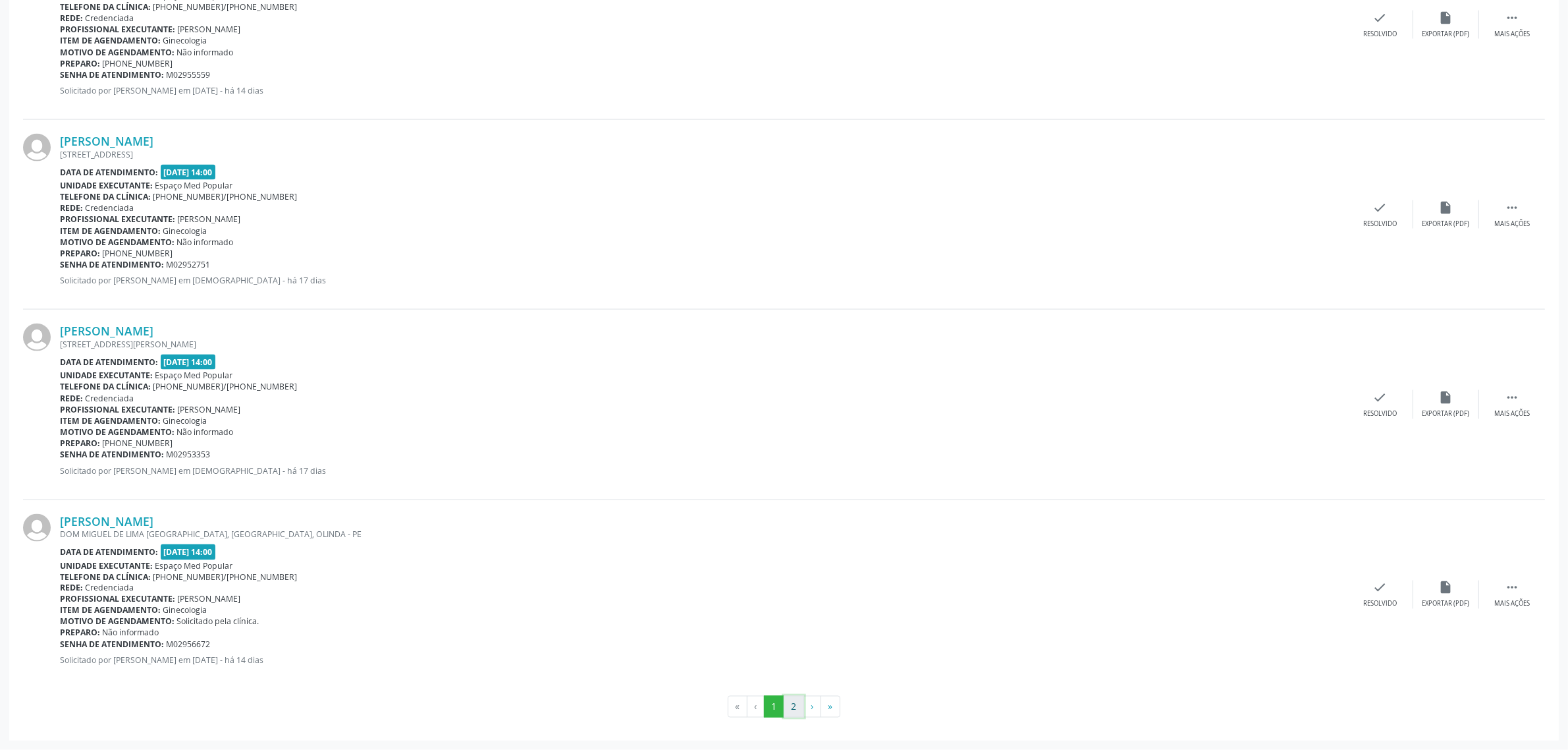
click at [791, 705] on button "2" at bounding box center [793, 707] width 20 height 22
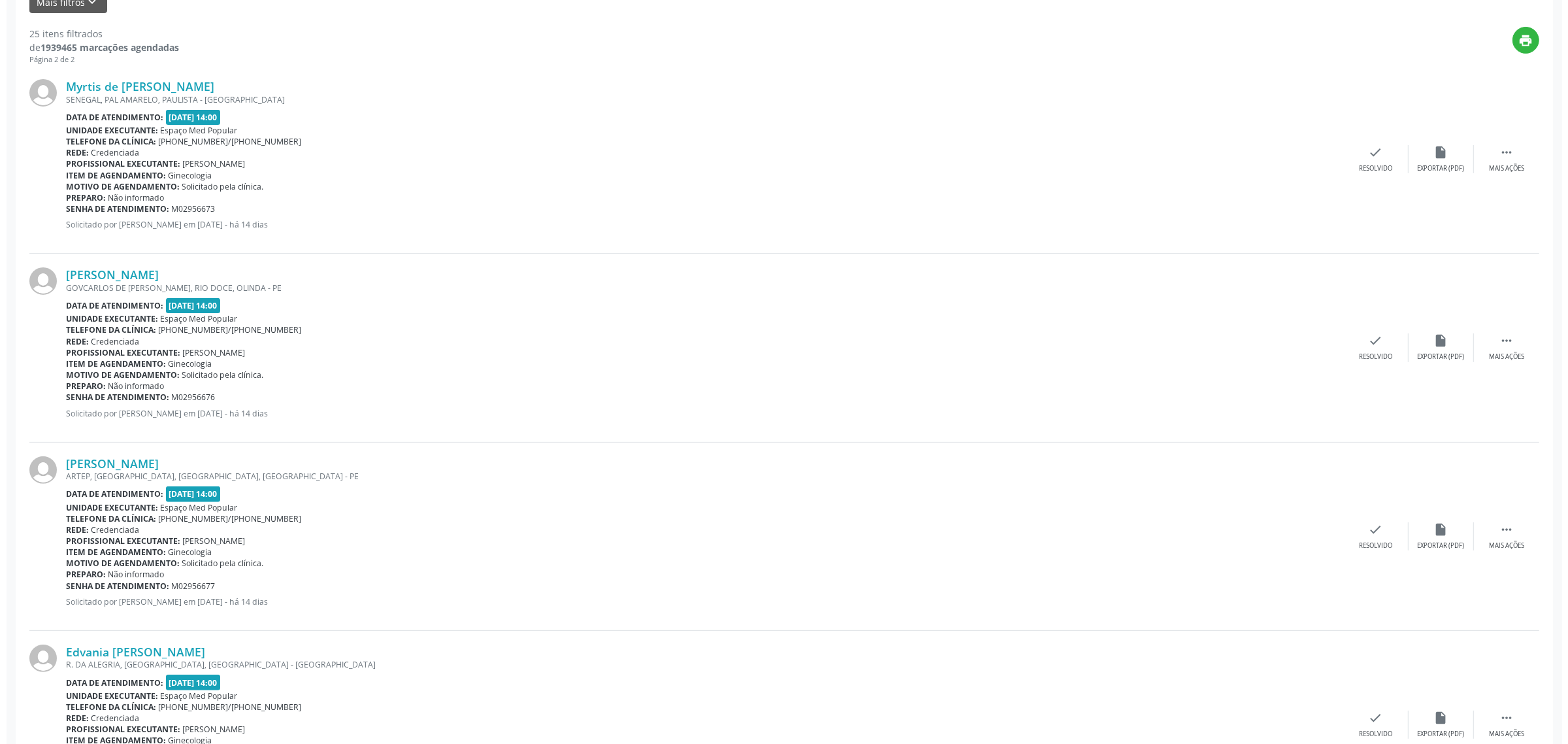
scroll to position [408, 0]
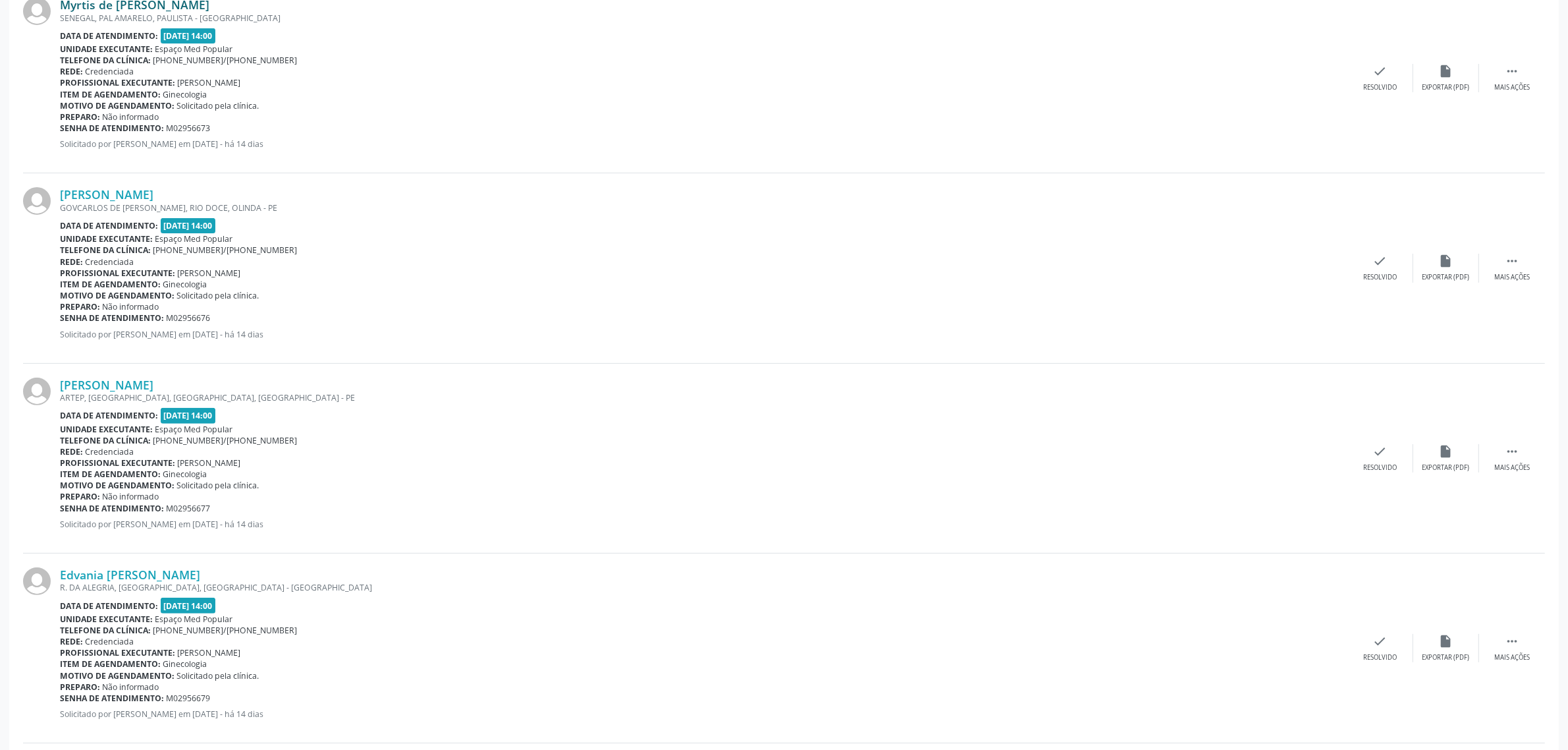
click at [133, 2] on link "Myrtis de [PERSON_NAME]" at bounding box center [134, 5] width 150 height 15
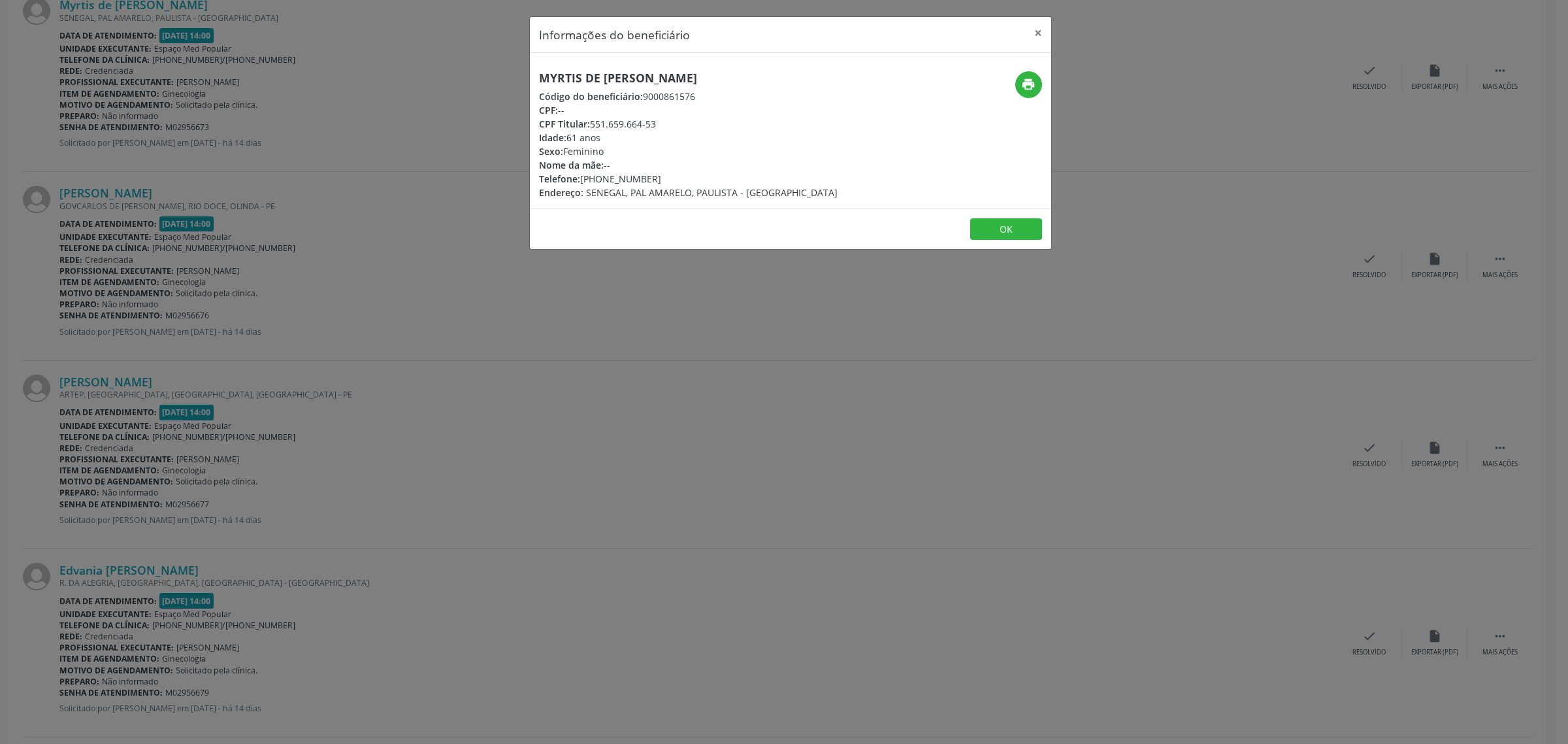
drag, startPoint x: 692, startPoint y: 78, endPoint x: 537, endPoint y: 79, distance: 155.0
click at [537, 79] on div "Myrtis de [PERSON_NAME] Código do beneficiário: 9000861576 CPF: -- CPF Titular:…" at bounding box center [703, 135] width 348 height 128
click at [149, 206] on div "Informações do beneficiário × Myrtis de [PERSON_NAME] Código do beneficiário: 9…" at bounding box center [784, 372] width 1568 height 744
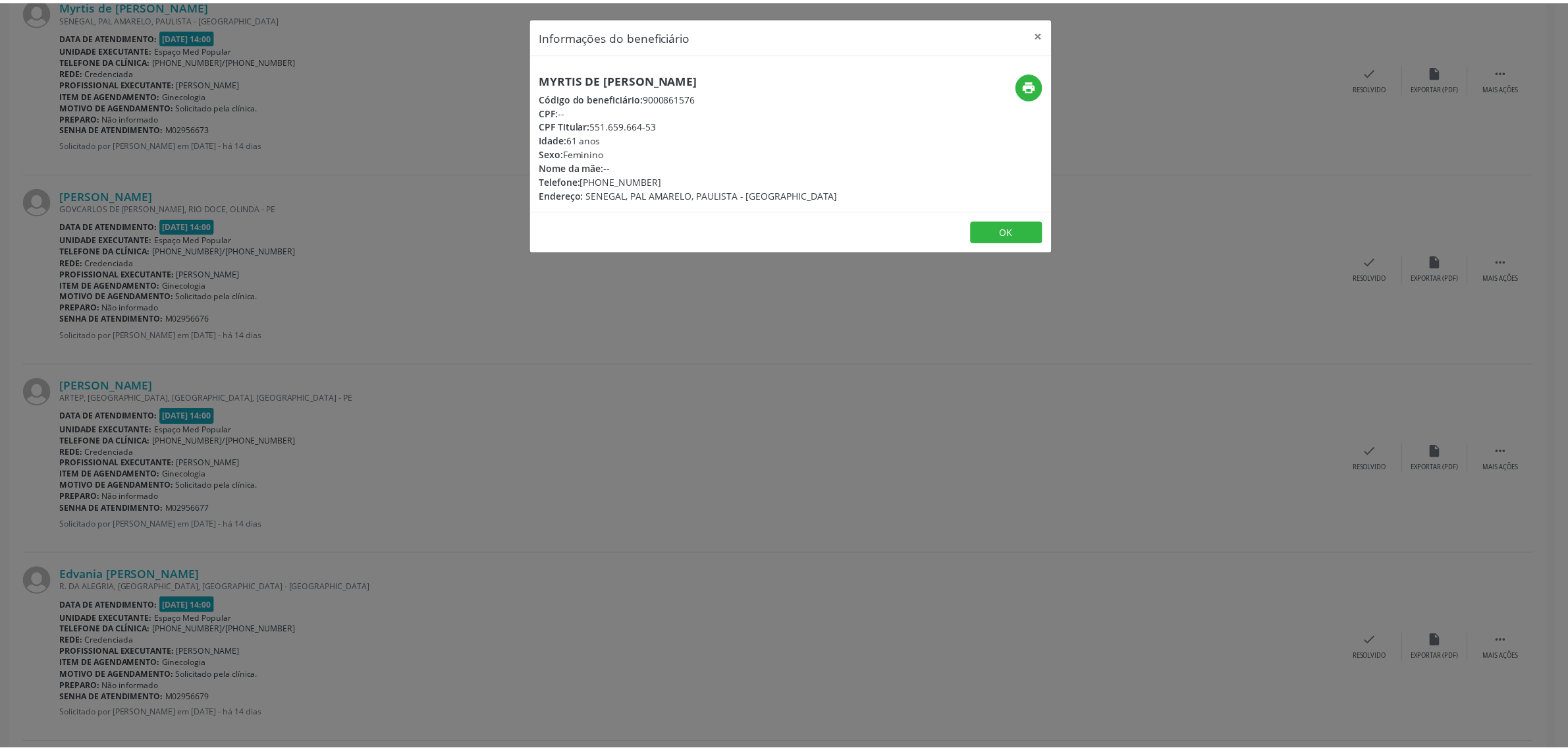
scroll to position [409, 0]
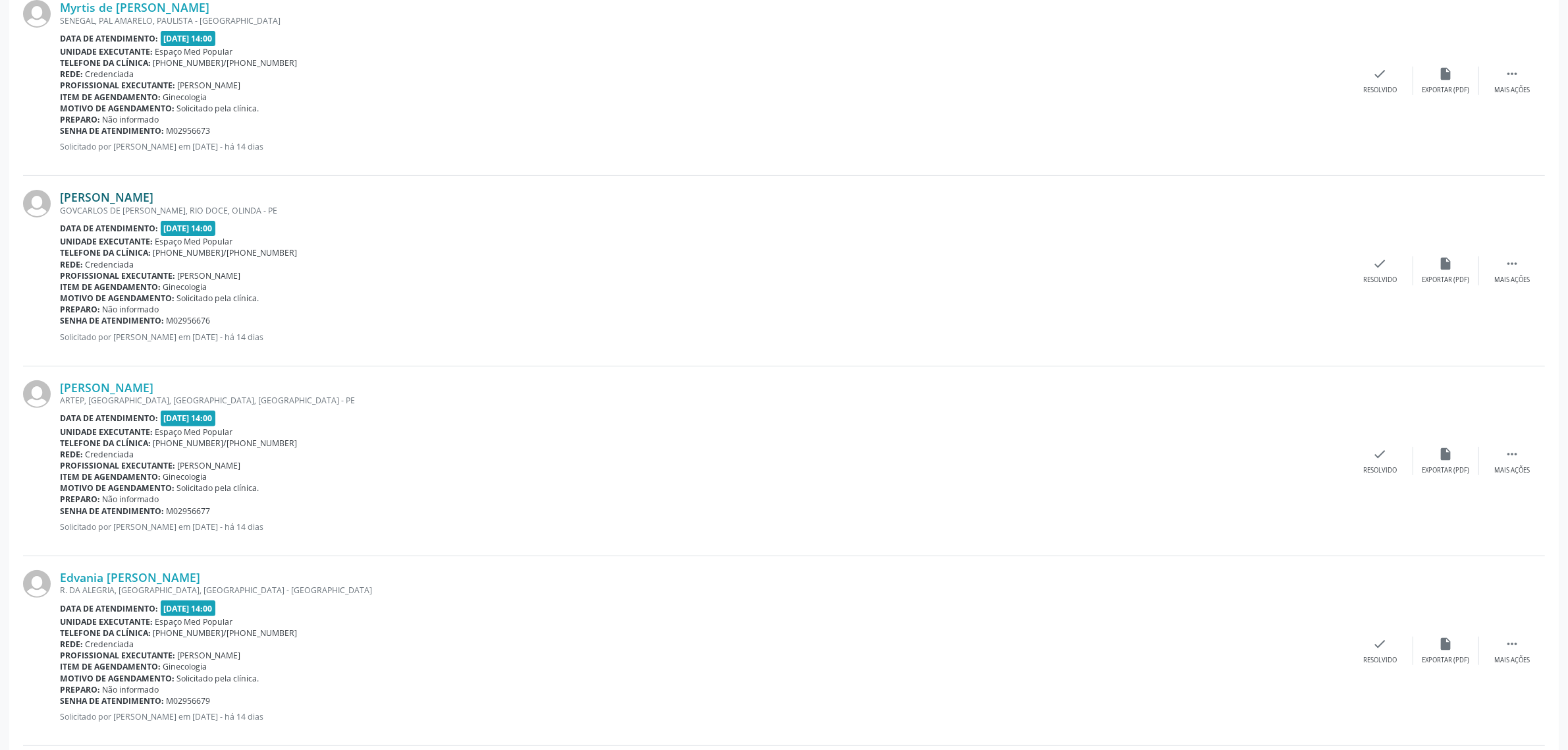
drag, startPoint x: 235, startPoint y: 196, endPoint x: 60, endPoint y: 196, distance: 175.0
click at [60, 196] on div "[PERSON_NAME]" at bounding box center [703, 197] width 1287 height 15
drag, startPoint x: 192, startPoint y: 389, endPoint x: 53, endPoint y: 389, distance: 139.0
click at [53, 389] on div "[PERSON_NAME] [GEOGRAPHIC_DATA], [GEOGRAPHIC_DATA], [GEOGRAPHIC_DATA], [GEOGRAP…" at bounding box center [784, 462] width 1521 height 190
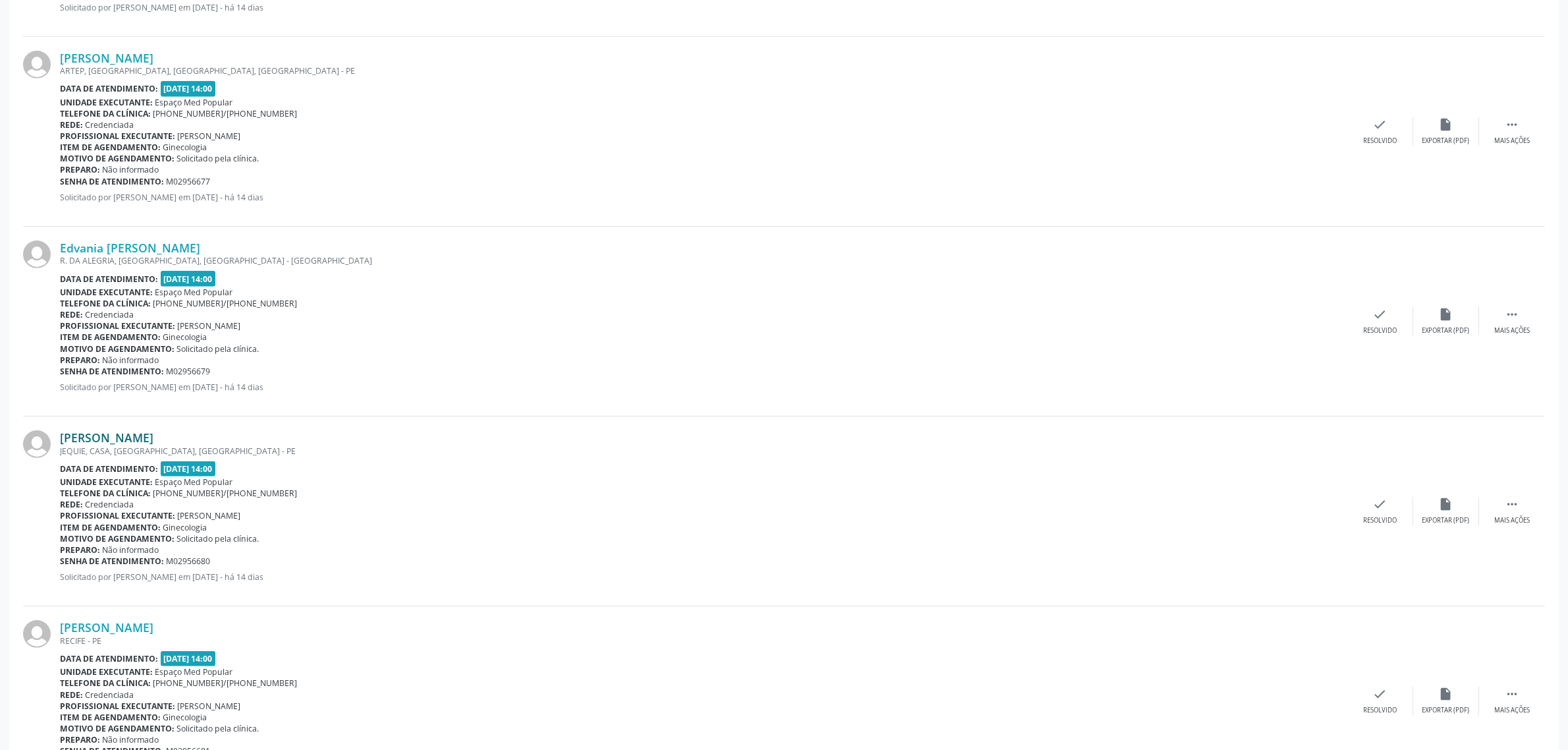
scroll to position [821, 0]
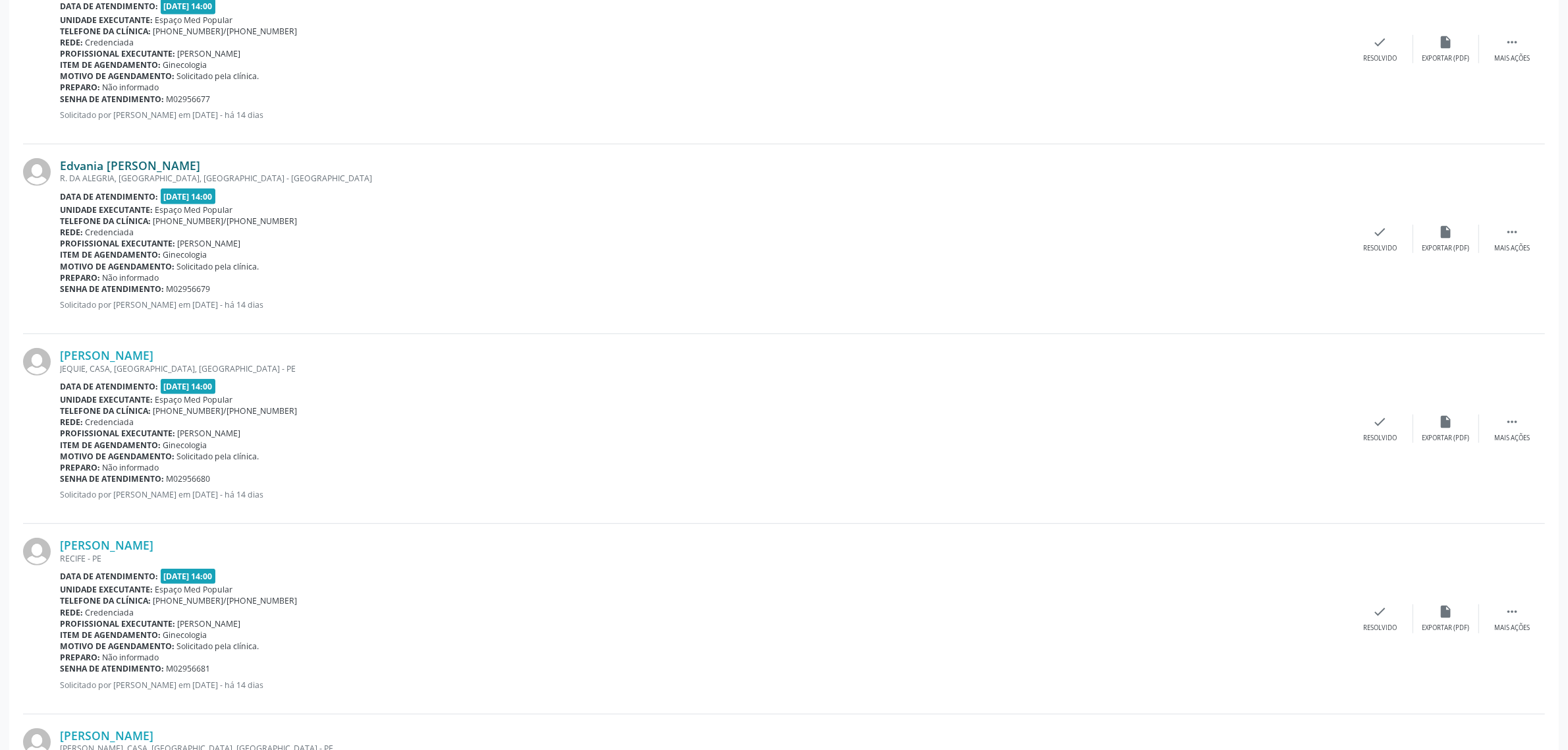
click at [130, 164] on link "Edvania [PERSON_NAME]" at bounding box center [129, 166] width 140 height 15
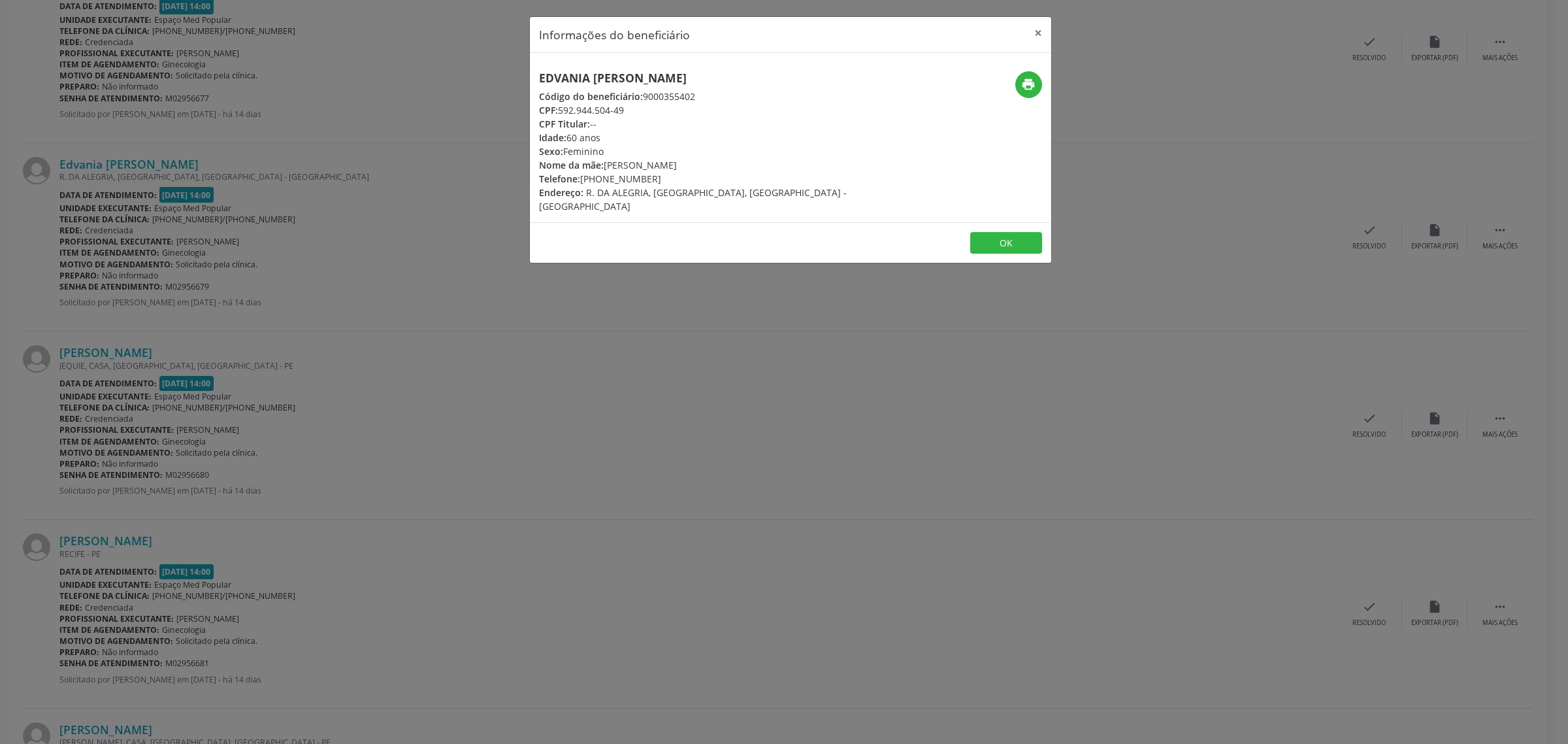
drag, startPoint x: 751, startPoint y: 78, endPoint x: 534, endPoint y: 86, distance: 217.1
click at [534, 86] on div "Edvania [PERSON_NAME] Código do beneficiário: 9000355402 CPF: 592.944.504-49 CP…" at bounding box center [703, 142] width 348 height 142
click at [331, 360] on div "Informações do beneficiário × Edvania Muniz de Albuquerque Código do beneficiár…" at bounding box center [784, 372] width 1568 height 744
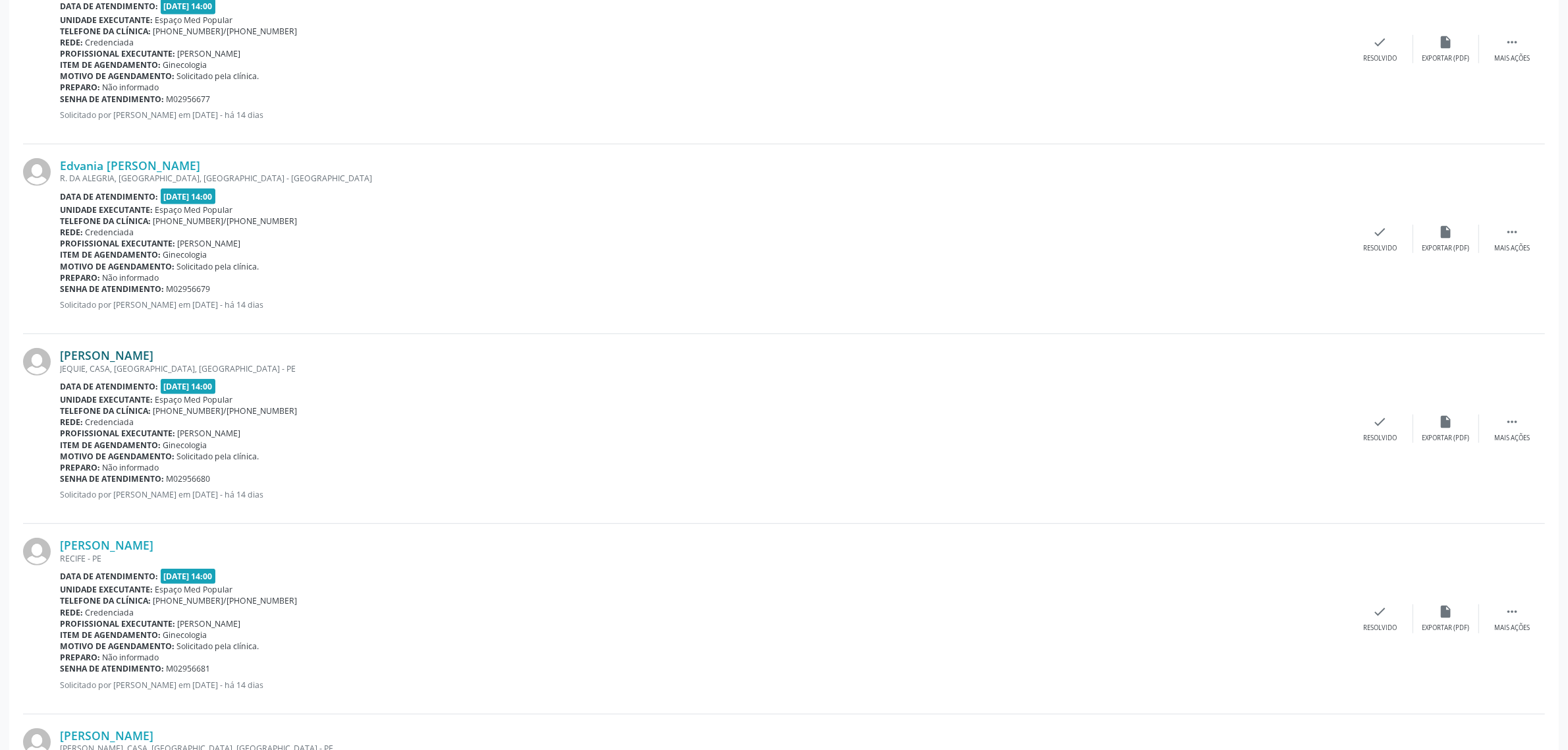
click at [153, 353] on link "[PERSON_NAME]" at bounding box center [106, 355] width 94 height 15
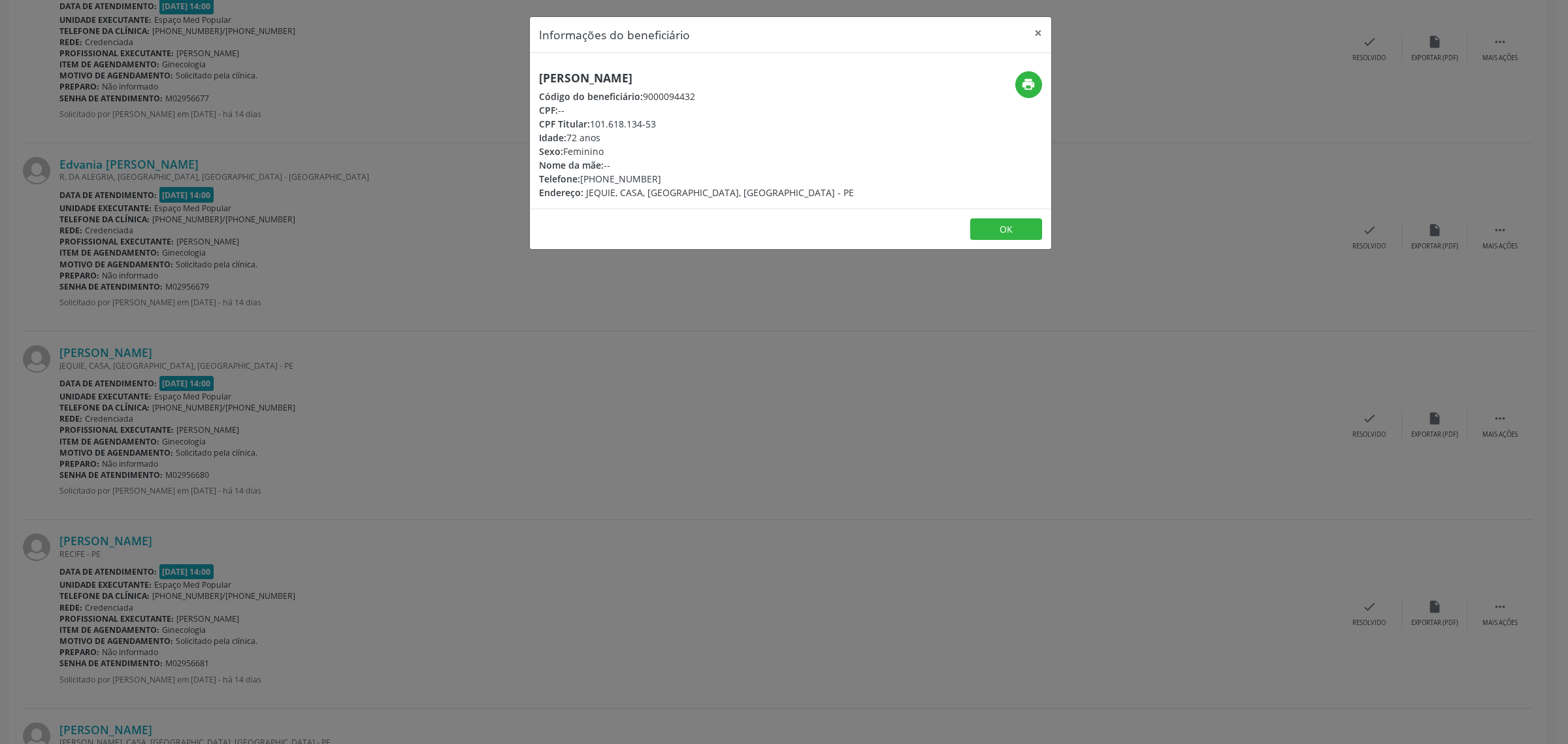
drag, startPoint x: 793, startPoint y: 81, endPoint x: 530, endPoint y: 78, distance: 263.0
click at [530, 78] on div "[PERSON_NAME] Código do beneficiário: 9000094432 CPF: -- CPF Titular: 101.618.1…" at bounding box center [703, 135] width 348 height 128
click at [1027, 93] on button "print" at bounding box center [1028, 84] width 27 height 27
click at [250, 423] on div "Informações do beneficiário × [PERSON_NAME] Código do beneficiário: 9000094432 …" at bounding box center [784, 372] width 1568 height 744
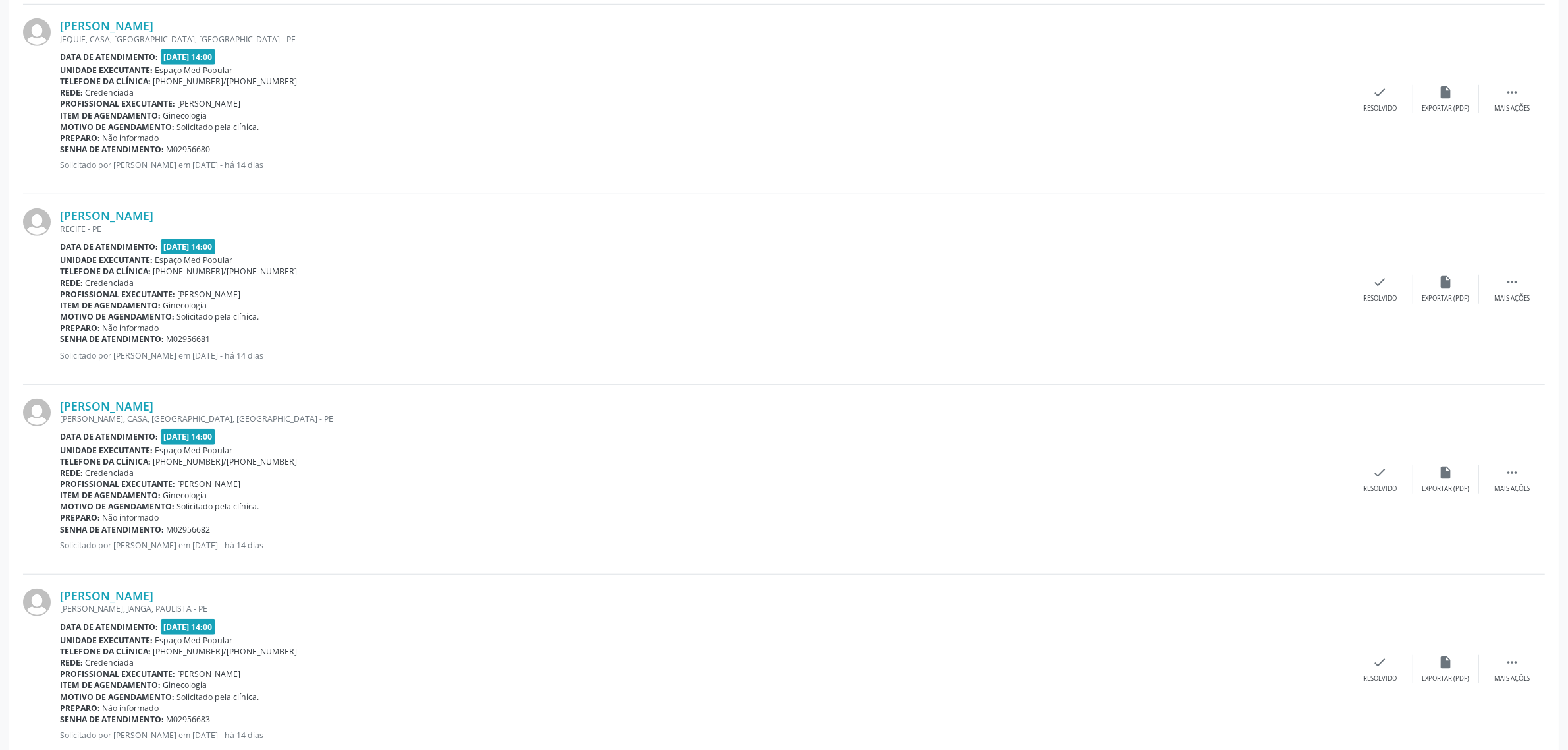
scroll to position [1233, 0]
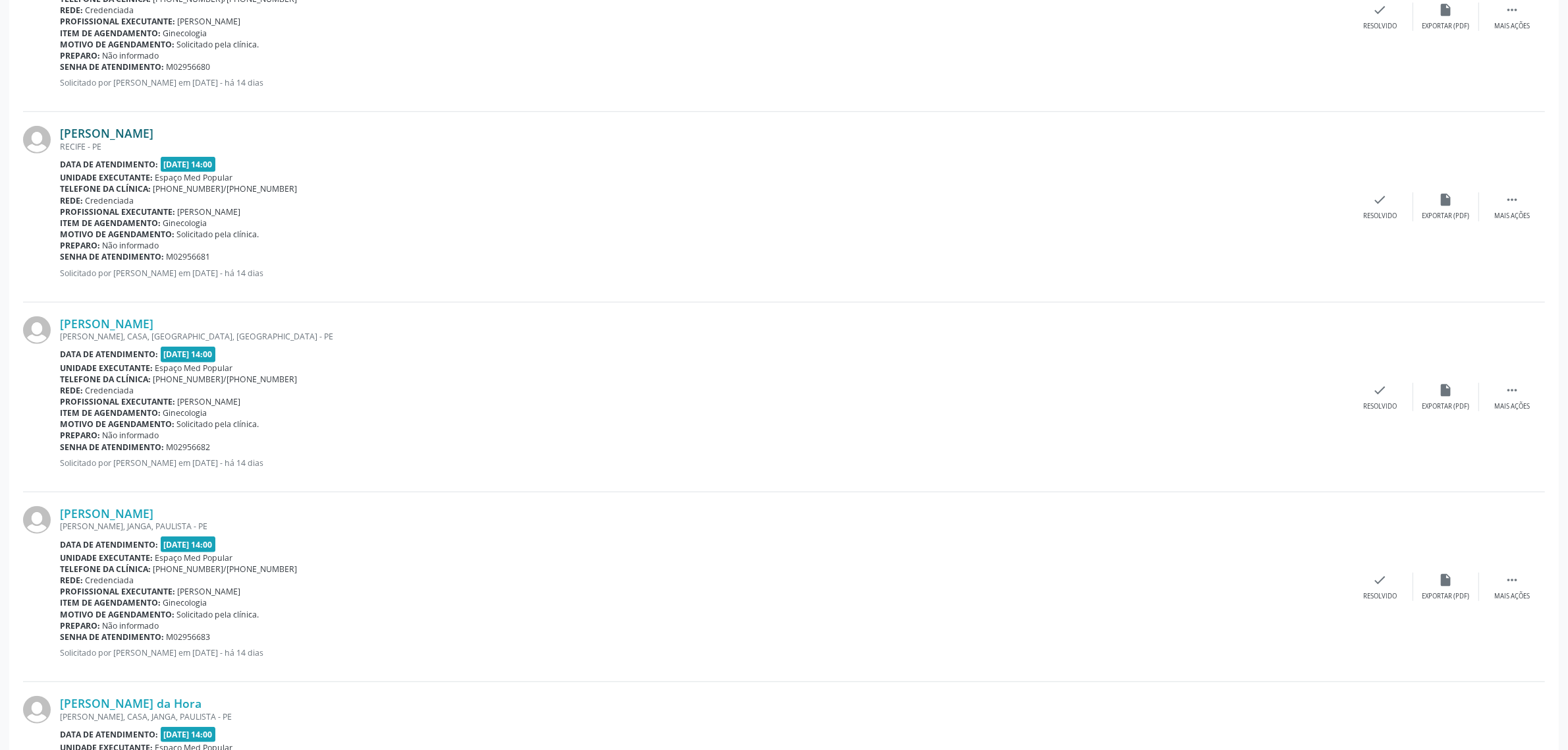
click at [132, 133] on link "[PERSON_NAME]" at bounding box center [106, 133] width 94 height 15
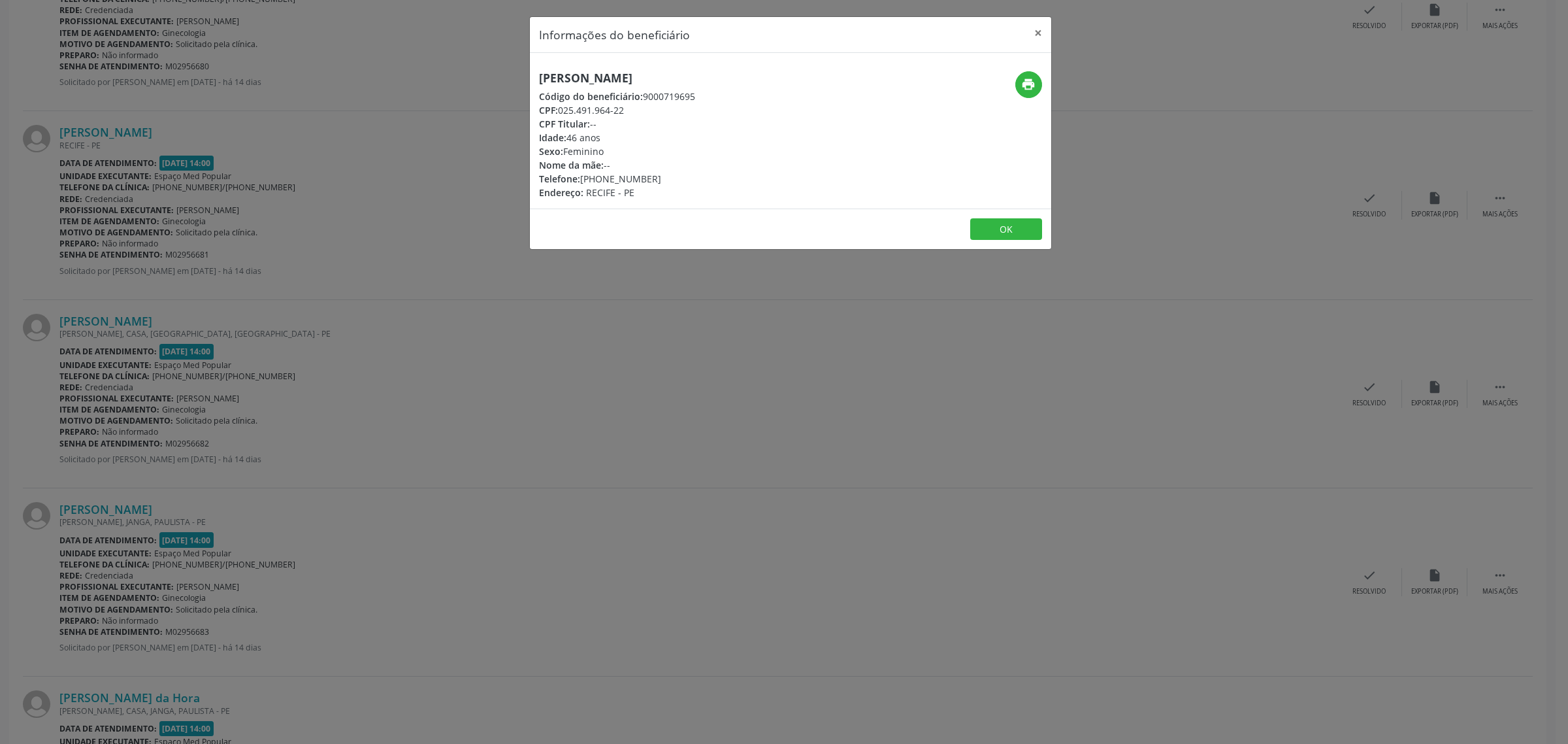
drag, startPoint x: 720, startPoint y: 79, endPoint x: 534, endPoint y: 79, distance: 186.0
click at [534, 79] on div "[PERSON_NAME] Código do beneficiário: 9000719695 CPF: 025.491.964-22 CPF Titula…" at bounding box center [703, 135] width 348 height 128
click at [439, 375] on div "Informações do beneficiário × Jakilene [PERSON_NAME] Código do beneficiário: 90…" at bounding box center [784, 372] width 1568 height 744
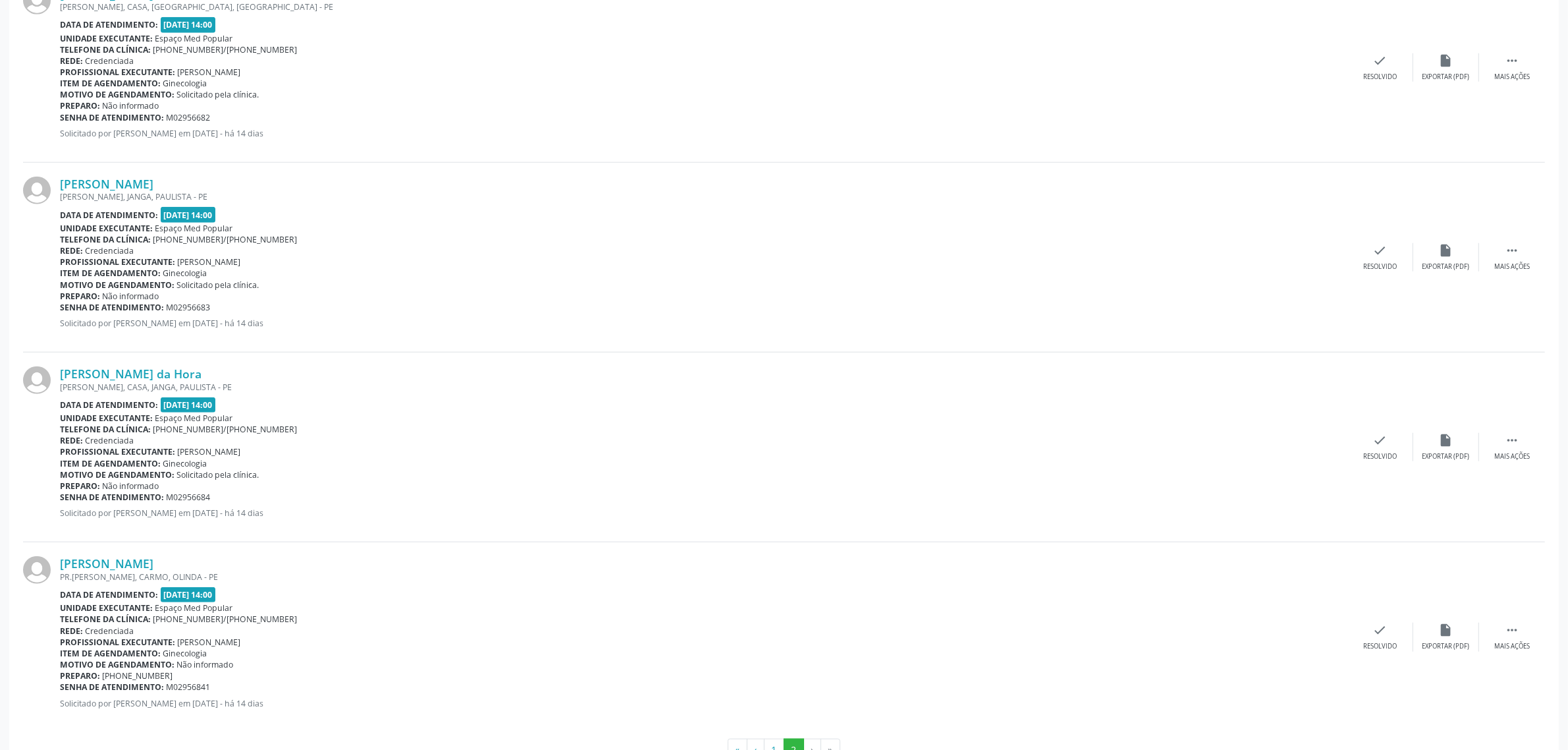
scroll to position [1604, 0]
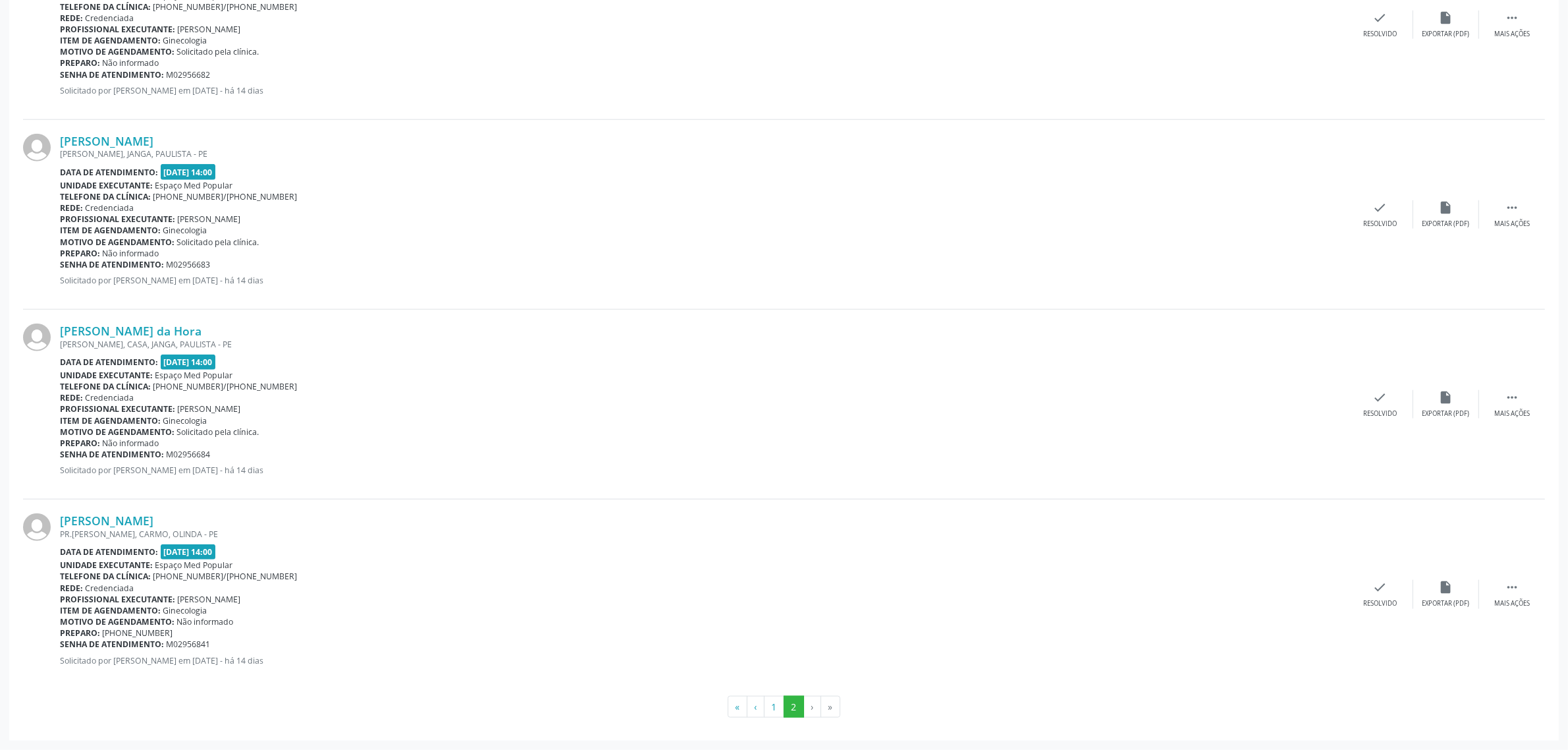
drag, startPoint x: 244, startPoint y: 522, endPoint x: 45, endPoint y: 527, distance: 199.1
click at [45, 527] on div "[PERSON_NAME] PR.[PERSON_NAME], CARMO, OLINDA - PE Data de atendimento: [DATE] …" at bounding box center [784, 594] width 1521 height 189
click at [153, 519] on link "[PERSON_NAME]" at bounding box center [106, 520] width 94 height 15
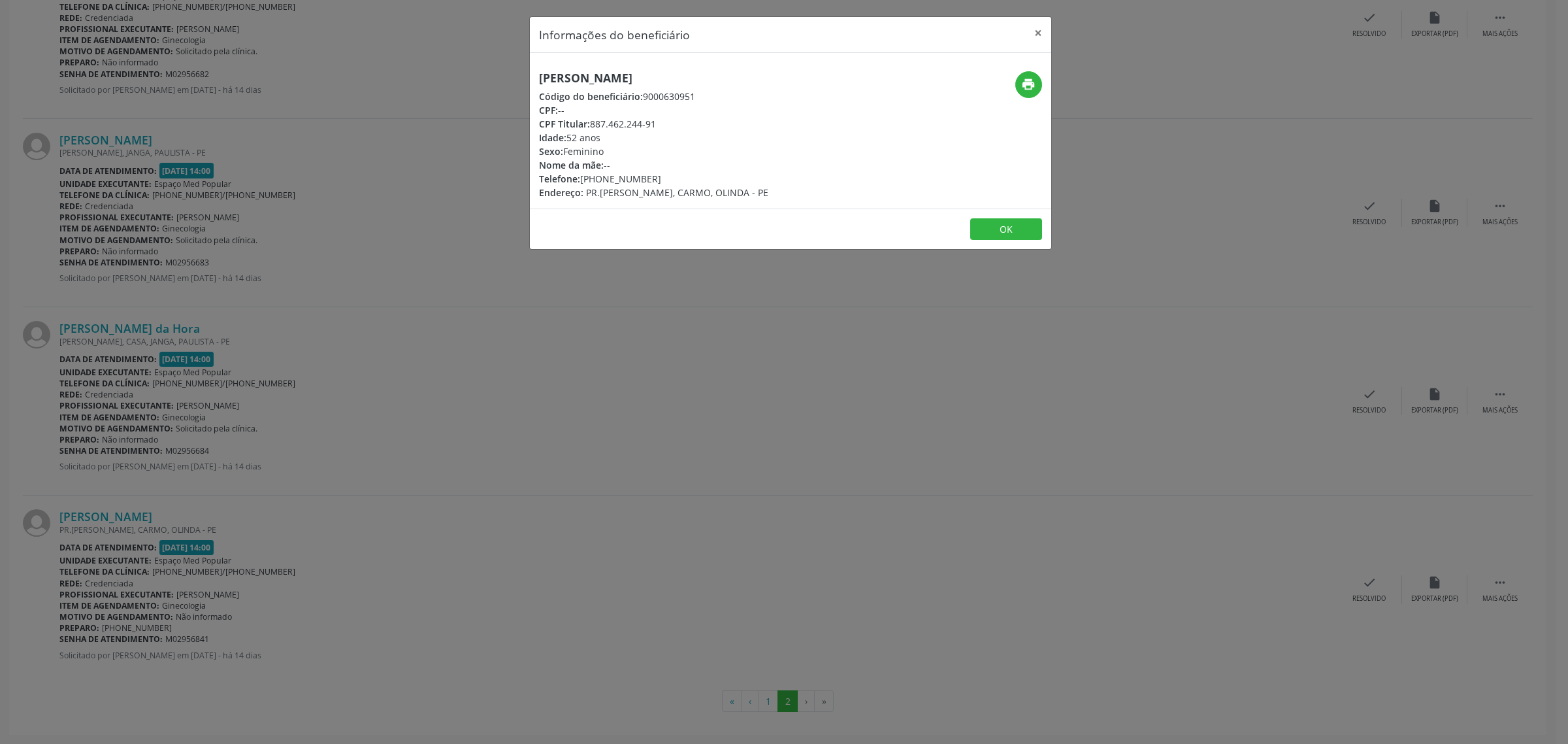
drag, startPoint x: 658, startPoint y: 178, endPoint x: 582, endPoint y: 178, distance: 76.0
click at [582, 178] on div "Telefone: [PHONE_NUMBER]" at bounding box center [653, 178] width 229 height 14
click at [464, 462] on div "Informações do beneficiário × [PERSON_NAME] Código do beneficiário: 9000630951 …" at bounding box center [784, 372] width 1568 height 744
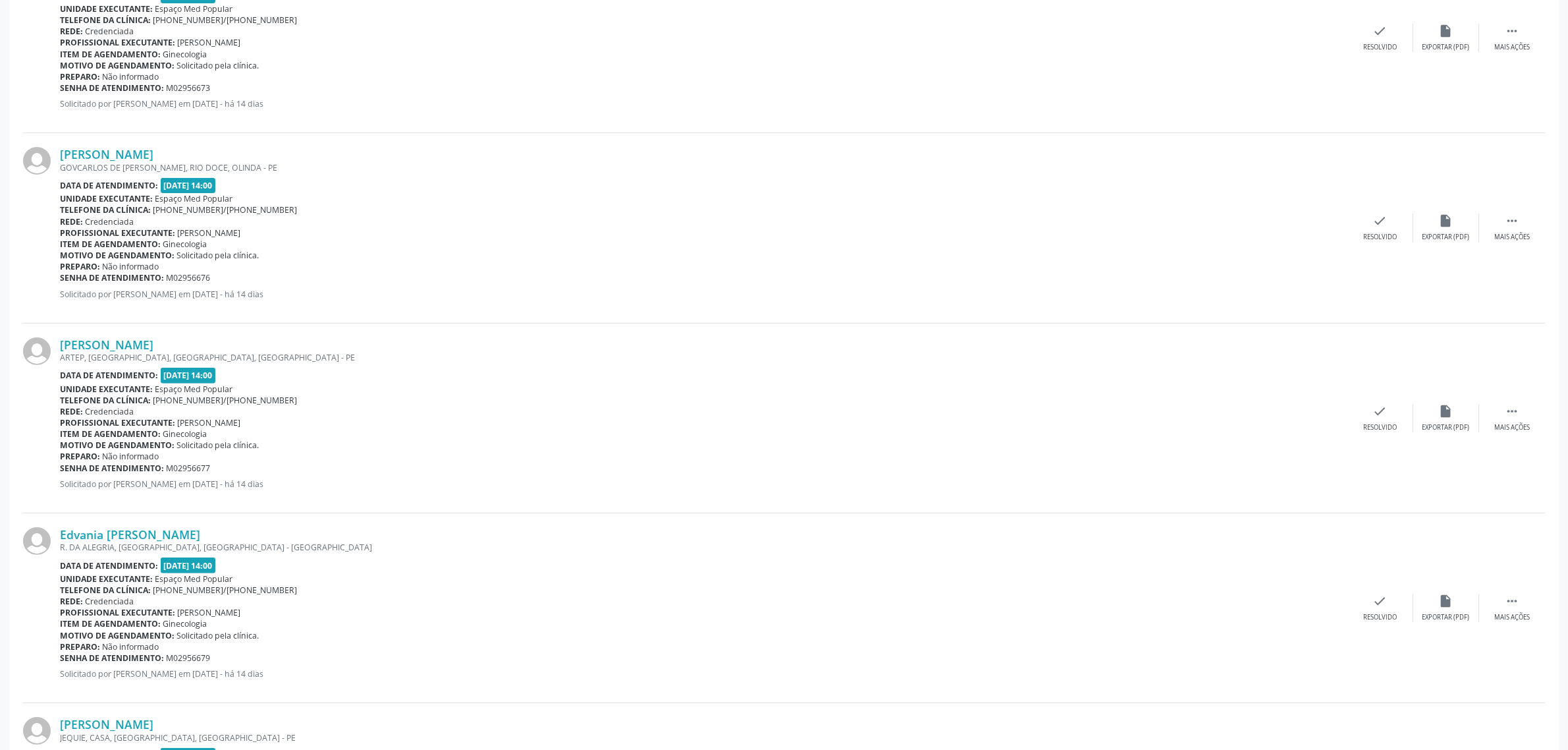
scroll to position [0, 0]
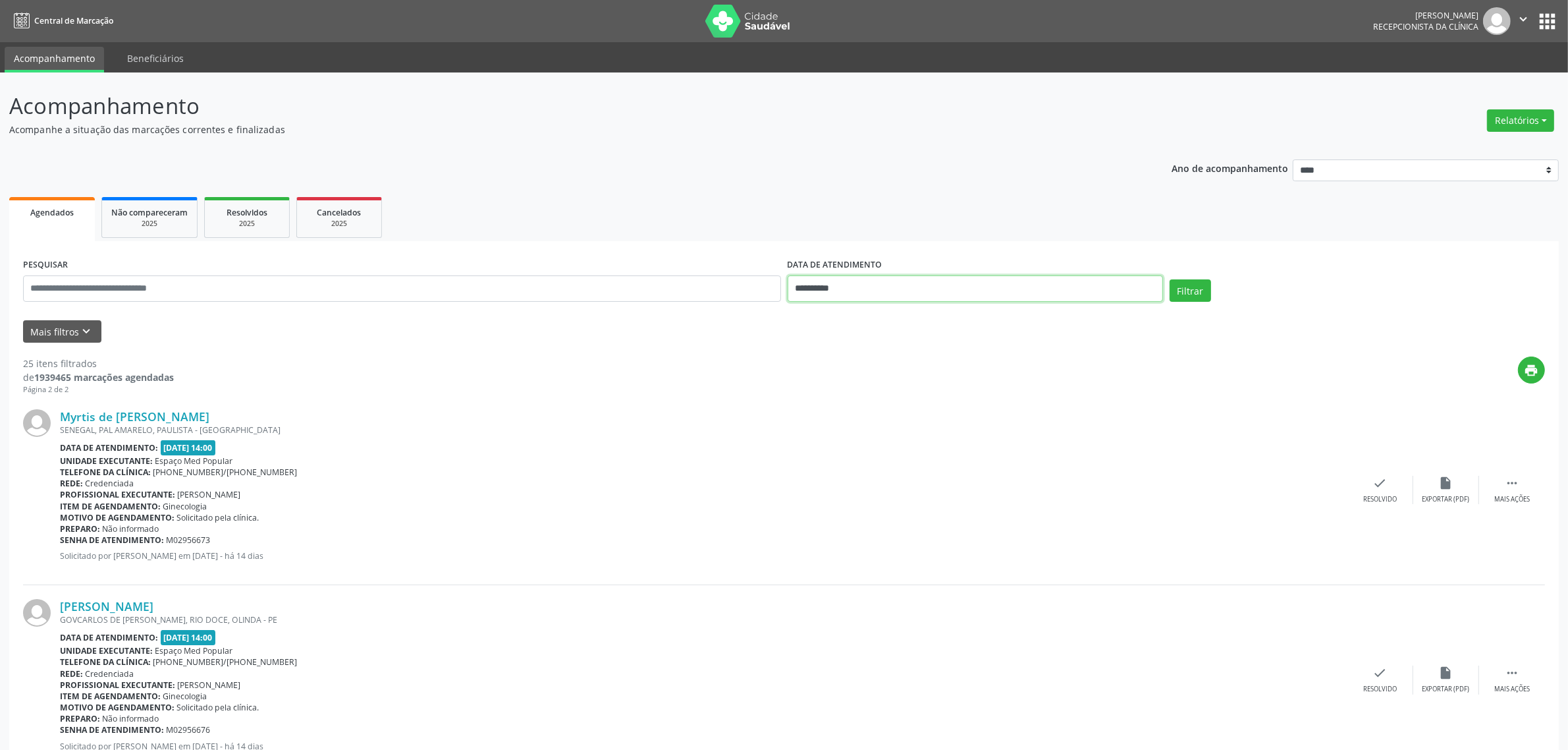
click at [849, 291] on input "**********" at bounding box center [976, 288] width 376 height 26
click at [916, 408] on span "16" at bounding box center [918, 409] width 26 height 26
type input "**********"
click at [916, 408] on span "16" at bounding box center [918, 409] width 26 height 26
click at [1185, 293] on button "Filtrar" at bounding box center [1189, 290] width 42 height 22
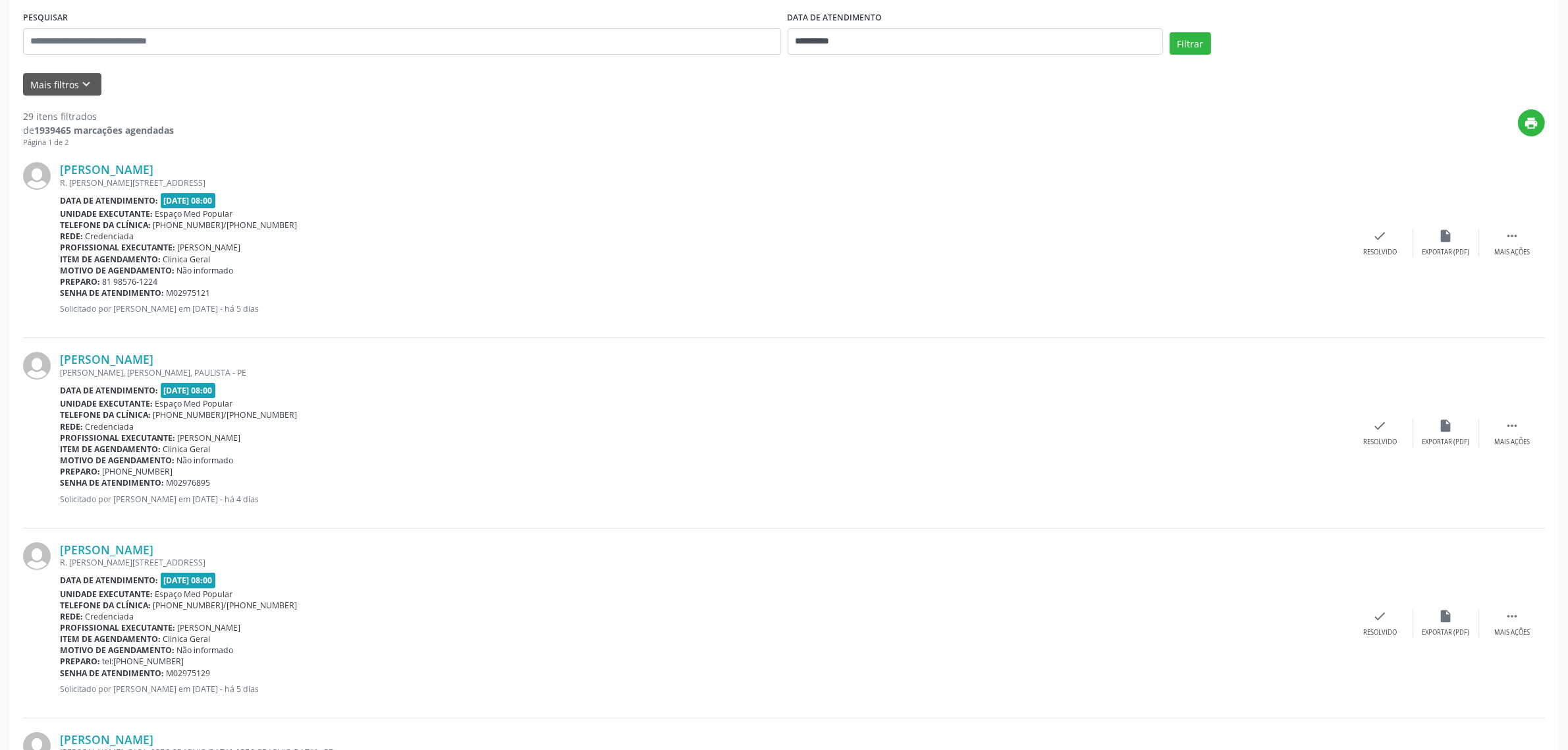
scroll to position [82, 0]
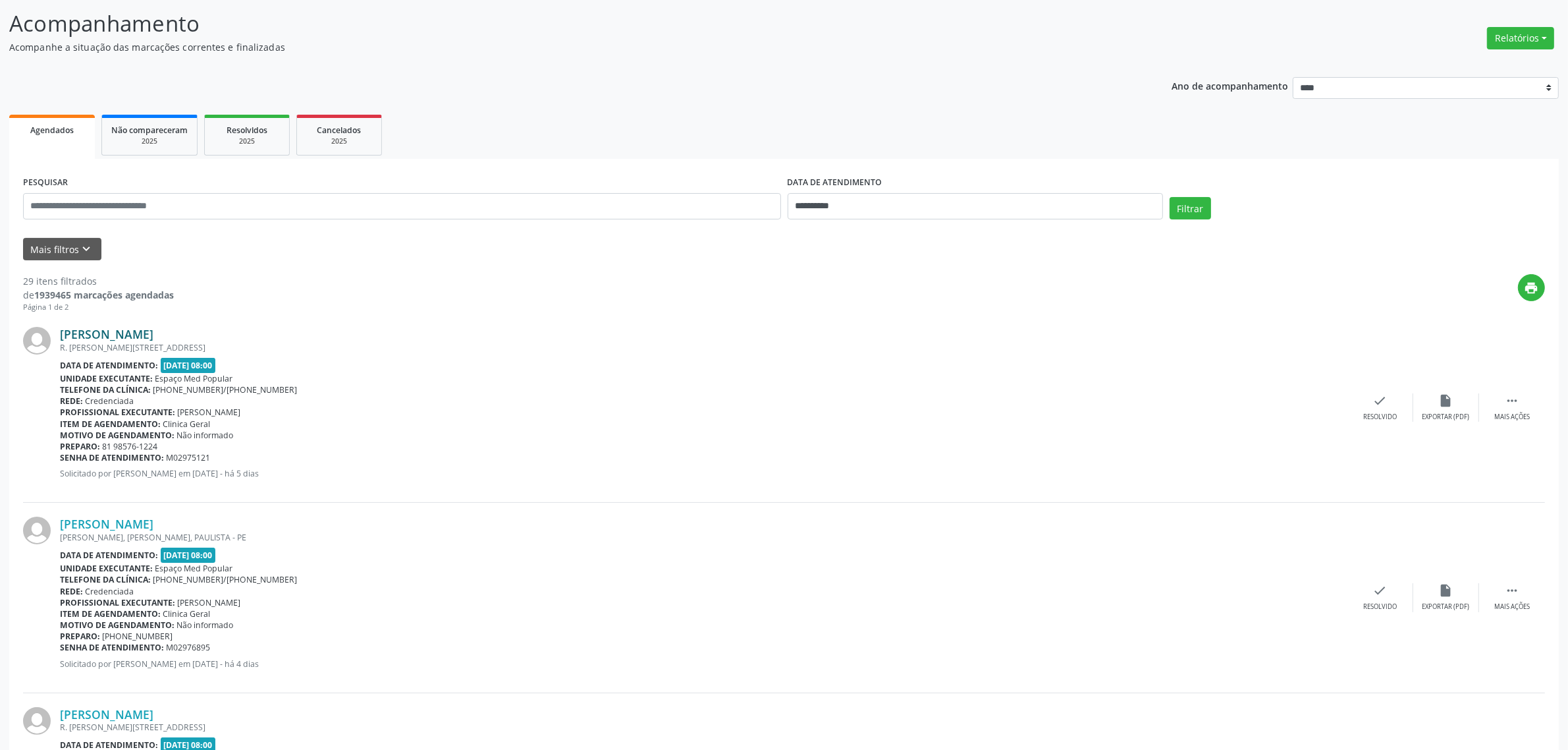
click at [123, 330] on link "[PERSON_NAME]" at bounding box center [106, 334] width 94 height 15
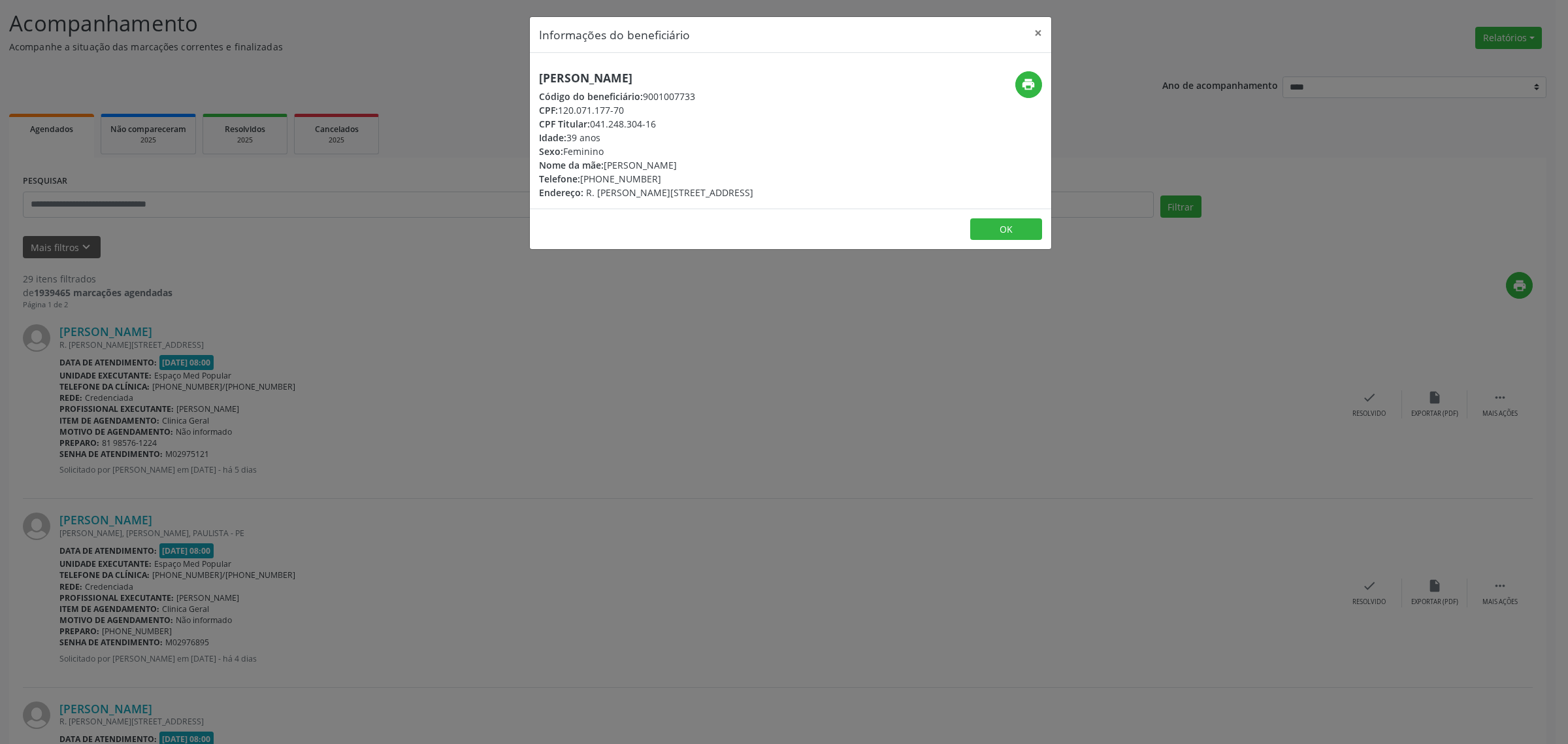
drag, startPoint x: 719, startPoint y: 79, endPoint x: 540, endPoint y: 86, distance: 179.1
click at [540, 86] on div "[PERSON_NAME] Código do beneficiário: 9001007733 CPF: 120.071.177-70 CPF Titula…" at bounding box center [646, 135] width 214 height 128
drag, startPoint x: 656, startPoint y: 180, endPoint x: 582, endPoint y: 180, distance: 74.0
click at [582, 180] on div "Telefone: [PHONE_NUMBER]" at bounding box center [646, 178] width 214 height 14
click at [709, 78] on h5 "[PERSON_NAME]" at bounding box center [646, 78] width 214 height 14
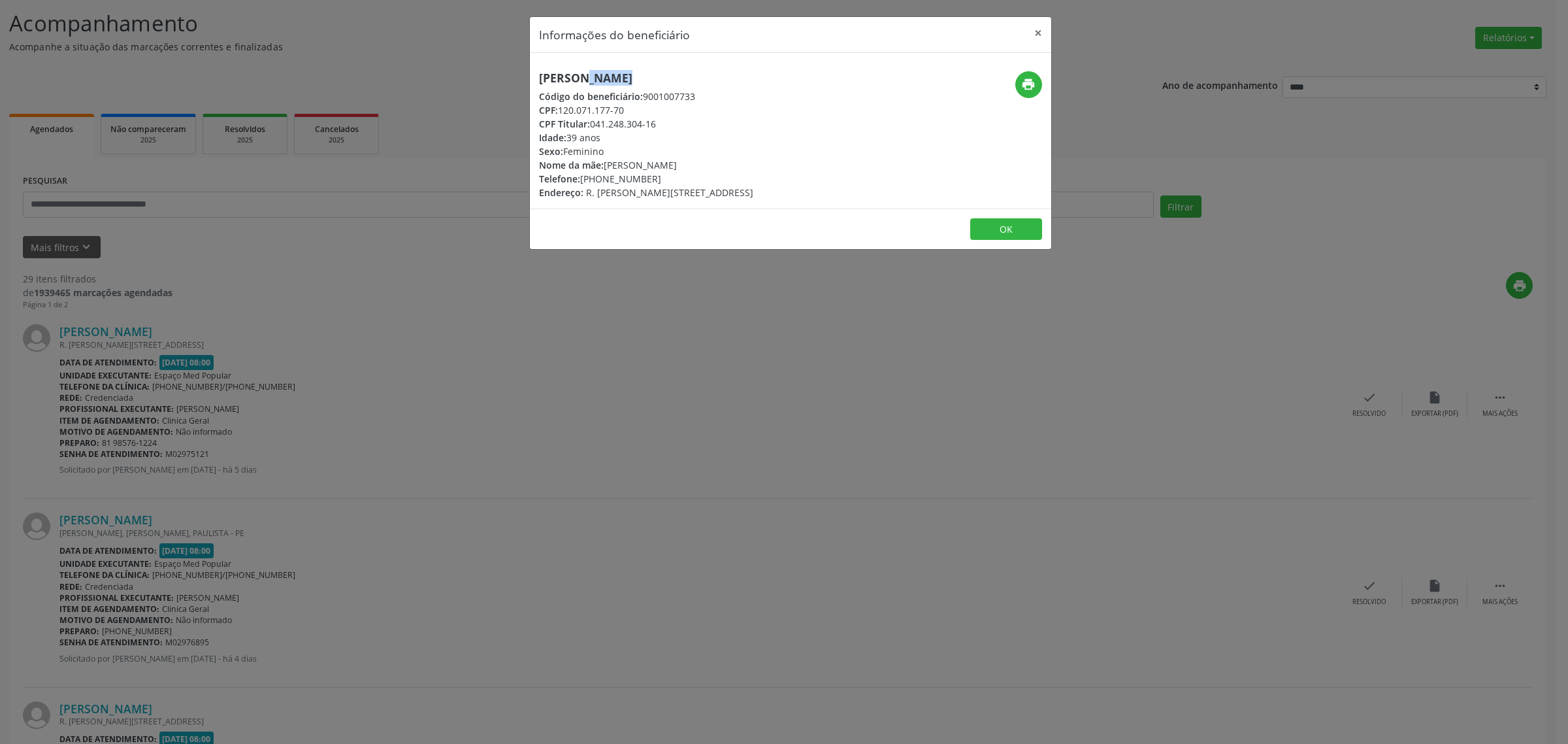
drag, startPoint x: 707, startPoint y: 78, endPoint x: 549, endPoint y: 72, distance: 158.1
click at [549, 72] on h5 "[PERSON_NAME]" at bounding box center [646, 78] width 214 height 14
drag, startPoint x: 653, startPoint y: 178, endPoint x: 581, endPoint y: 176, distance: 72.0
click at [581, 176] on div "Telefone: [PHONE_NUMBER]" at bounding box center [646, 178] width 214 height 14
click at [699, 354] on div "Informações do beneficiário × [PERSON_NAME] Código do beneficiário: 9001007733 …" at bounding box center [784, 372] width 1568 height 744
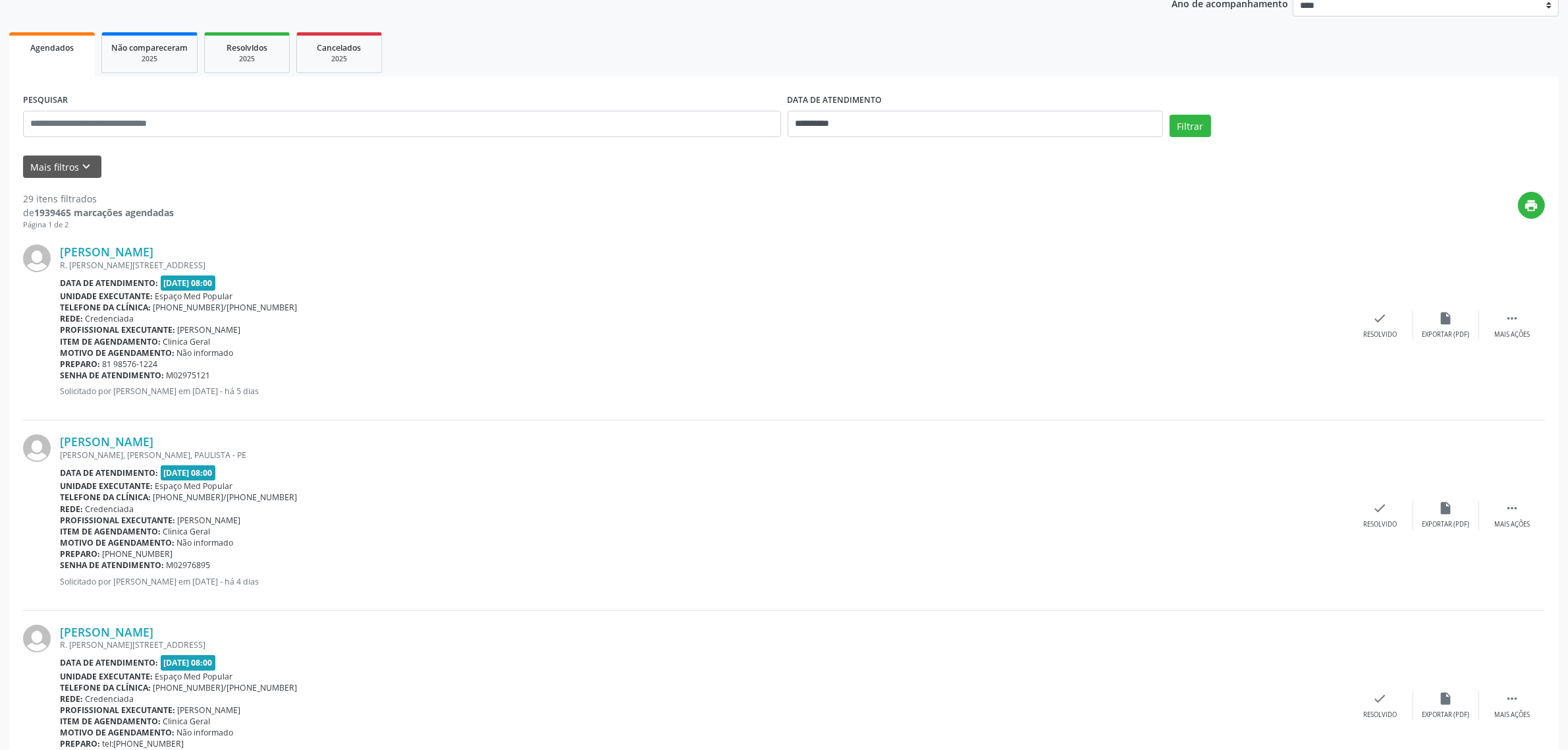
scroll to position [0, 0]
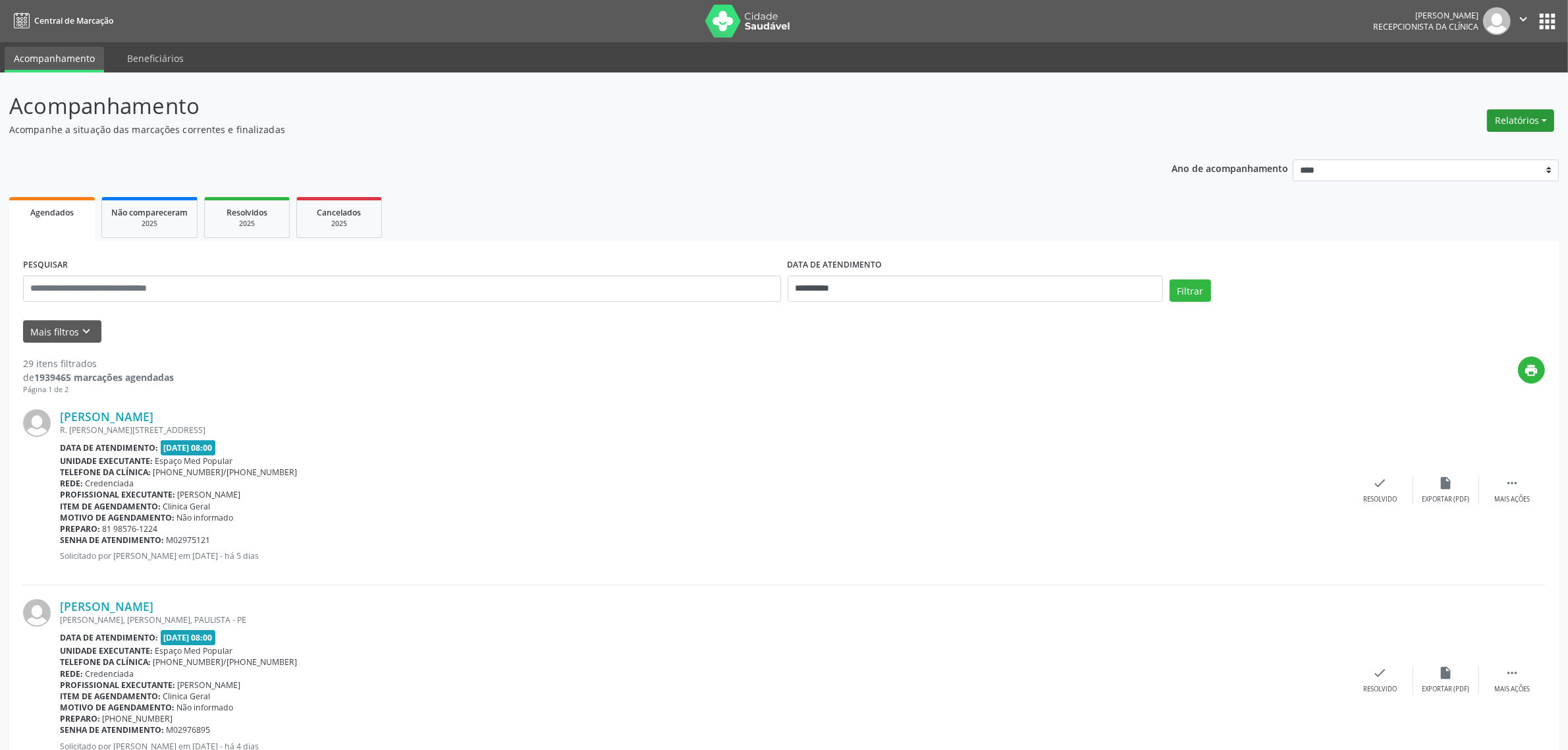
click at [1503, 119] on button "Relatórios" at bounding box center [1520, 121] width 67 height 22
click at [1452, 142] on link "Agendamentos" at bounding box center [1484, 148] width 141 height 19
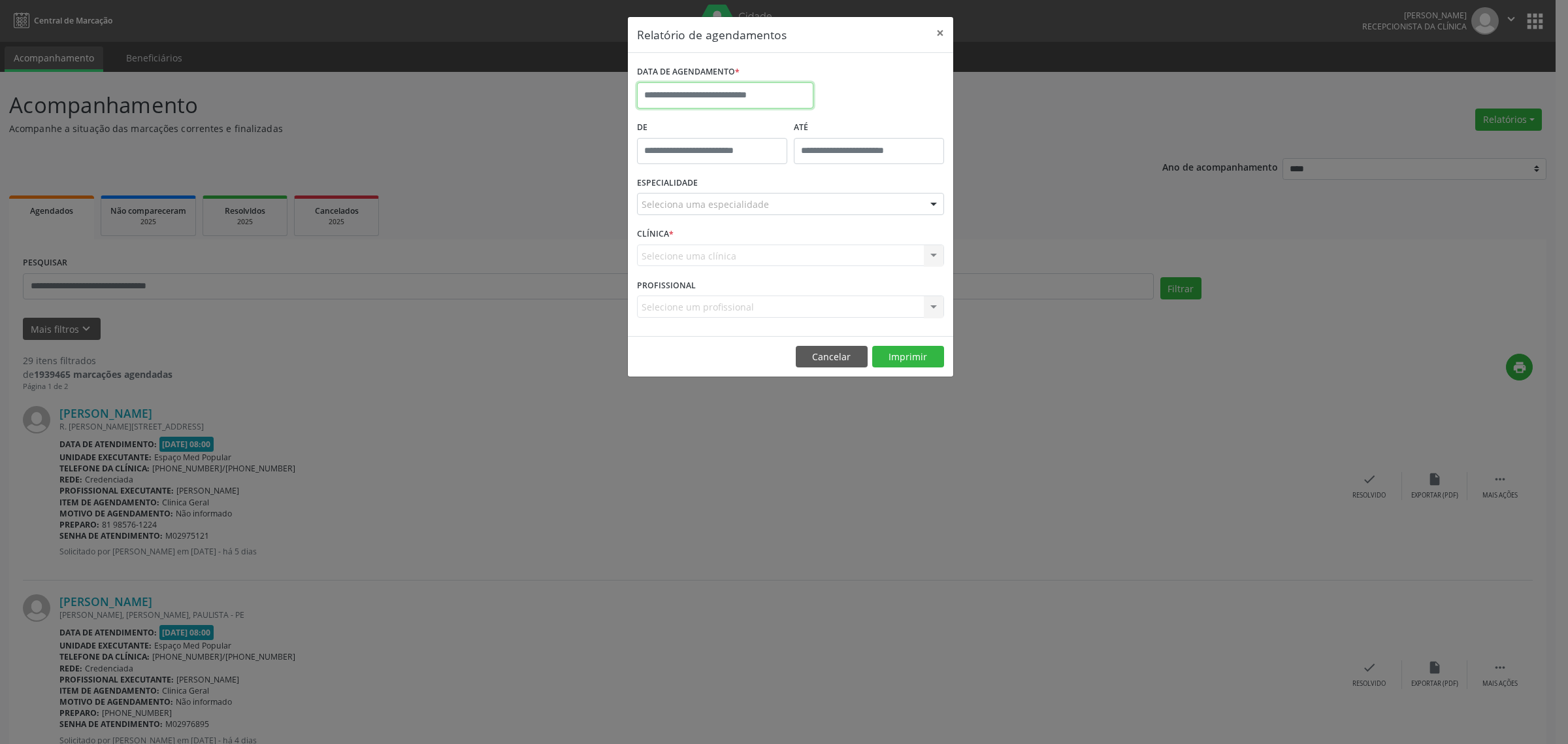
click at [748, 90] on input "text" at bounding box center [724, 95] width 176 height 26
click at [766, 216] on span "16" at bounding box center [766, 216] width 26 height 26
type input "**********"
click at [766, 216] on span "16" at bounding box center [766, 216] width 26 height 26
click at [769, 199] on div "Seleciona uma especialidade" at bounding box center [790, 204] width 307 height 22
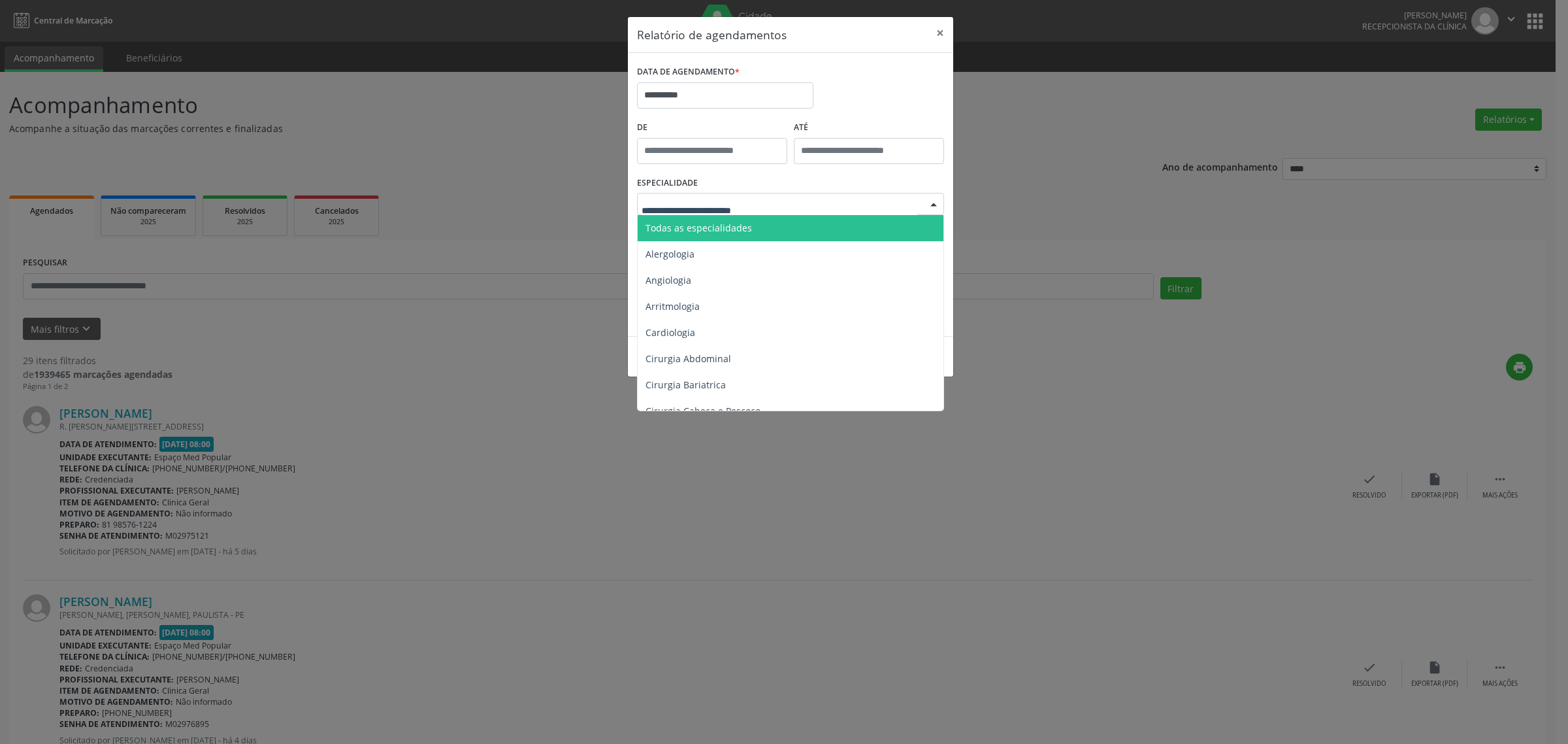
click at [774, 224] on span "Todas as especialidades" at bounding box center [791, 228] width 307 height 26
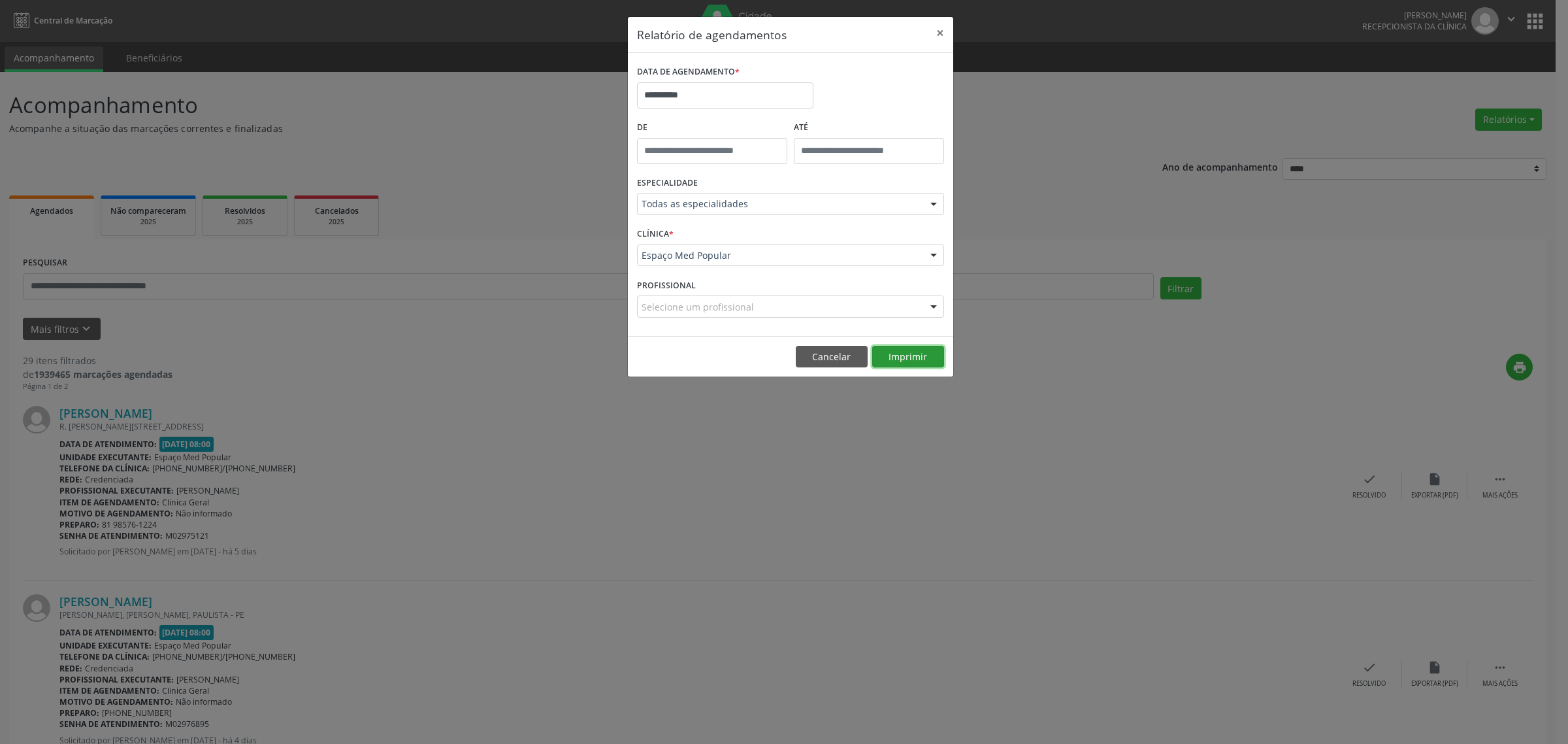
click at [904, 361] on button "Imprimir" at bounding box center [908, 356] width 72 height 22
click at [763, 89] on input "**********" at bounding box center [724, 95] width 176 height 26
click at [794, 213] on span "17" at bounding box center [795, 216] width 26 height 26
type input "**********"
click at [794, 213] on span "17" at bounding box center [795, 216] width 26 height 26
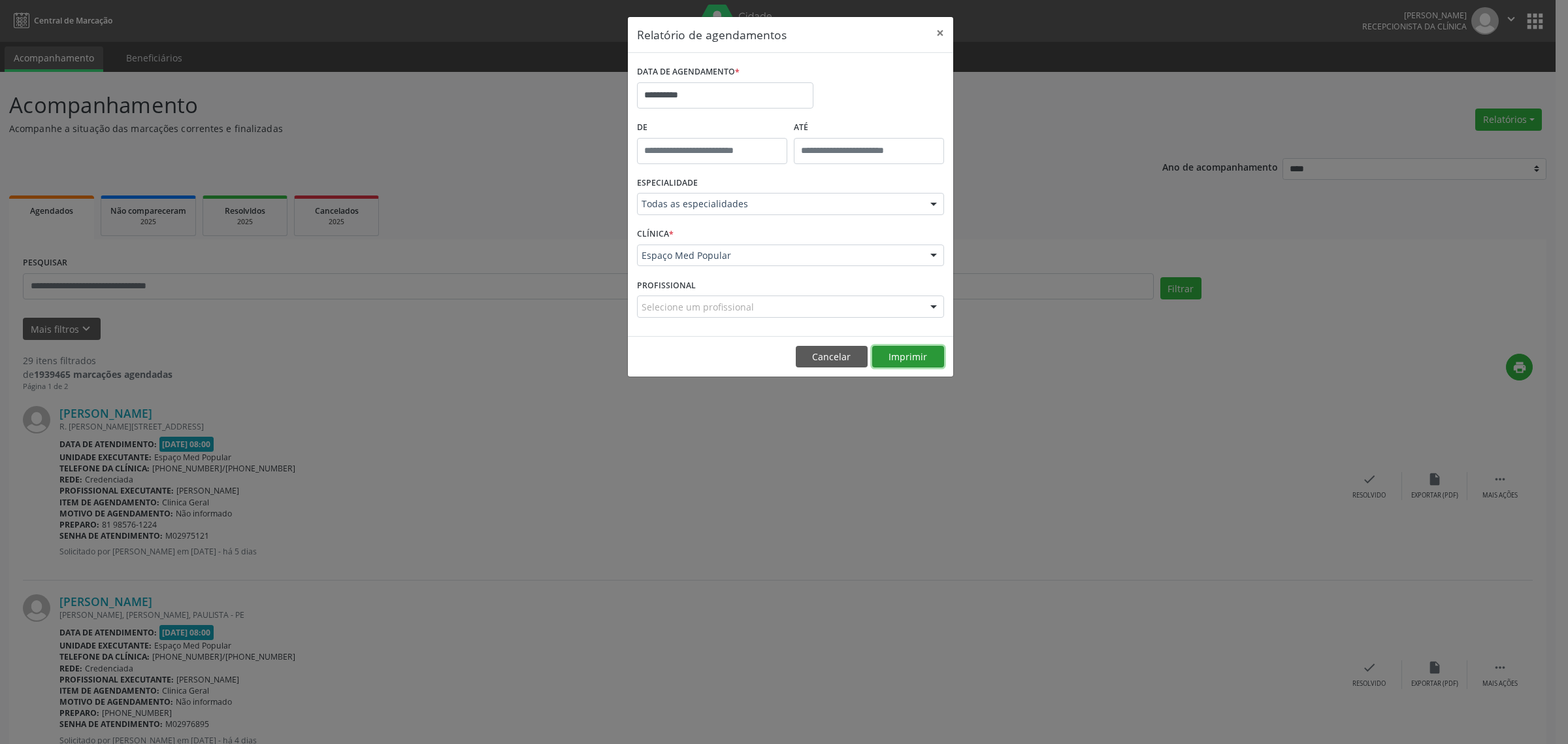
click at [898, 356] on button "Imprimir" at bounding box center [908, 356] width 72 height 22
click at [818, 350] on button "Cancelar" at bounding box center [832, 356] width 72 height 22
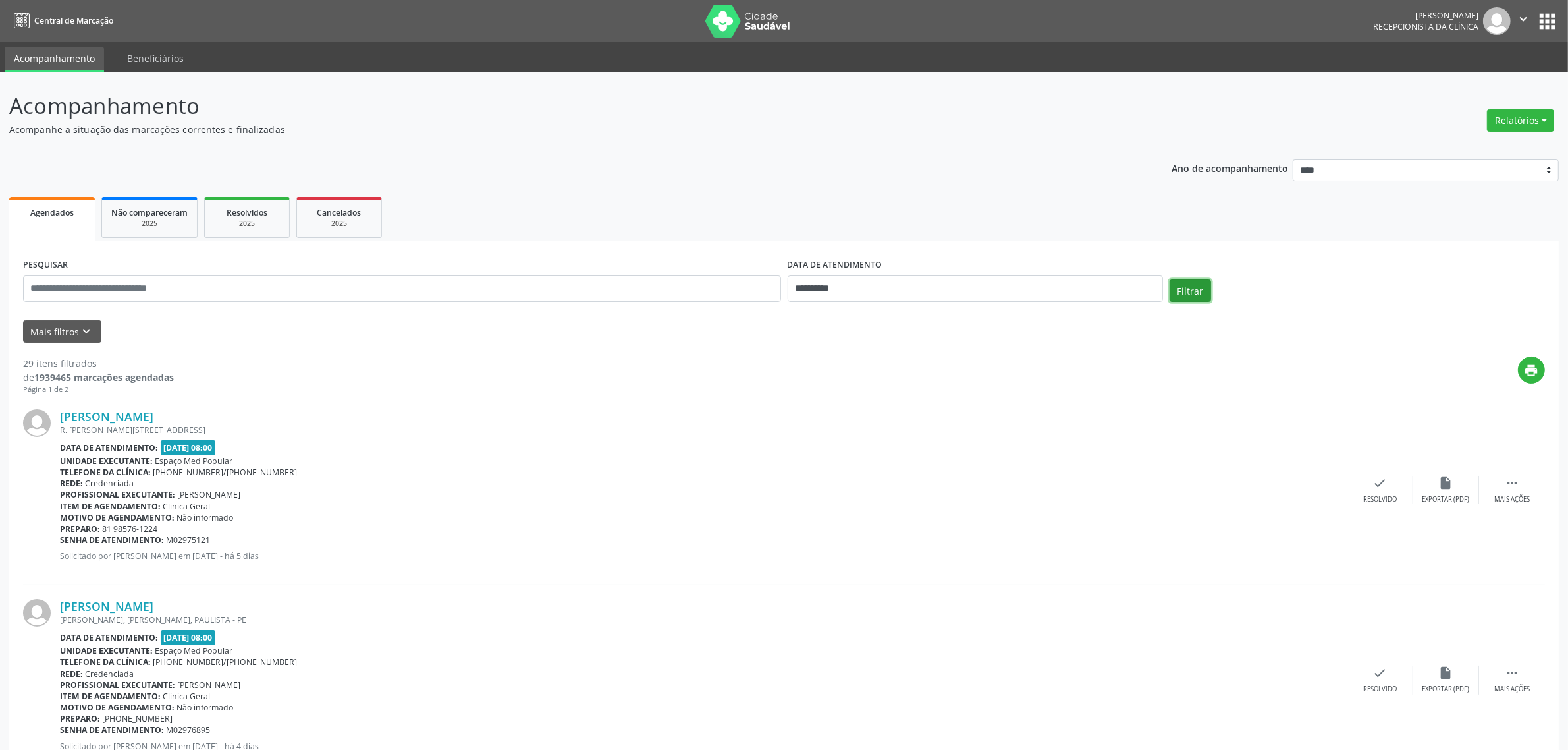
click at [1185, 294] on button "Filtrar" at bounding box center [1189, 290] width 42 height 22
click at [715, 380] on div "print" at bounding box center [859, 376] width 1371 height 39
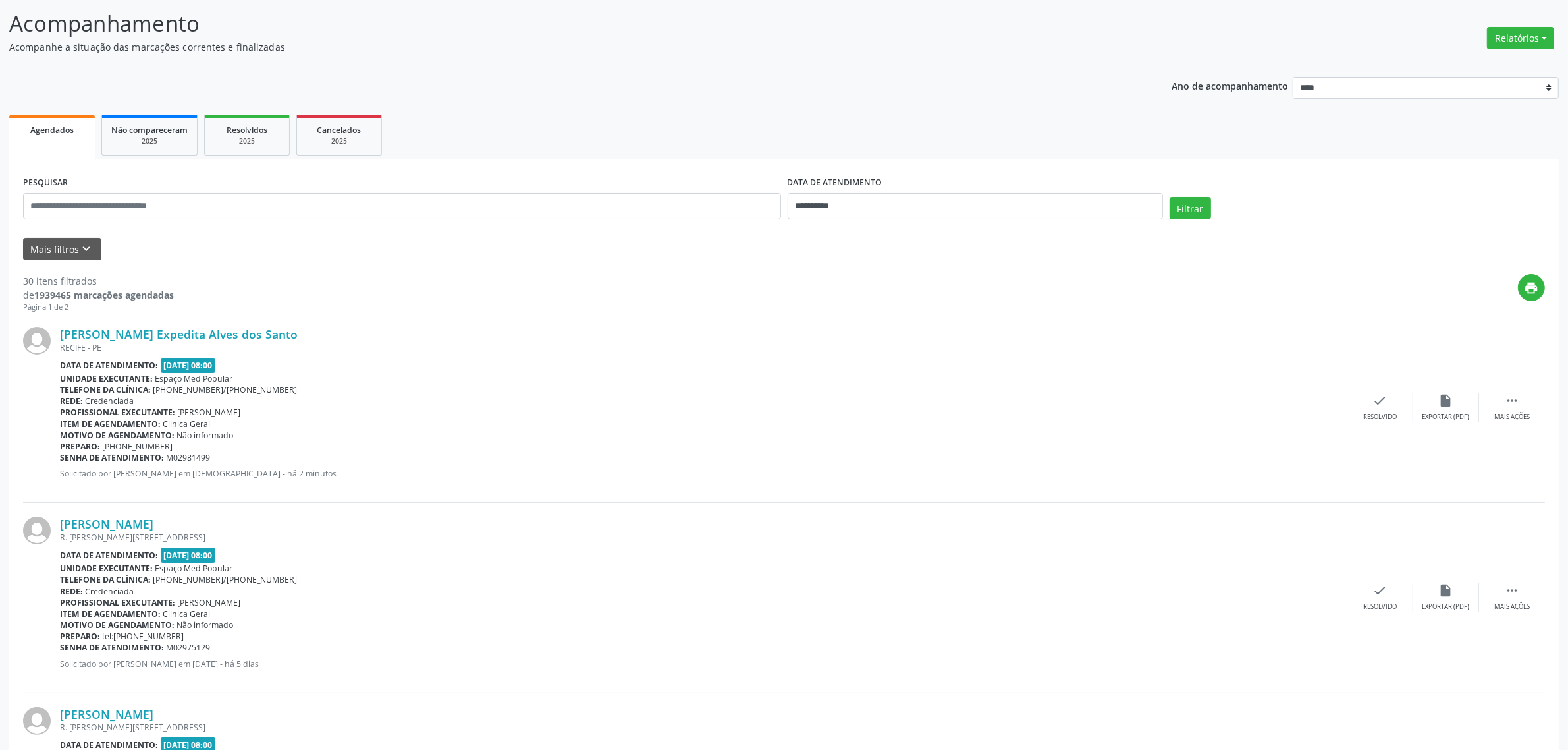
scroll to position [165, 0]
